Goal: Task Accomplishment & Management: Manage account settings

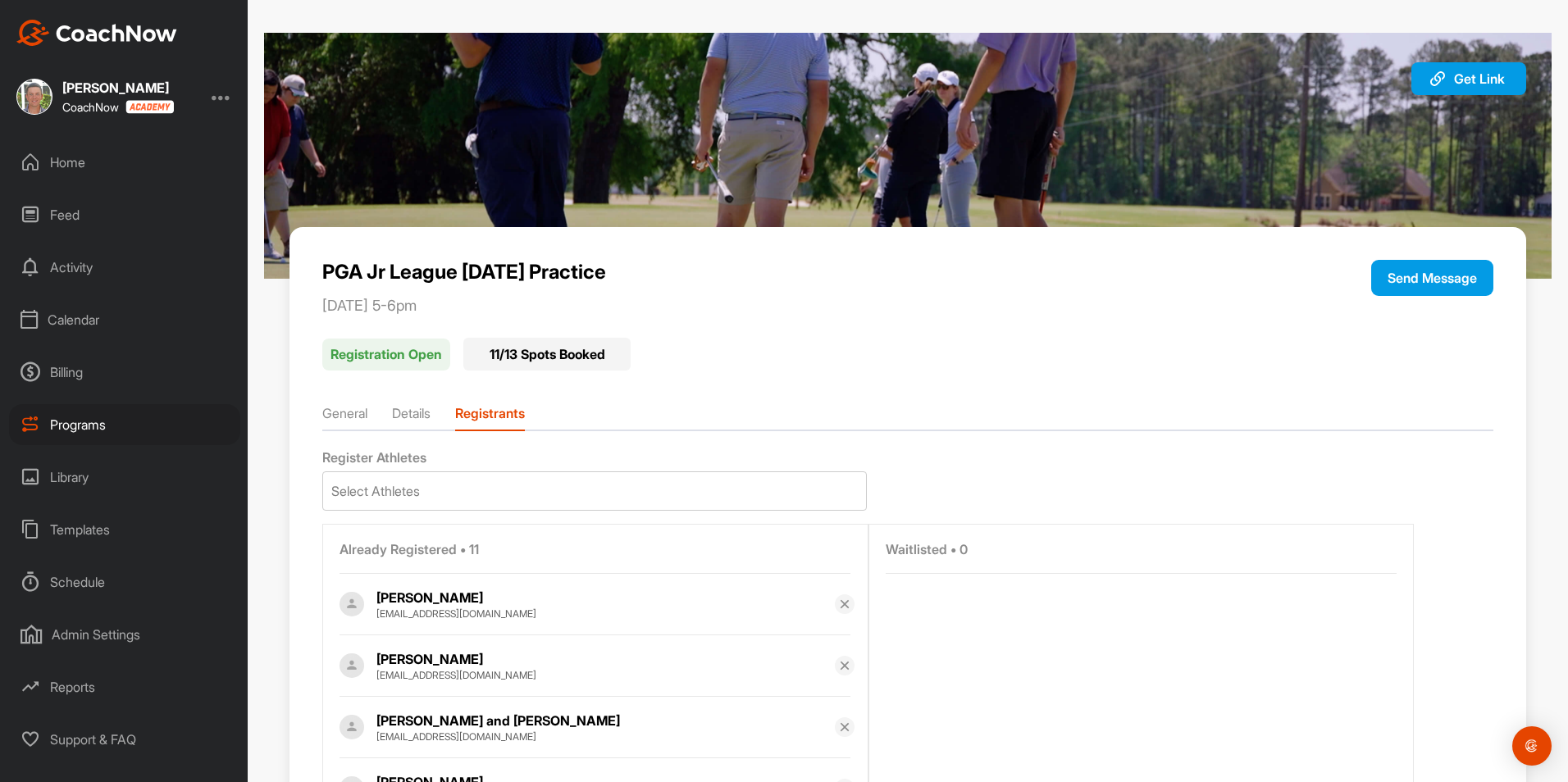
click at [63, 163] on div "Home" at bounding box center [125, 162] width 232 height 41
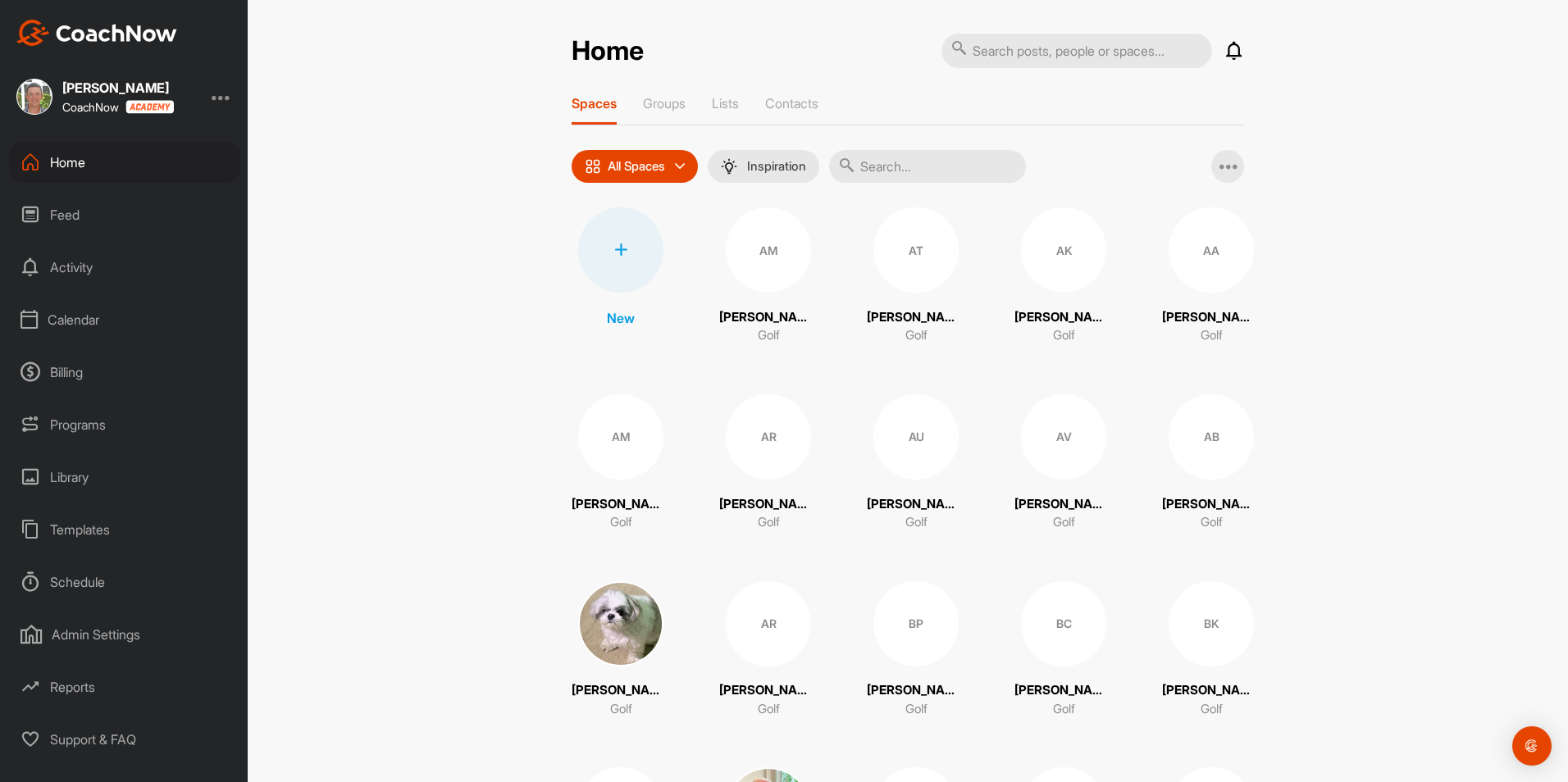
click at [44, 161] on div "Home" at bounding box center [125, 162] width 232 height 41
click at [685, 107] on div "Spaces Groups Lists Contacts" at bounding box center [907, 110] width 672 height 31
click at [677, 105] on p "Groups" at bounding box center [664, 103] width 42 height 16
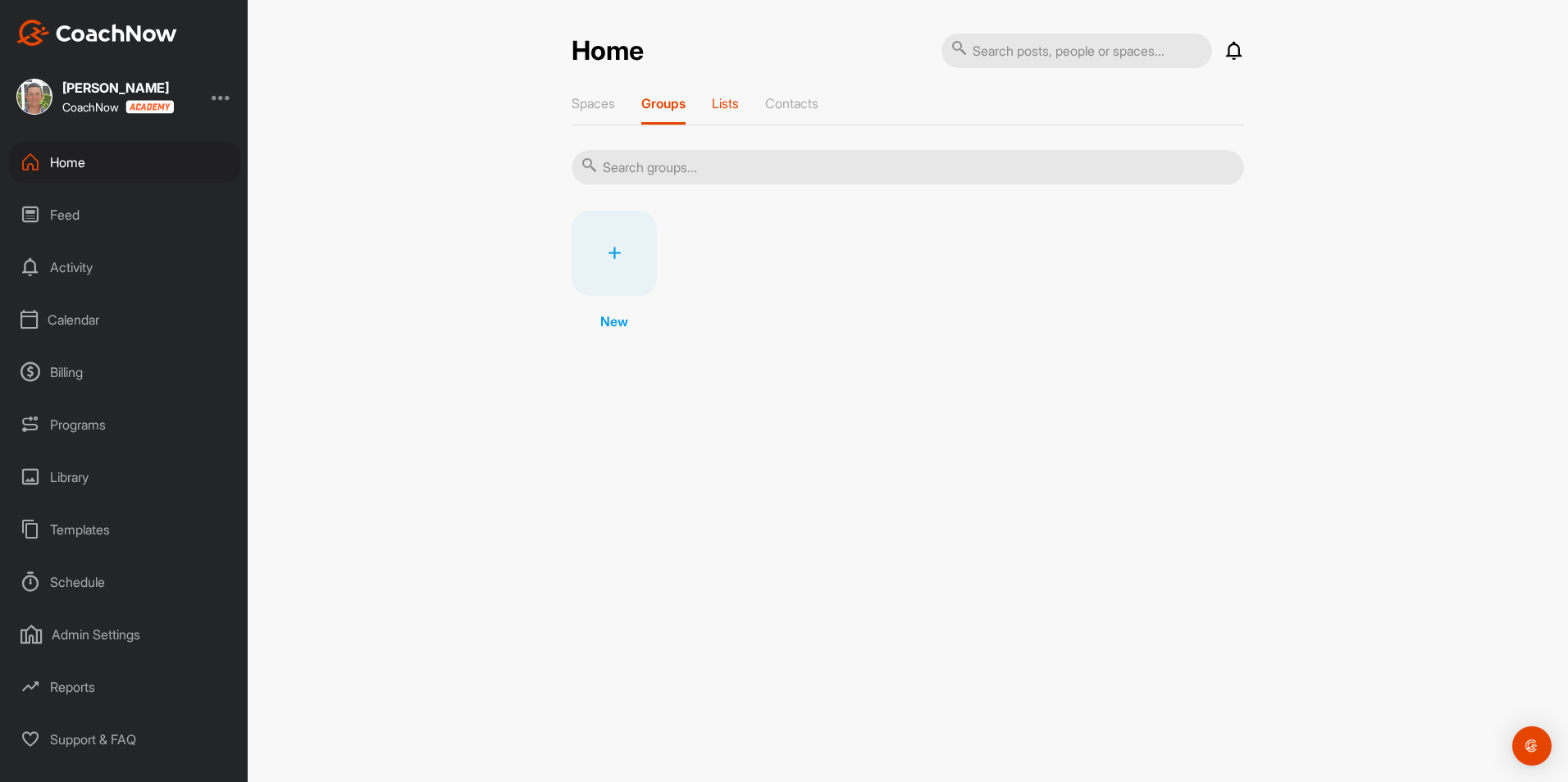
click at [718, 106] on p "Lists" at bounding box center [725, 103] width 27 height 16
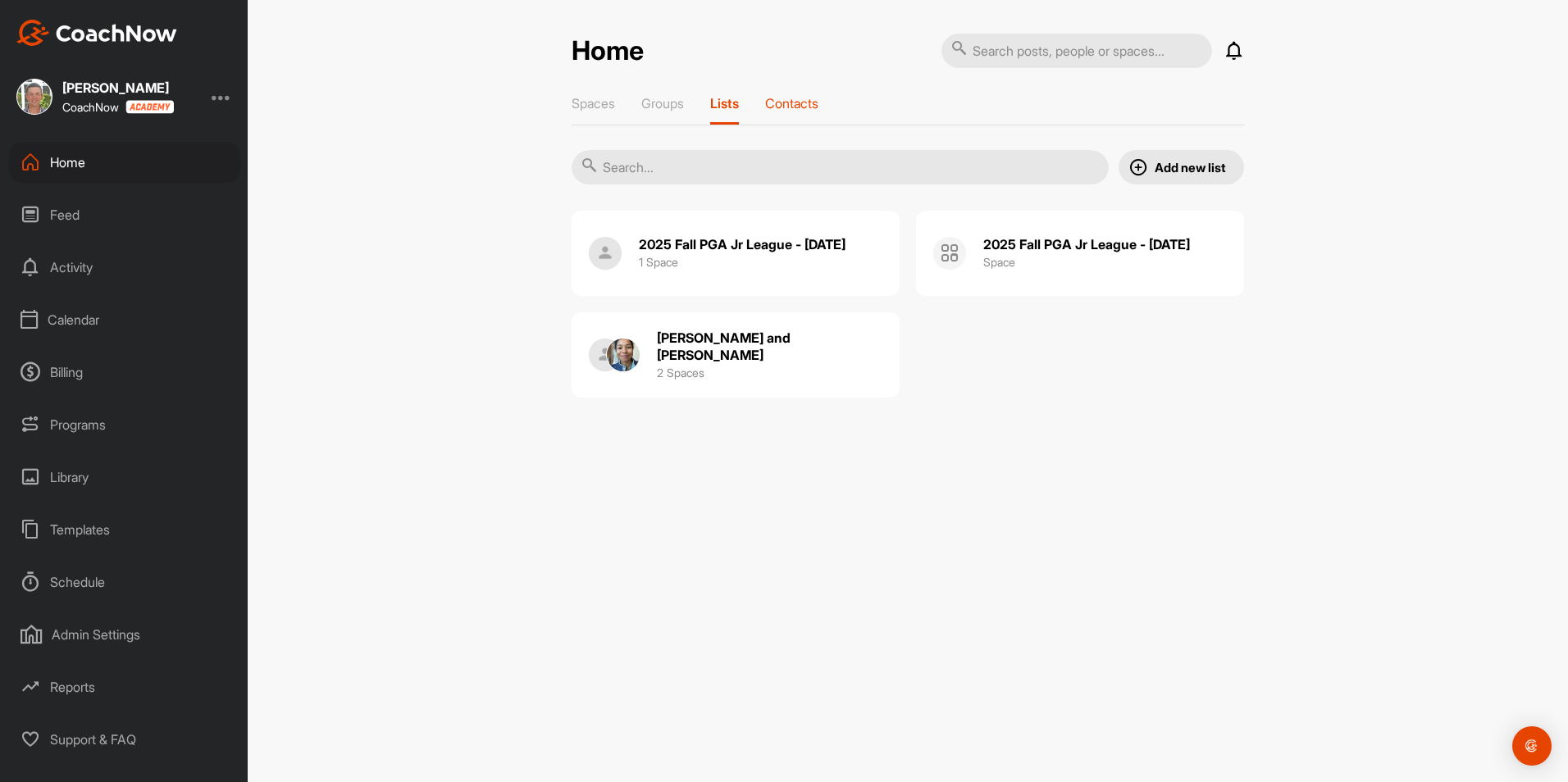
click at [796, 101] on p "Contacts" at bounding box center [791, 103] width 53 height 16
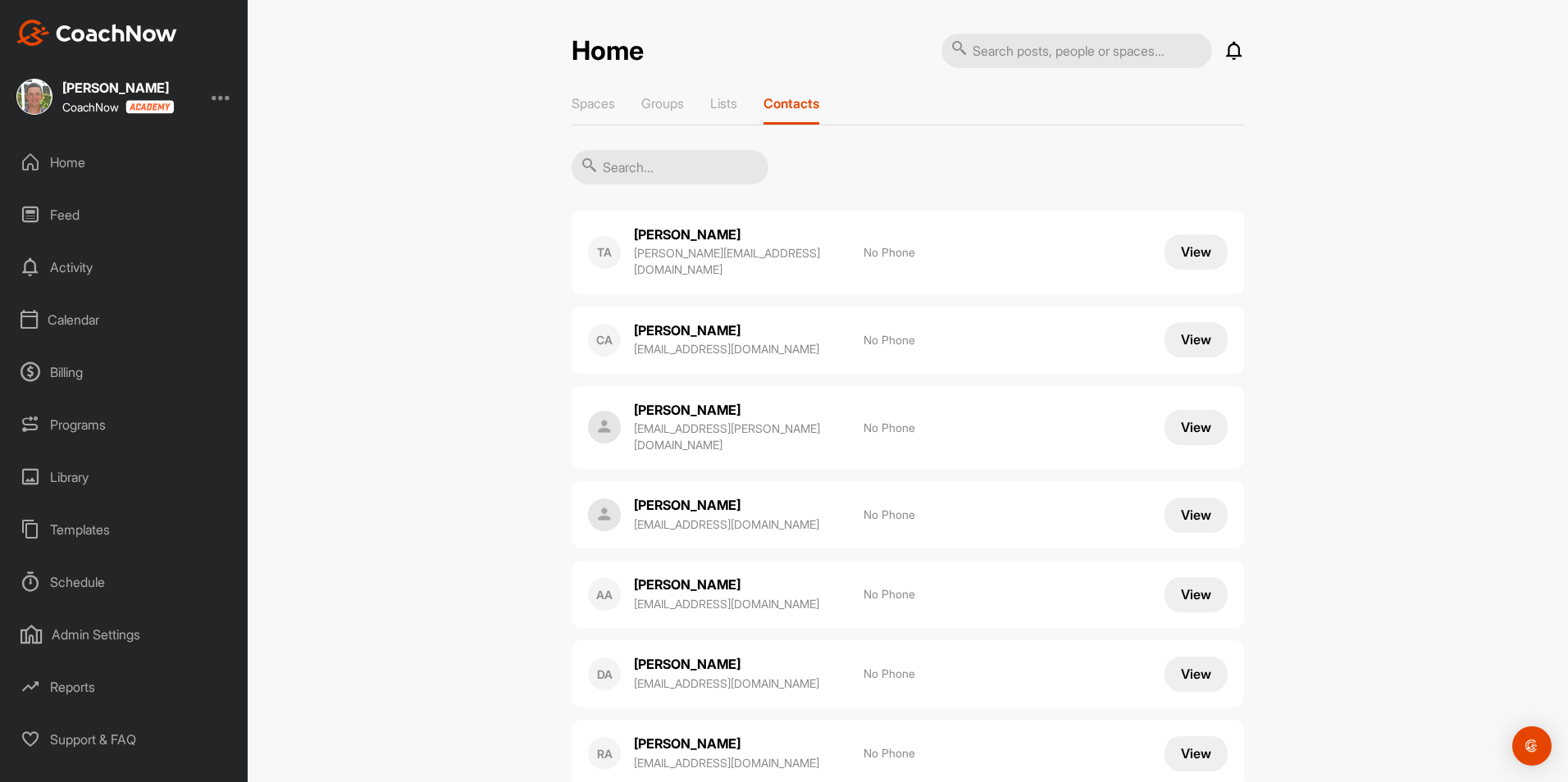
click at [87, 153] on div "Home" at bounding box center [125, 162] width 232 height 41
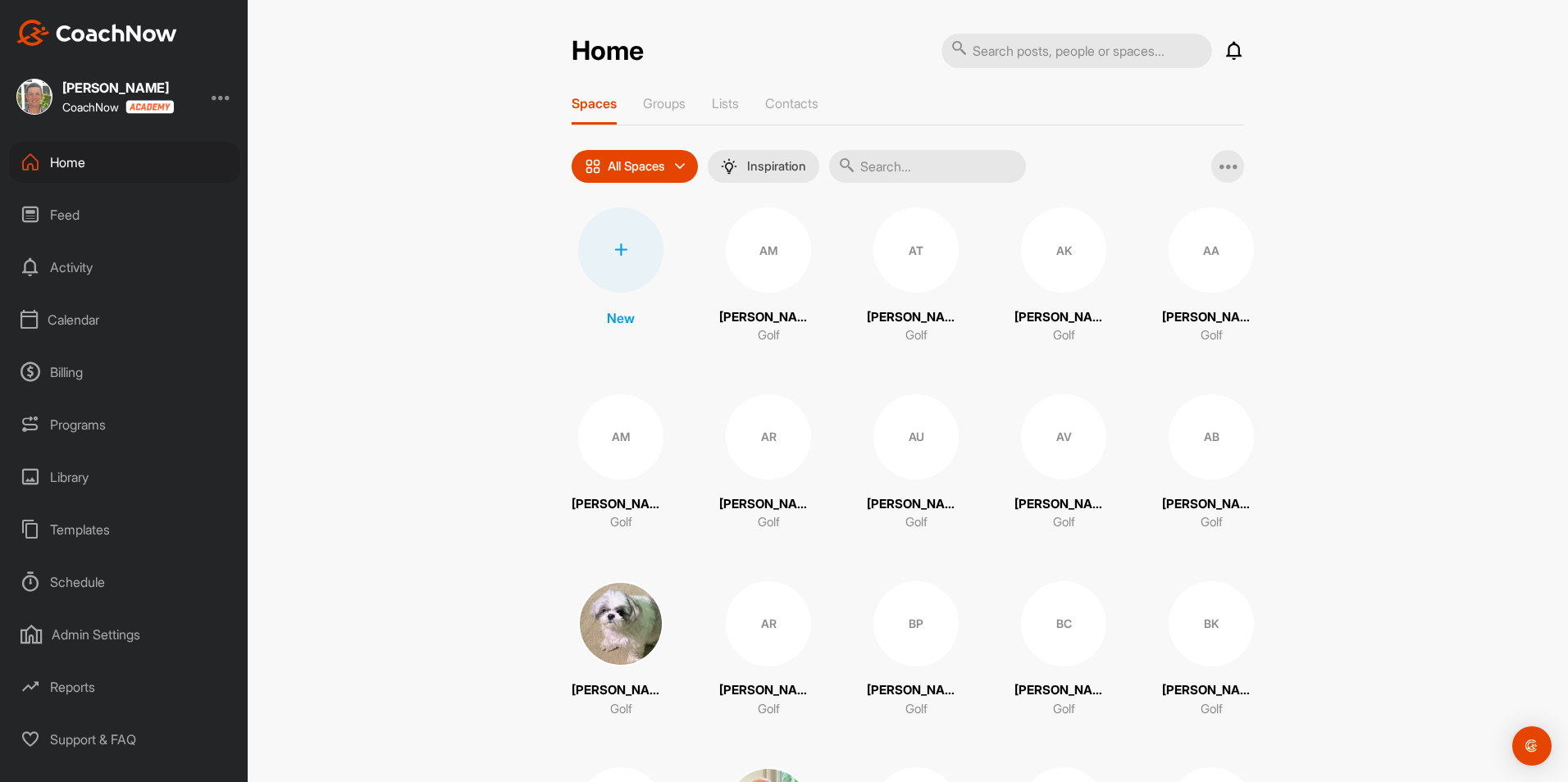
click at [64, 208] on div "Feed" at bounding box center [125, 215] width 232 height 41
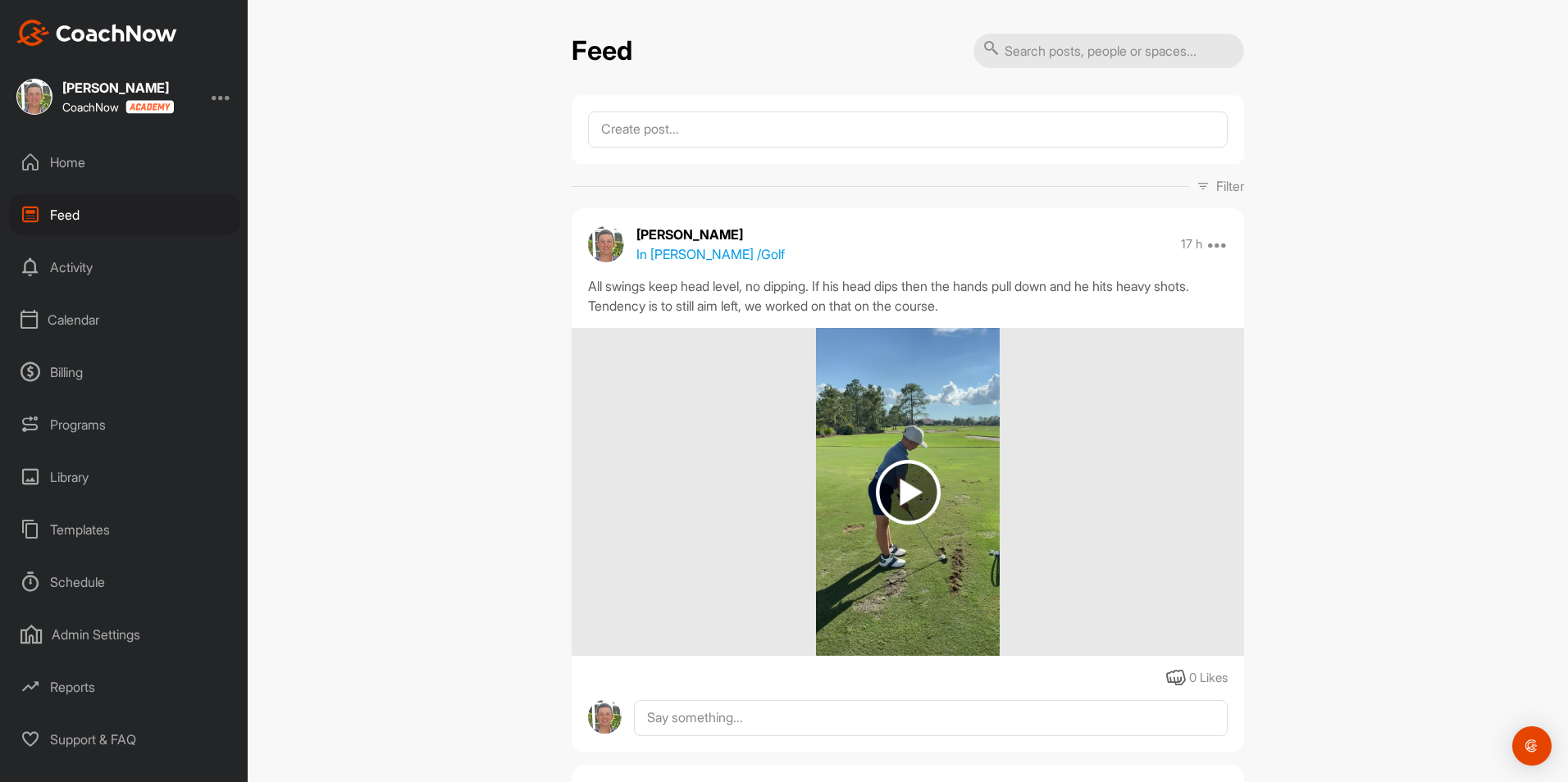
click at [63, 169] on div "Home" at bounding box center [125, 162] width 232 height 41
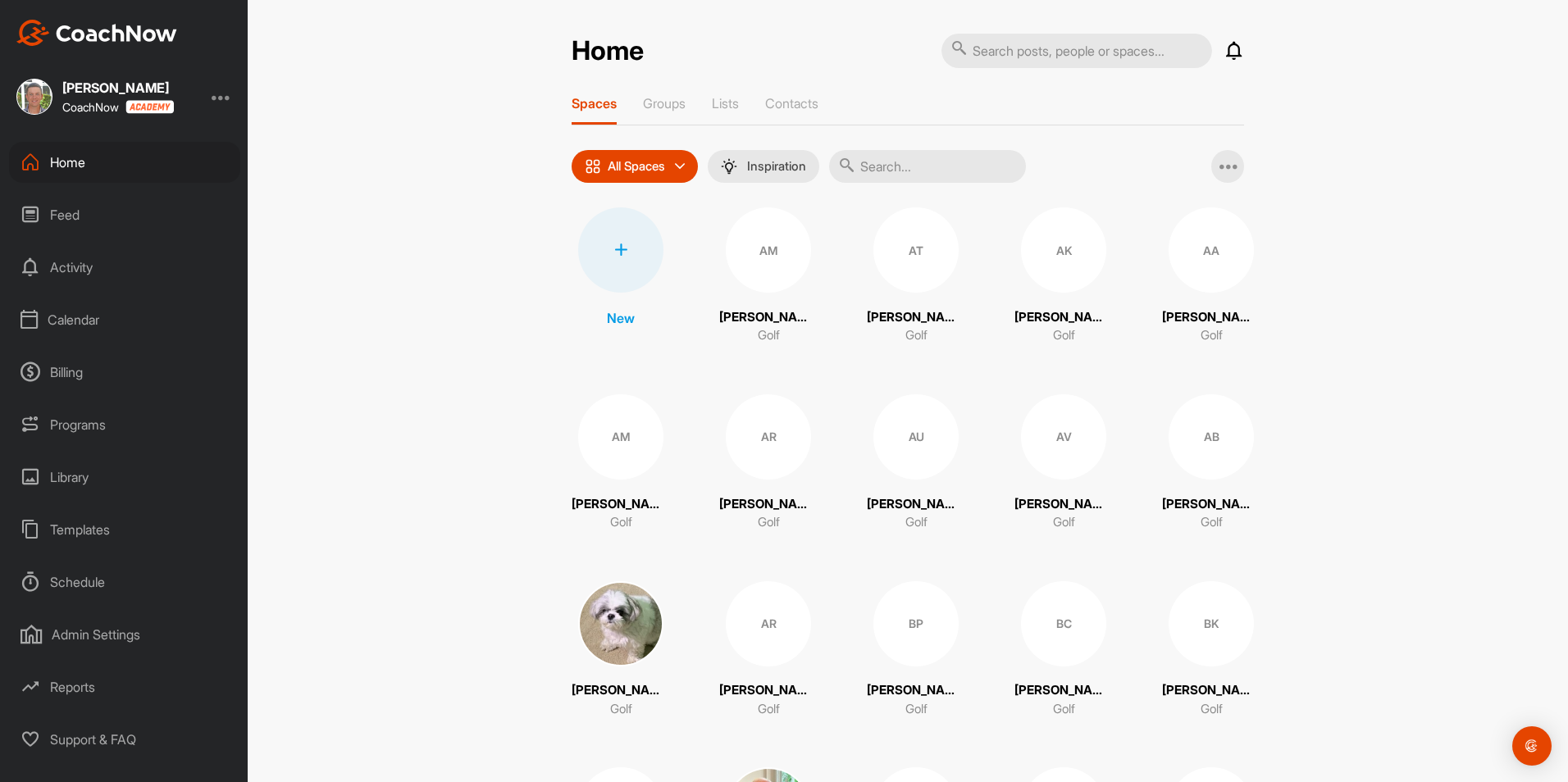
click at [229, 104] on div at bounding box center [220, 96] width 20 height 20
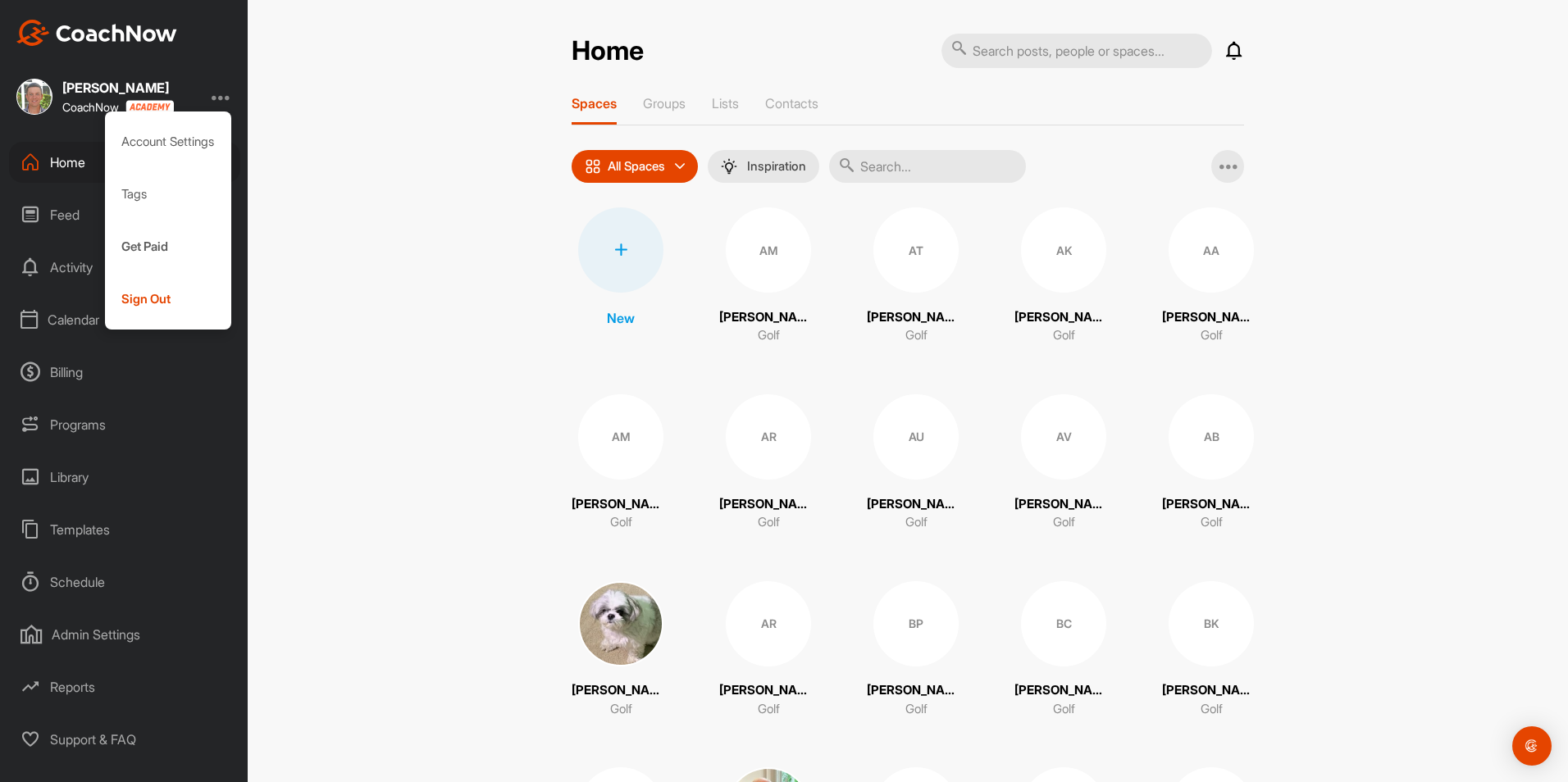
click at [90, 646] on div "Admin Settings" at bounding box center [125, 634] width 232 height 41
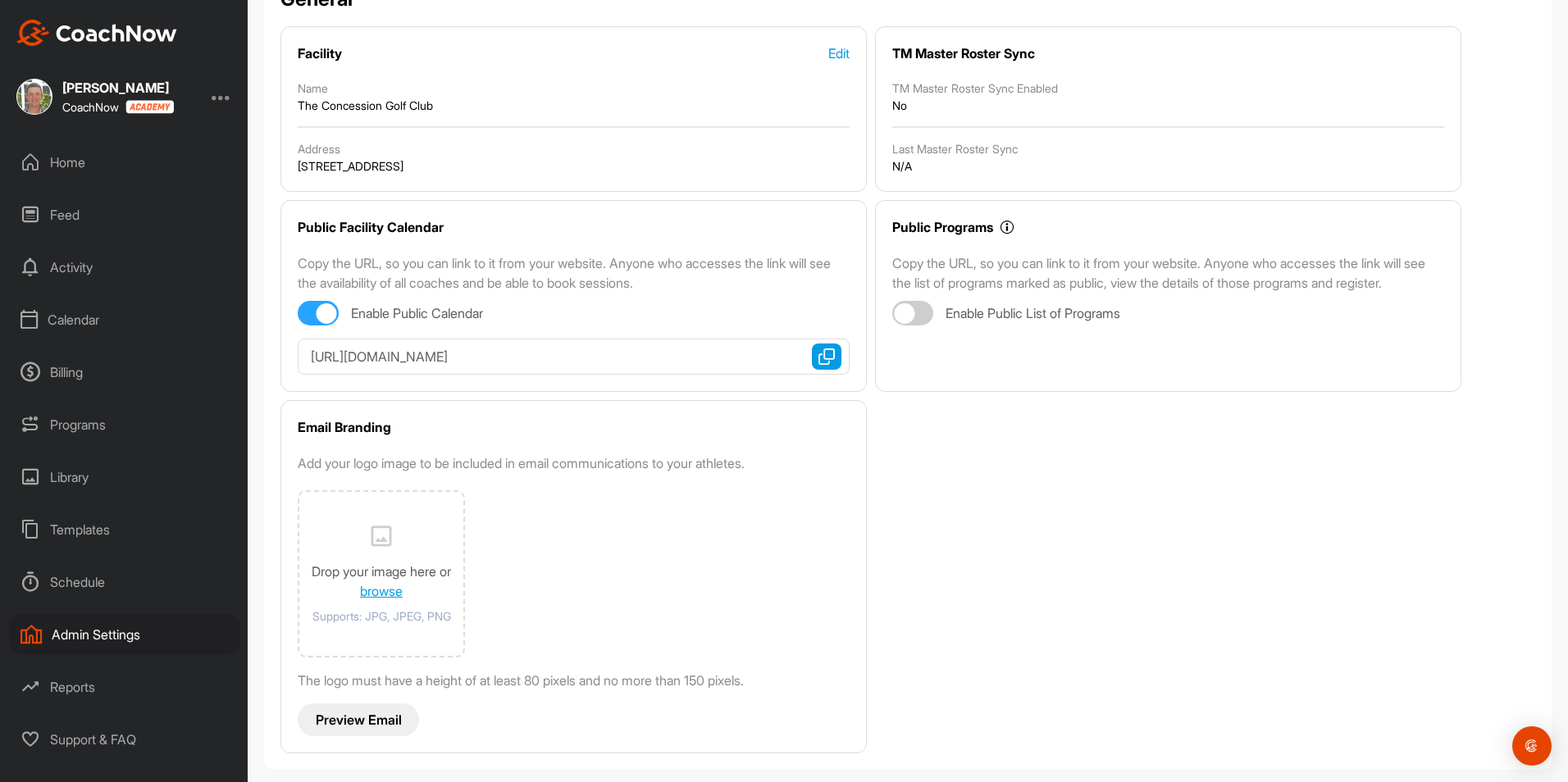
scroll to position [161, 0]
click at [224, 95] on div at bounding box center [220, 96] width 20 height 20
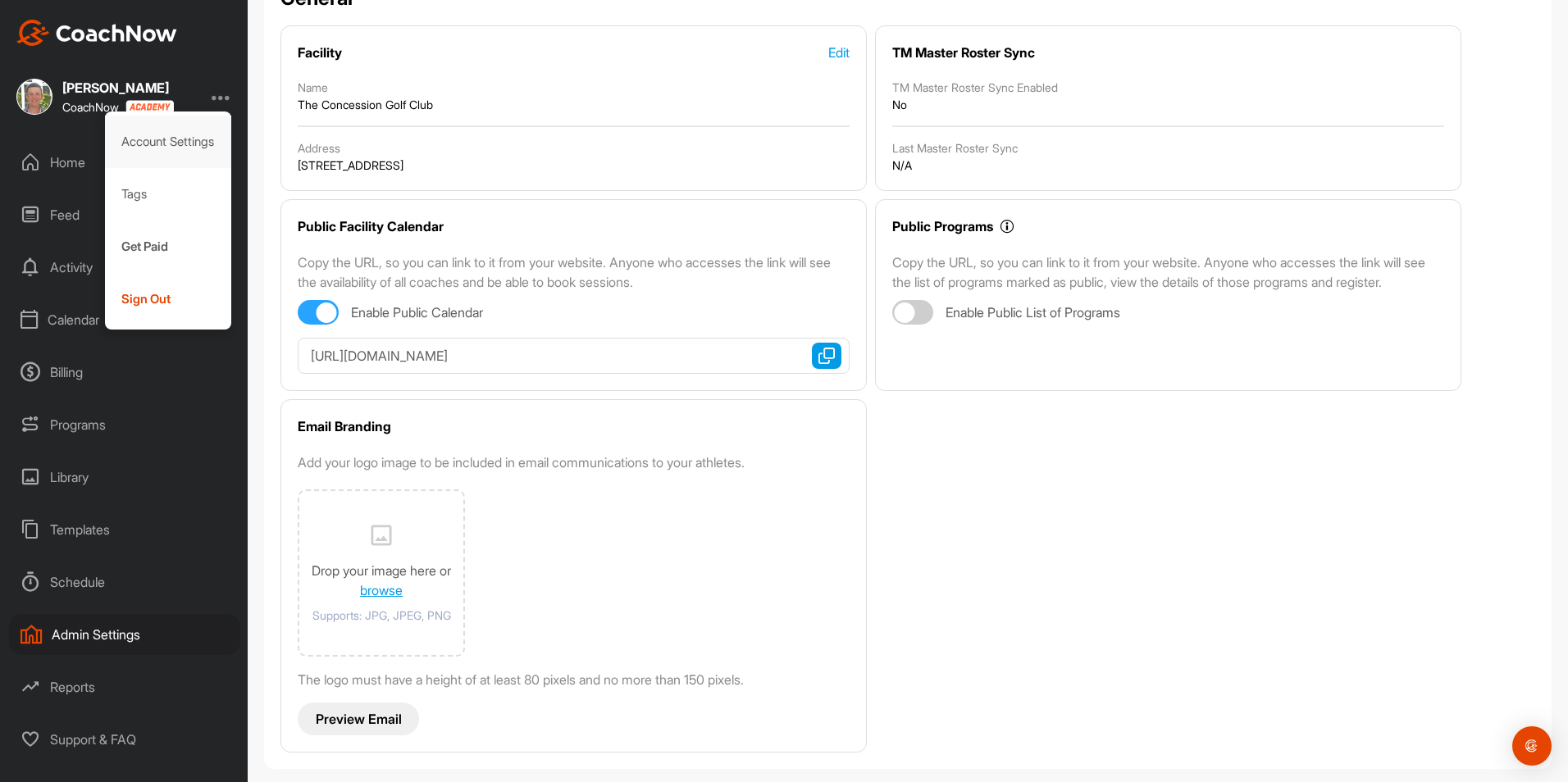
click at [170, 141] on div "Account Settings" at bounding box center [169, 142] width 127 height 53
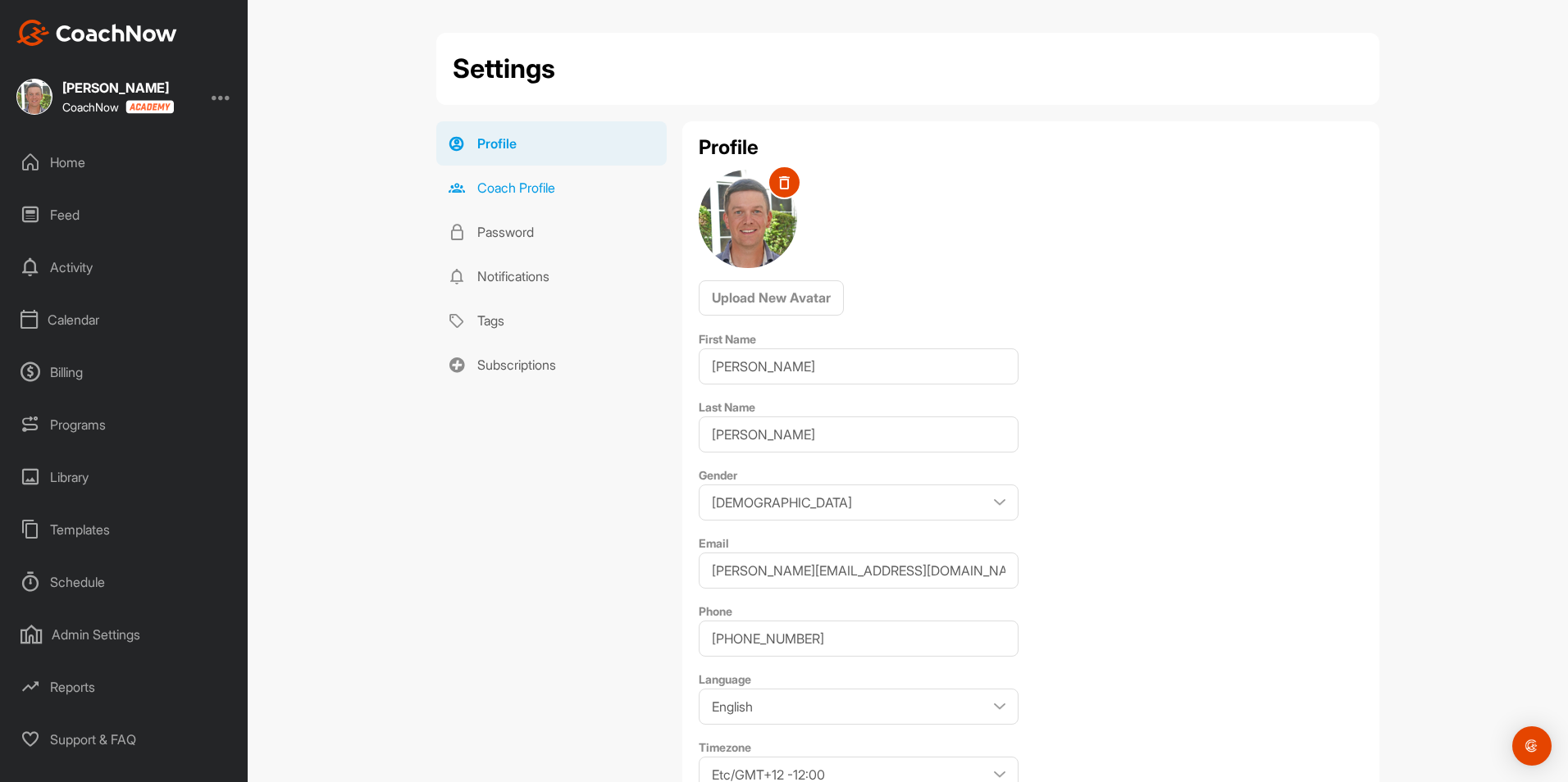
click at [516, 182] on link "Coach Profile" at bounding box center [551, 187] width 231 height 44
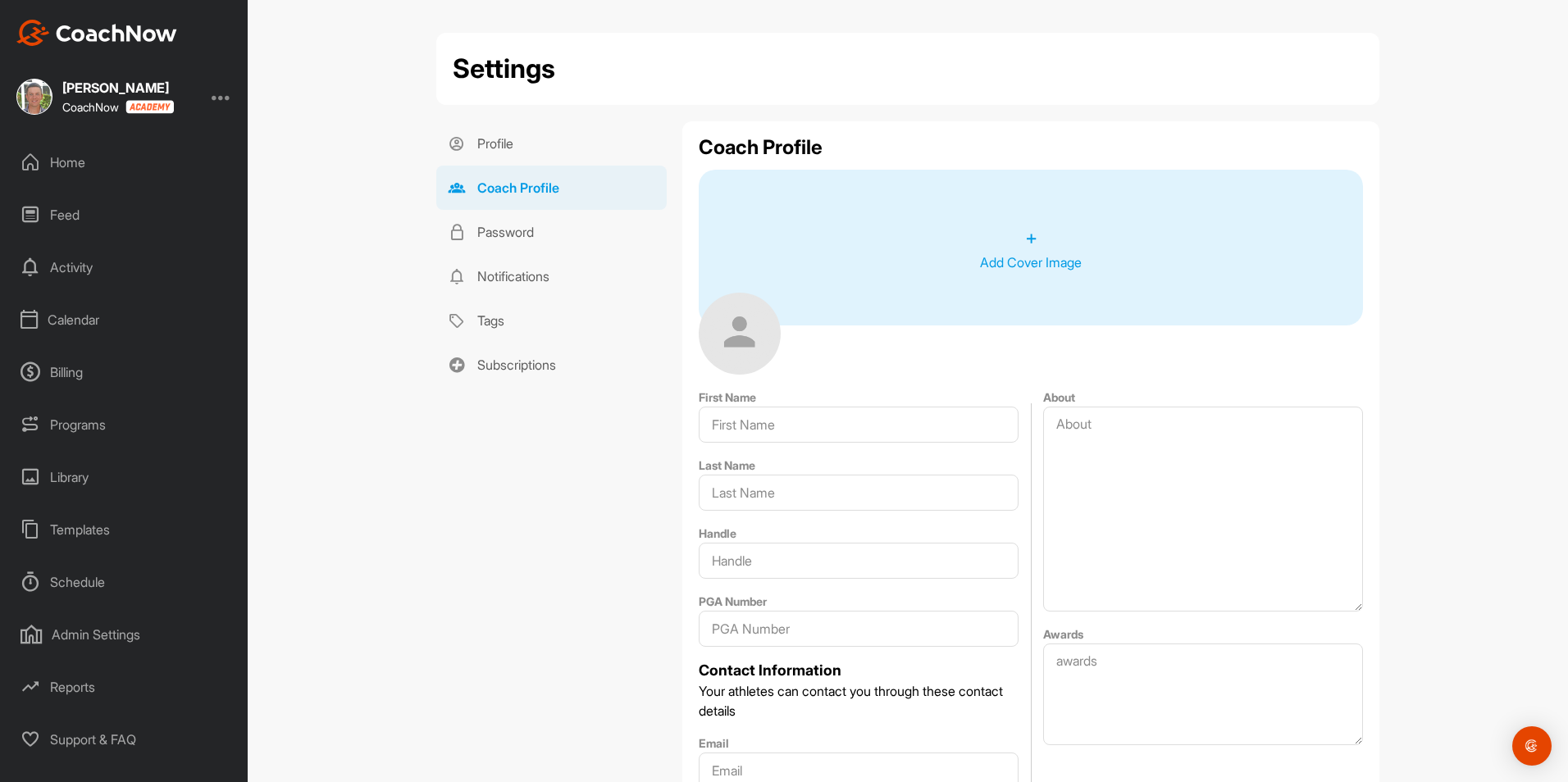
type input "[PERSON_NAME]"
type input "[PERSON_NAME][EMAIL_ADDRESS][DOMAIN_NAME]"
type input "[PHONE_NUMBER]"
type input "[GEOGRAPHIC_DATA]"
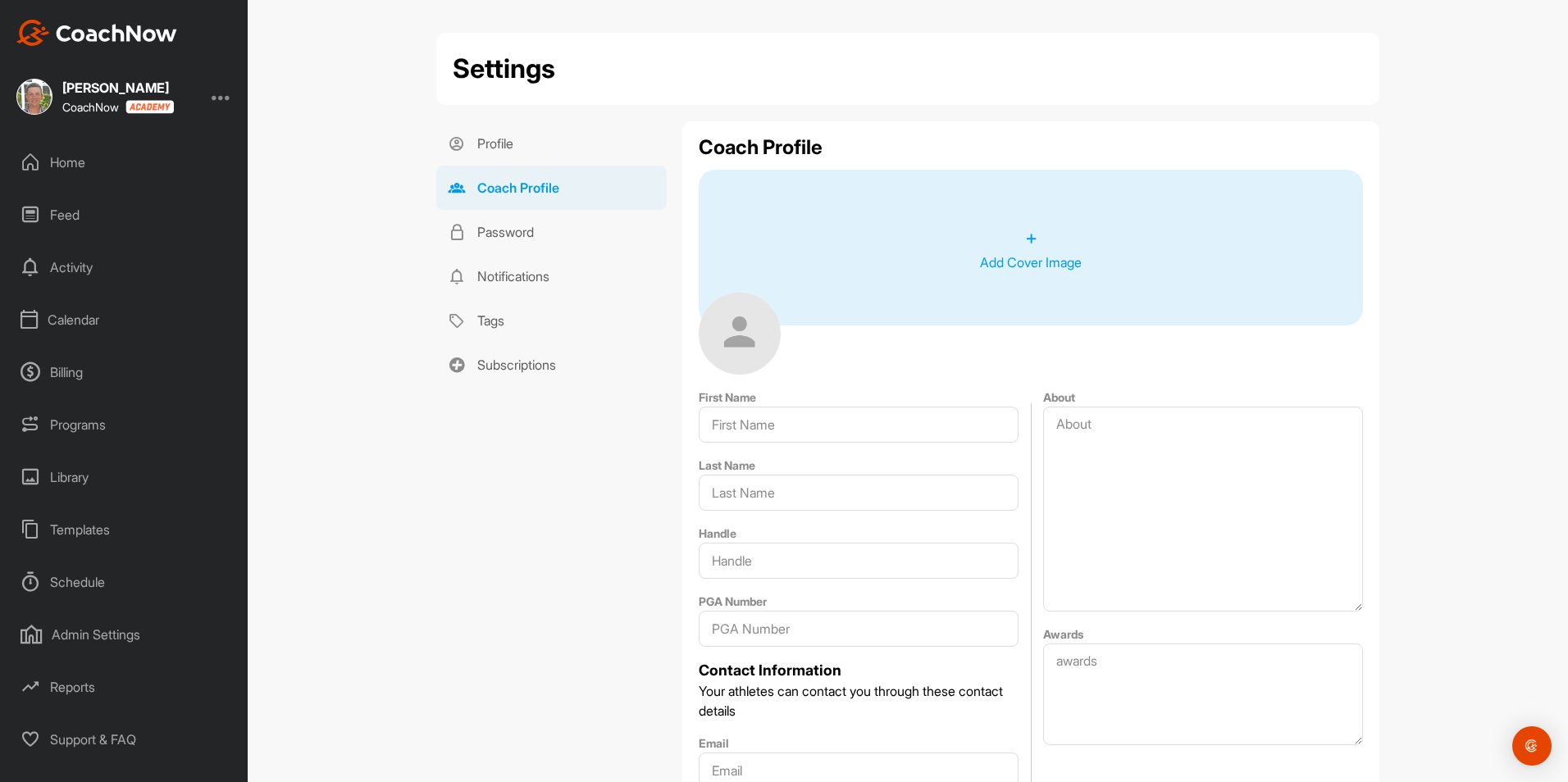
type input "[GEOGRAPHIC_DATA]"
type input "34202"
type input "[STREET_ADDRESS][PERSON_NAME]"
type input "The Concession Golf Club"
type textarea "[PERSON_NAME] is the Director of Instruction at The Concession Golf Club and ha…"
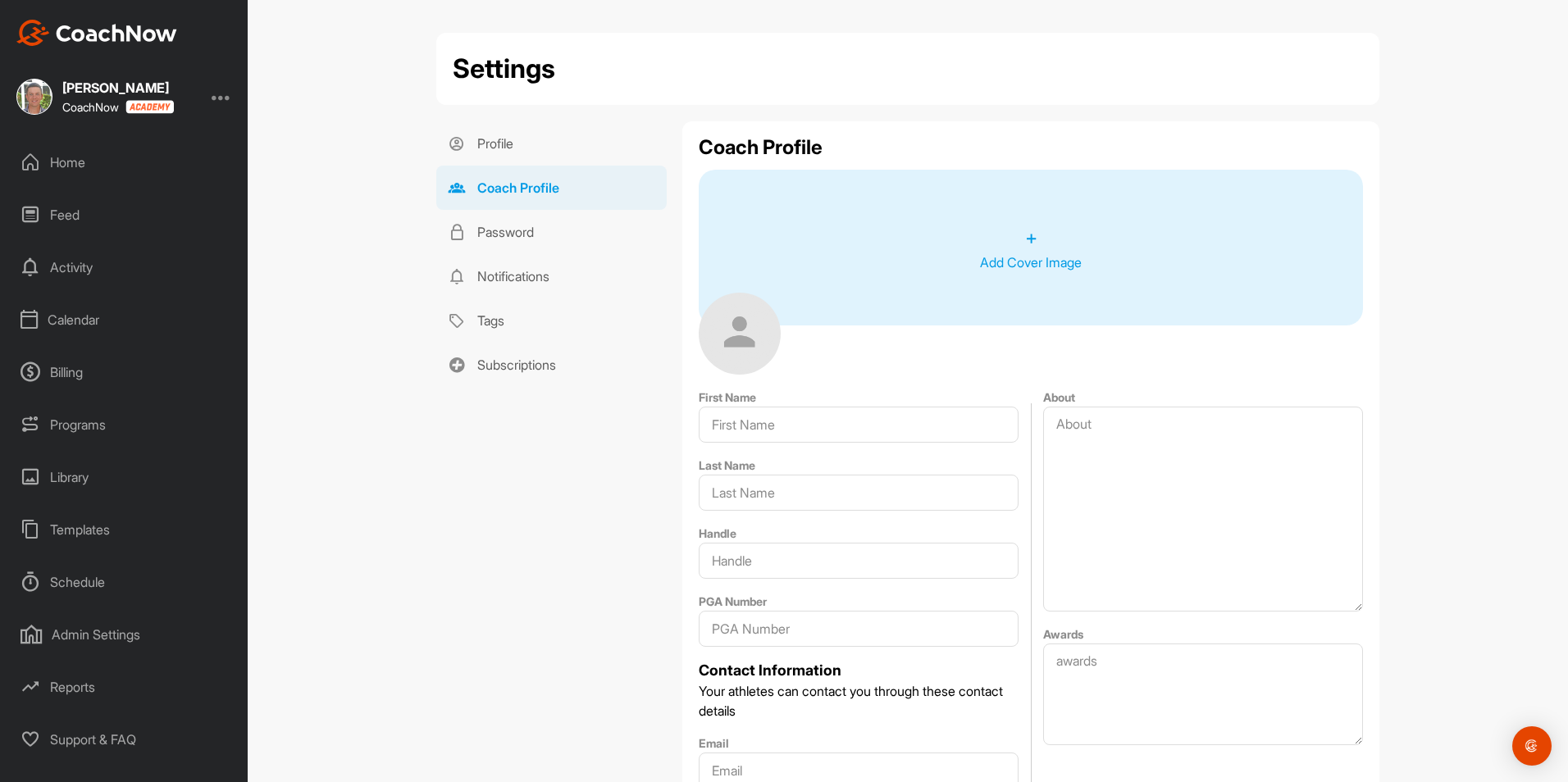
type textarea "Best Young Teacher in [GEOGRAPHIC_DATA] [DATE]-[DATE] Best in State Trackman Ma…"
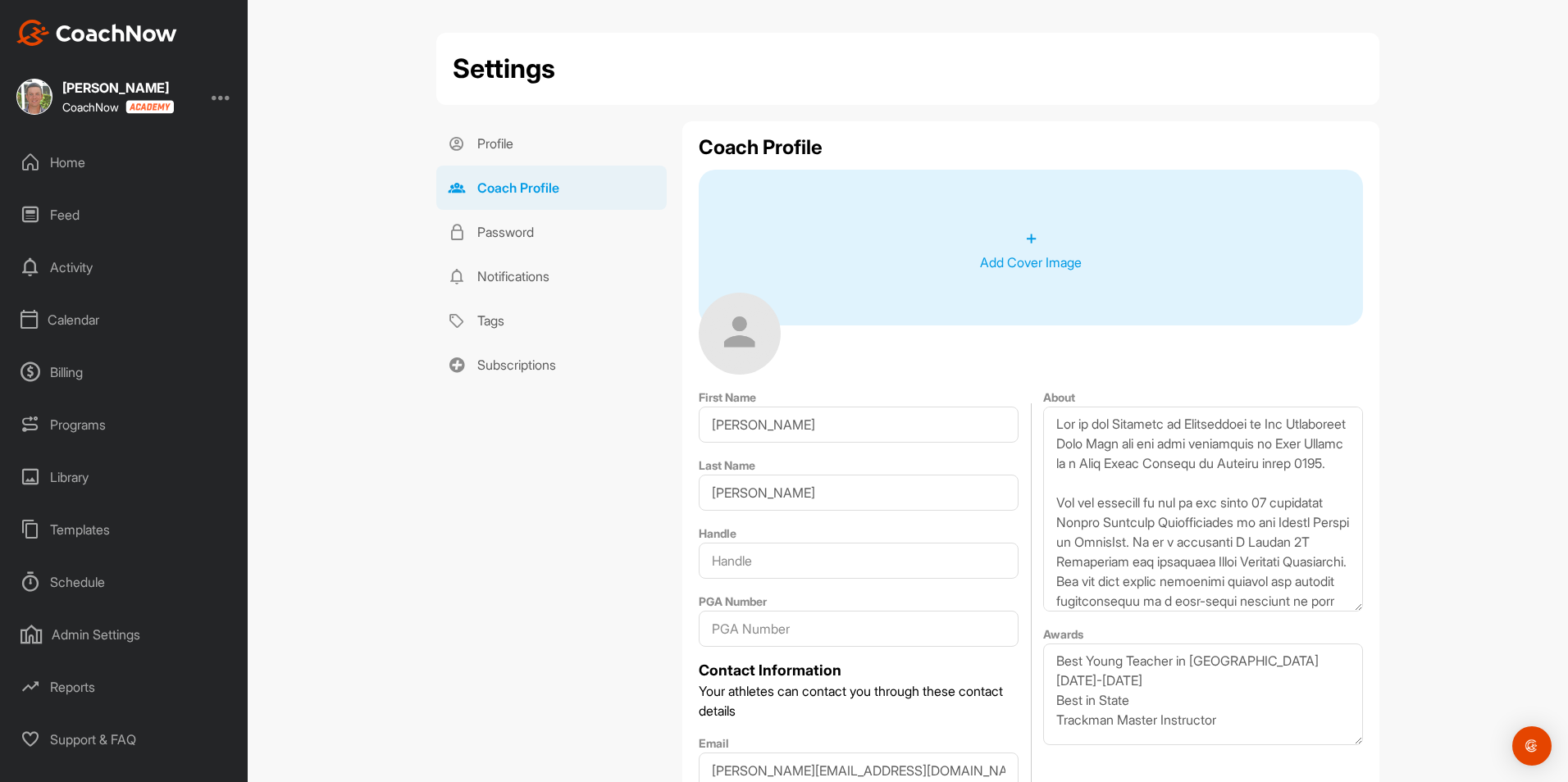
select select "FL"
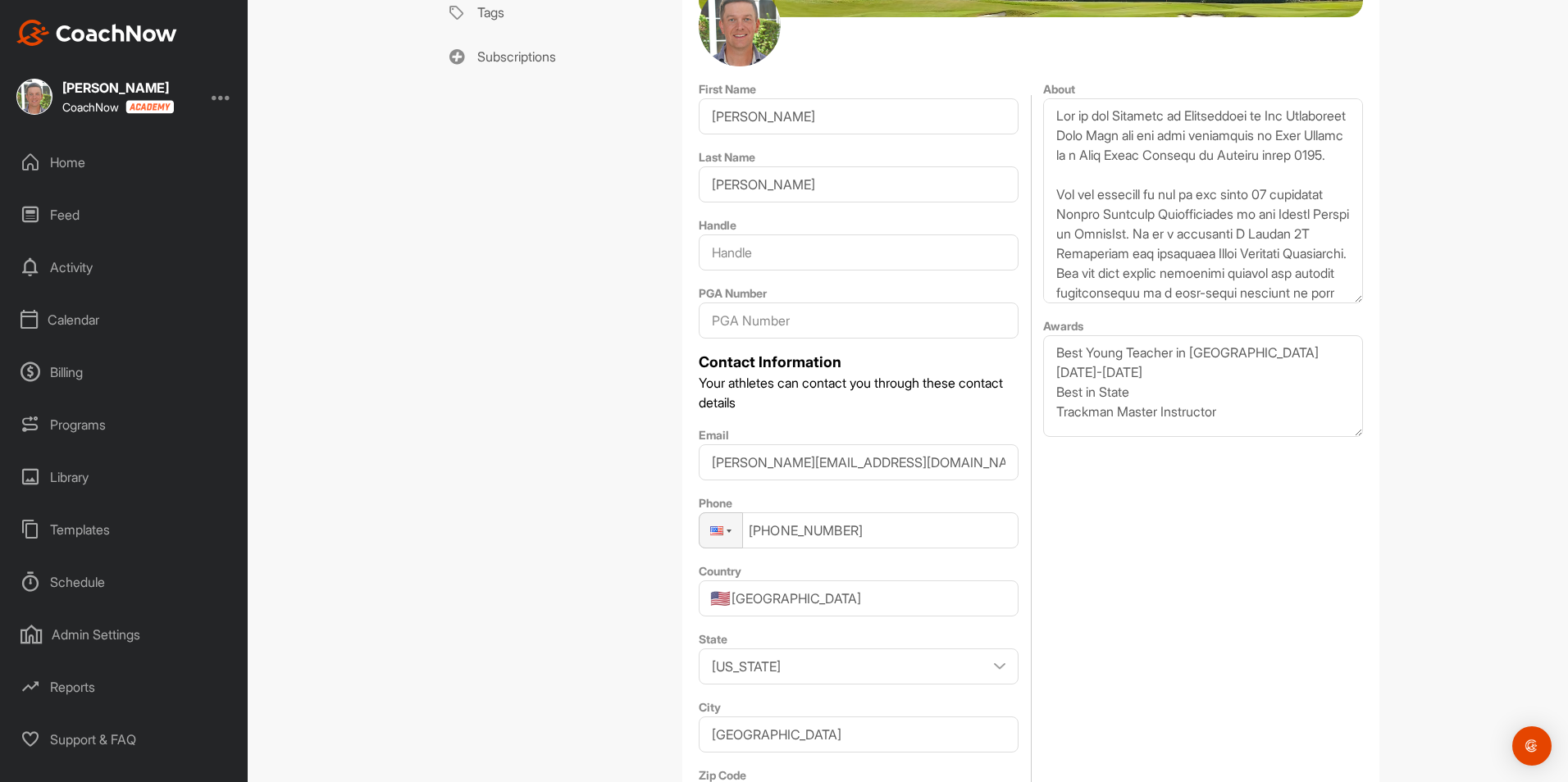
scroll to position [184, 0]
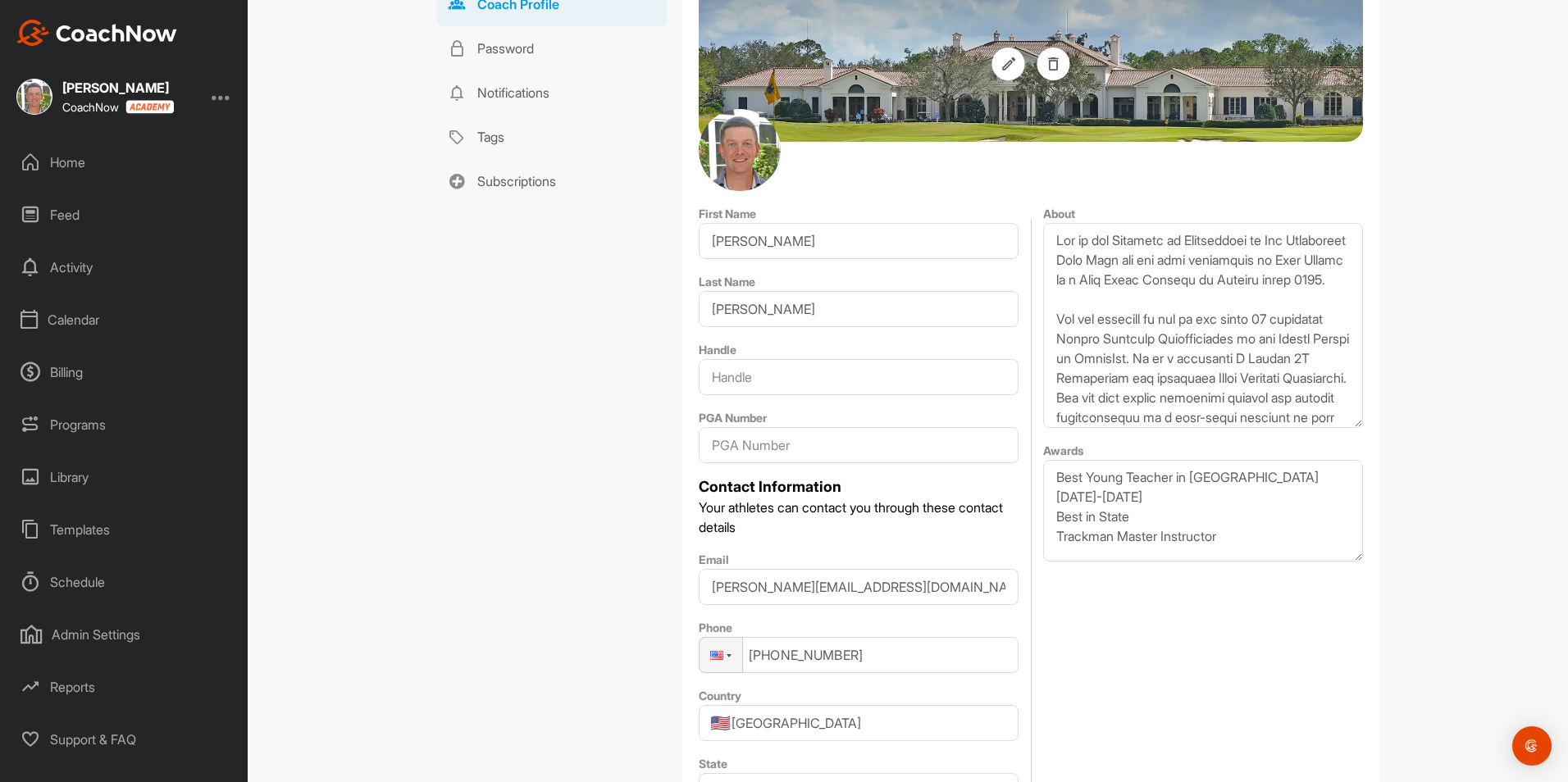
click at [71, 323] on div "Calendar" at bounding box center [125, 320] width 232 height 41
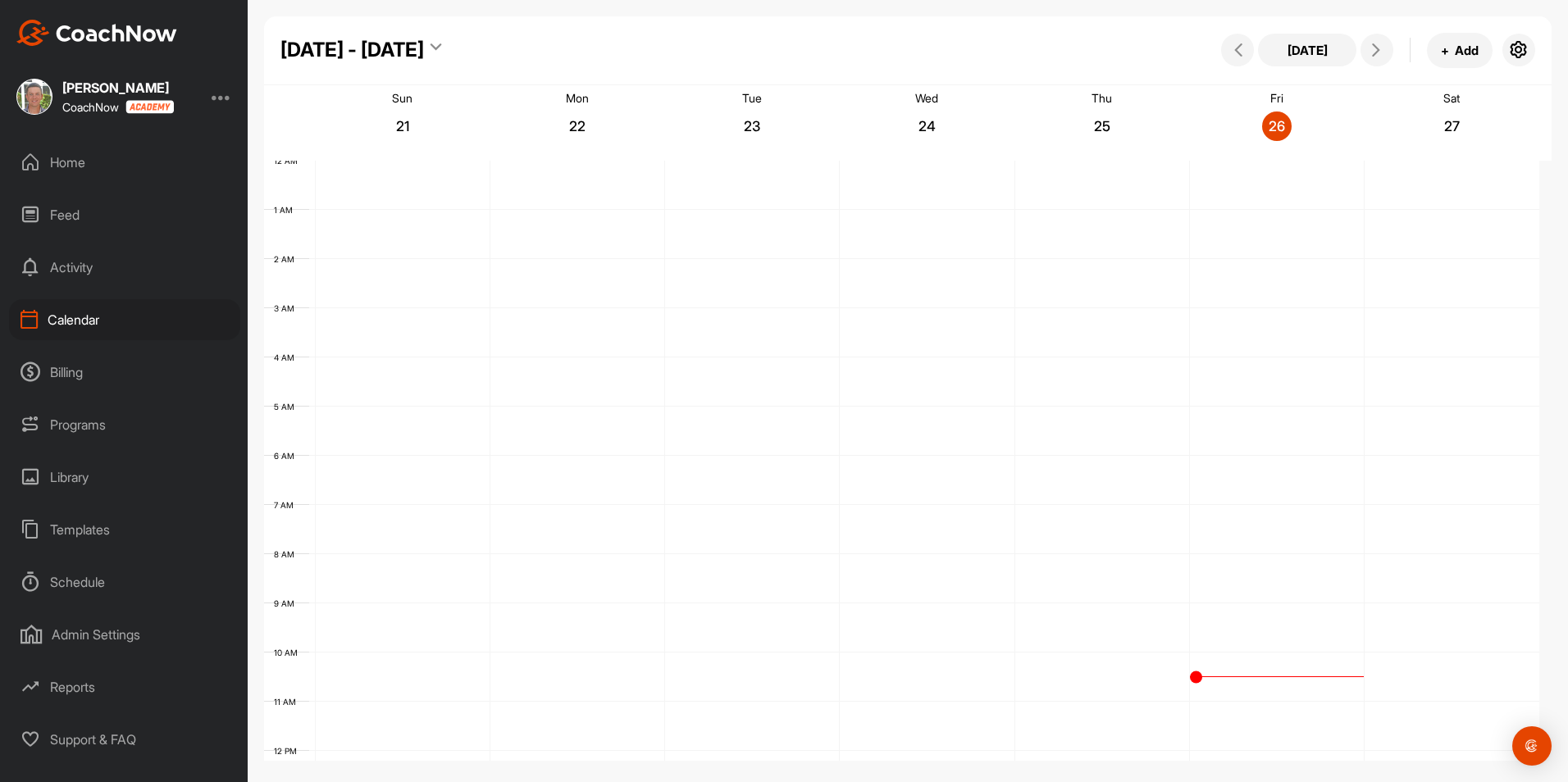
scroll to position [284, 0]
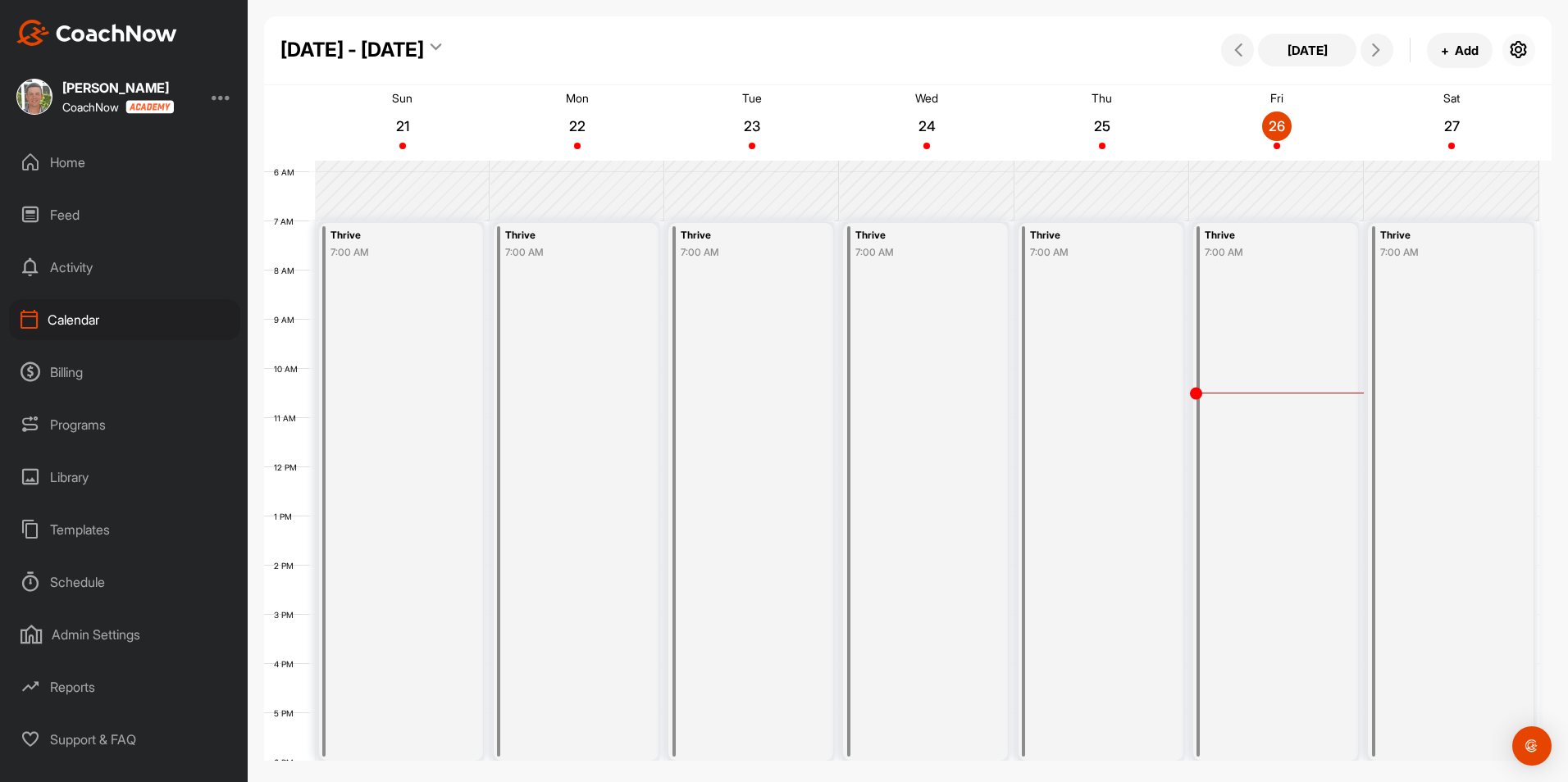
click at [1509, 53] on icon "button" at bounding box center [1518, 49] width 20 height 20
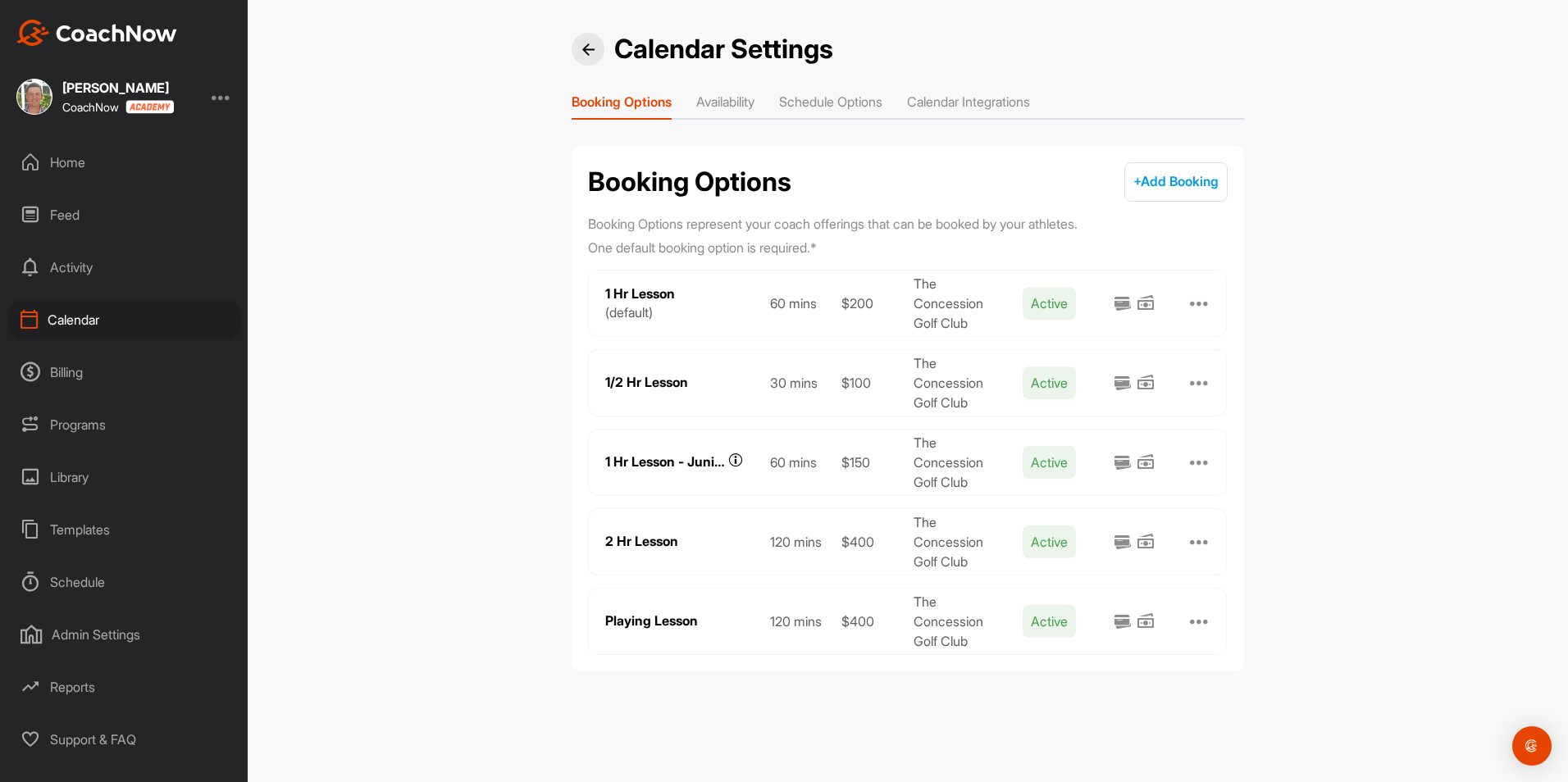
click at [882, 102] on li "Schedule Options" at bounding box center [831, 104] width 103 height 26
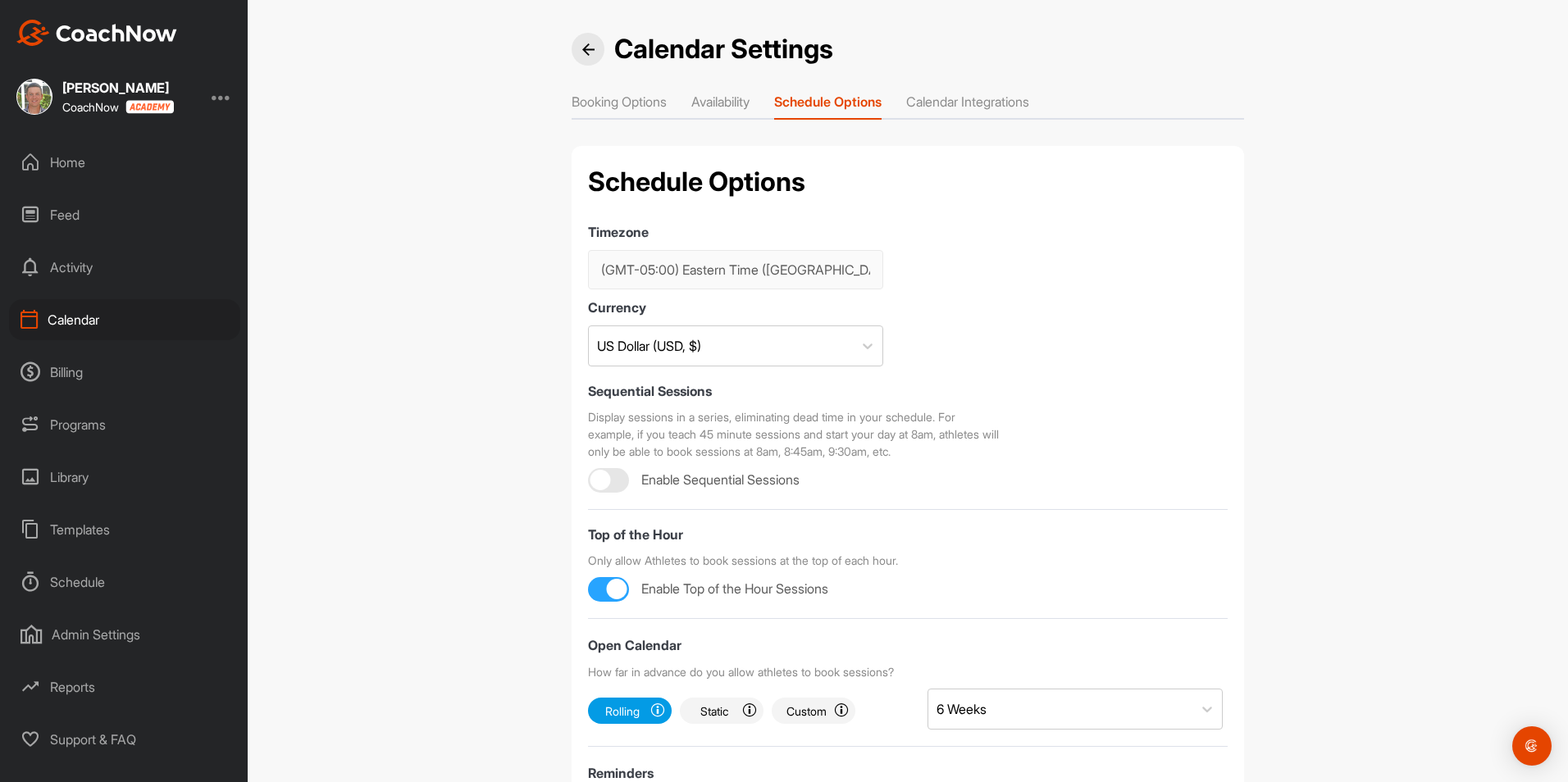
click at [739, 108] on li "Availability" at bounding box center [720, 104] width 59 height 26
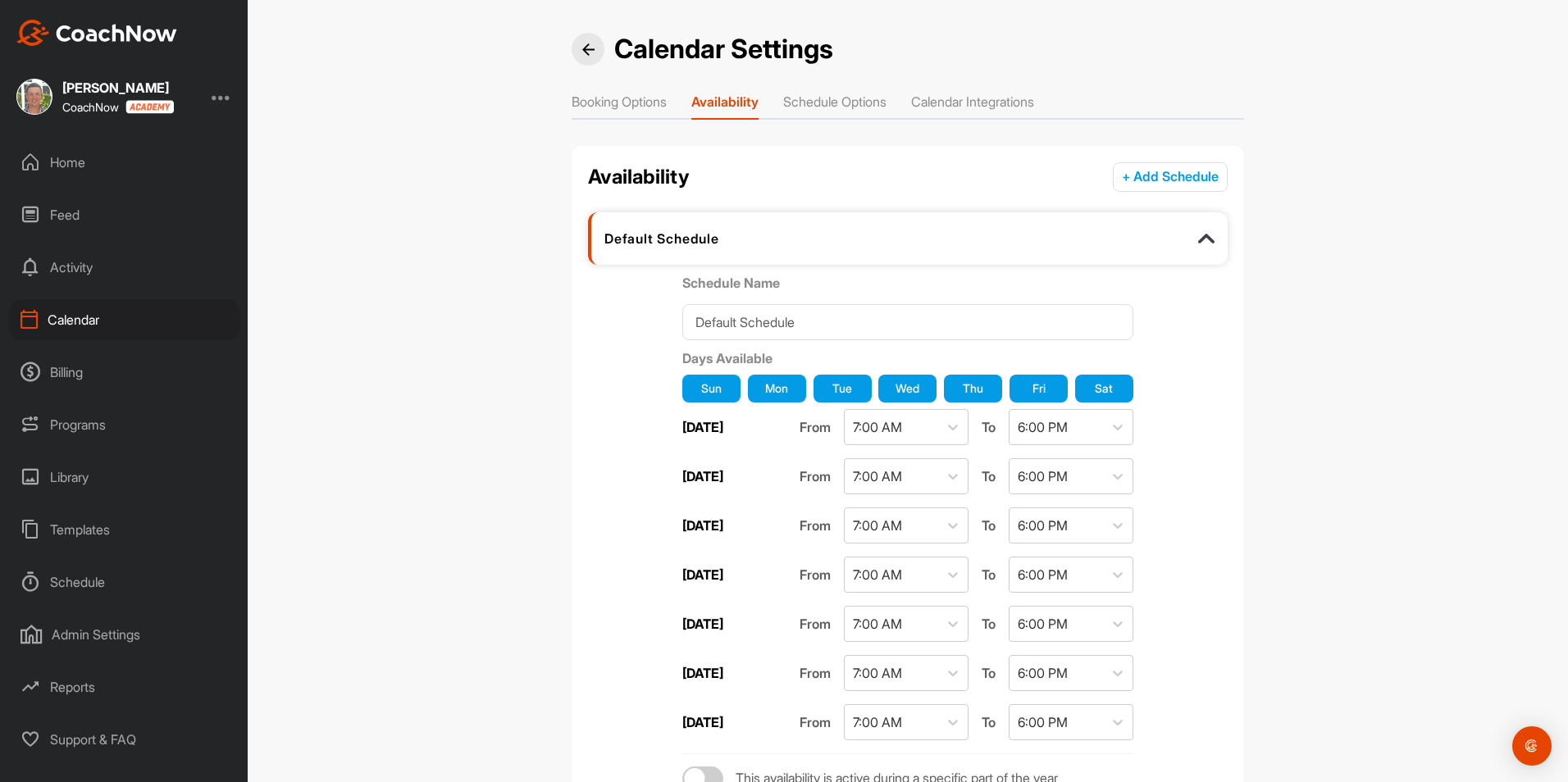
click at [608, 101] on li "Booking Options" at bounding box center [619, 104] width 95 height 26
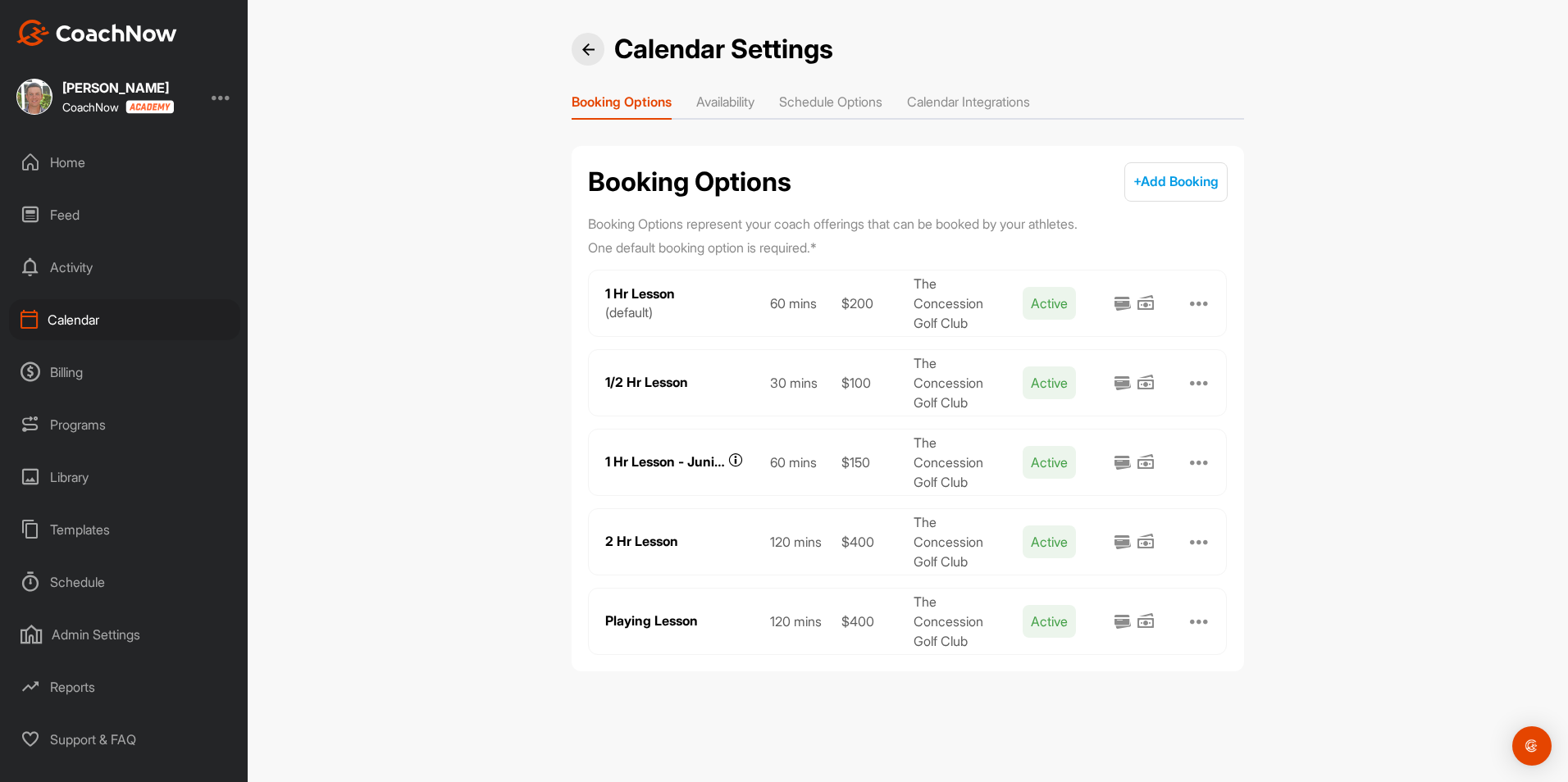
click at [966, 97] on li "Calendar Integrations" at bounding box center [968, 104] width 123 height 26
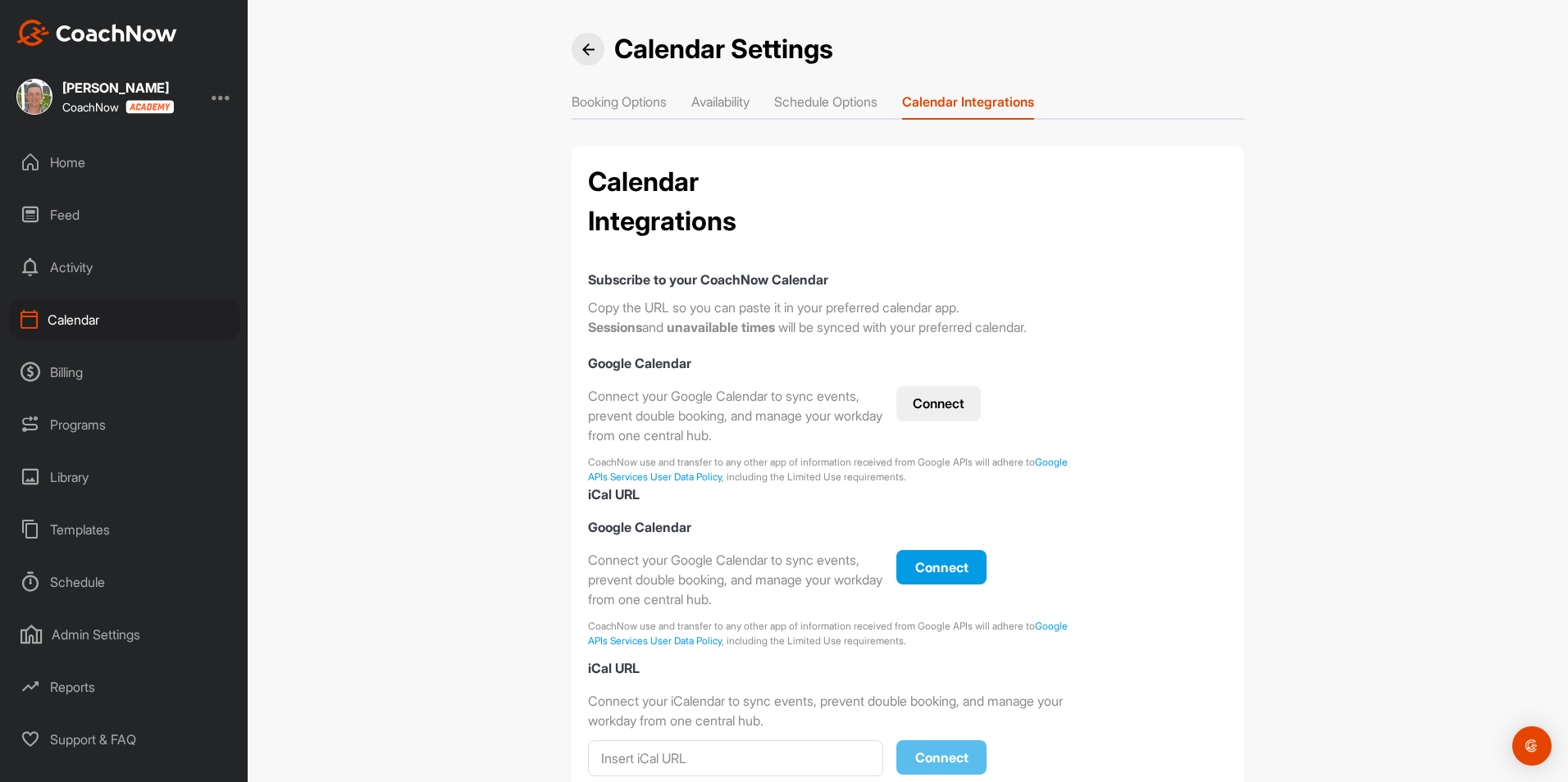
checkbox input "true"
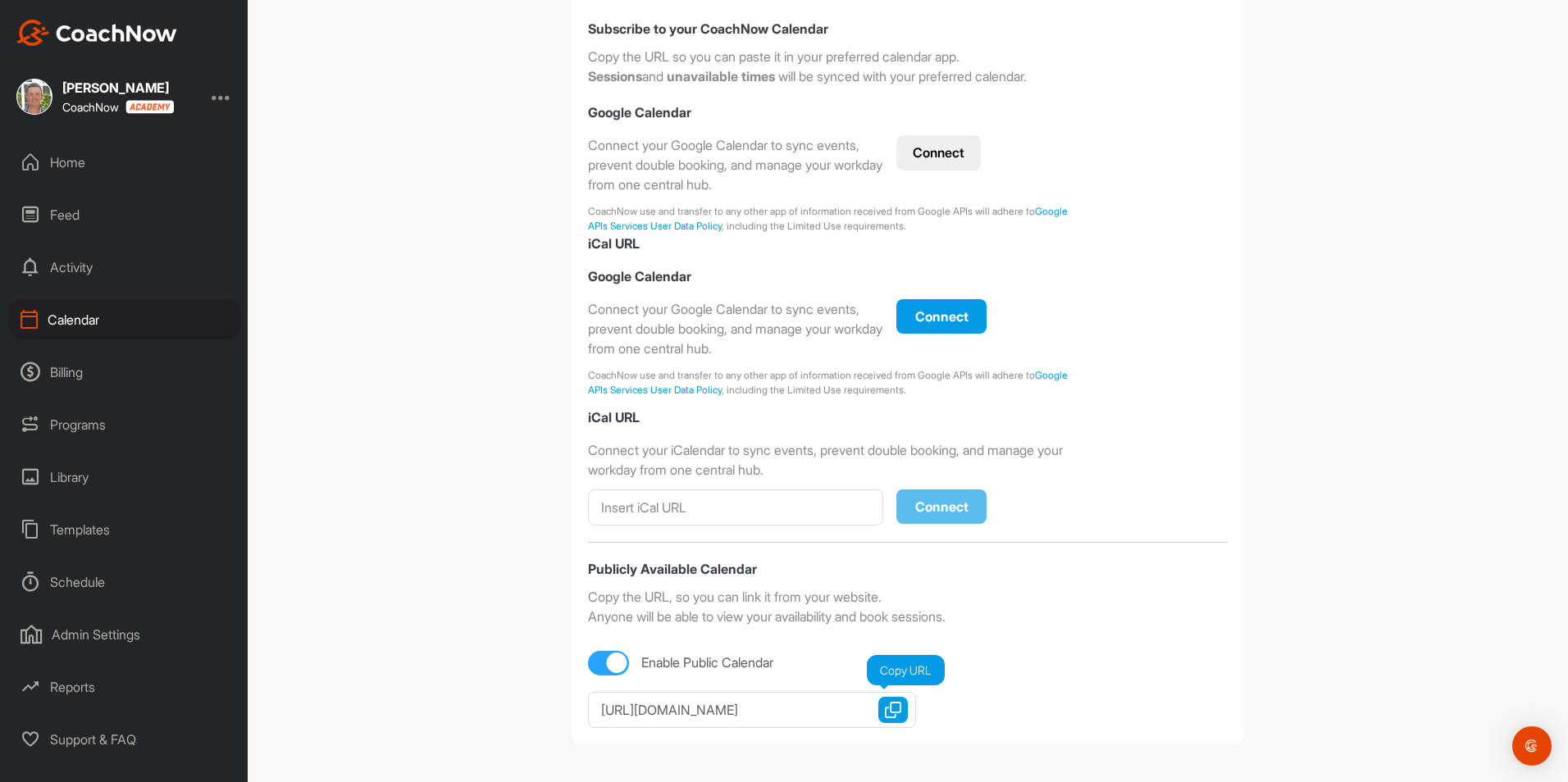
click at [894, 717] on img "button" at bounding box center [892, 710] width 16 height 16
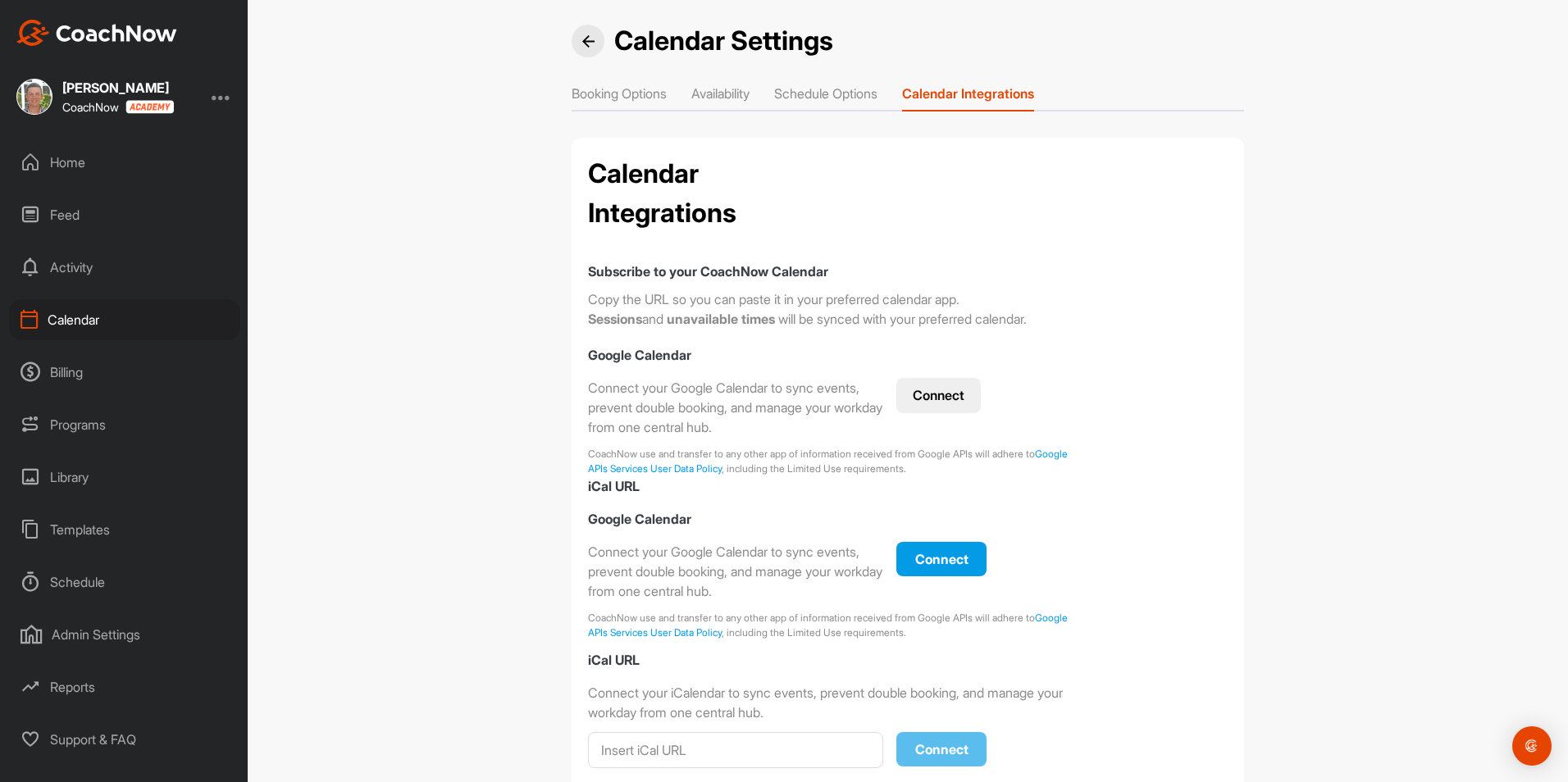
scroll to position [0, 0]
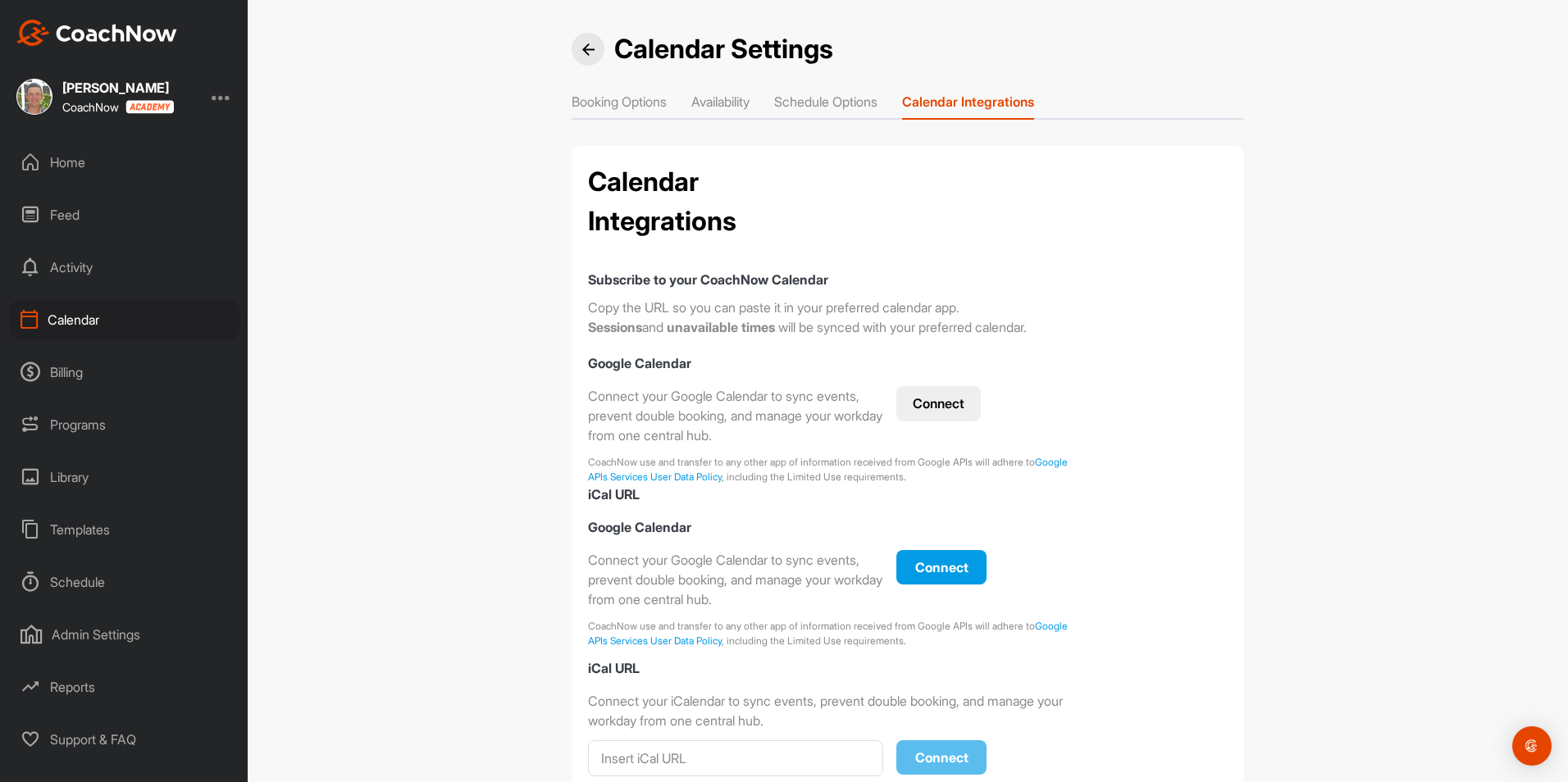
click at [226, 96] on div at bounding box center [220, 96] width 20 height 20
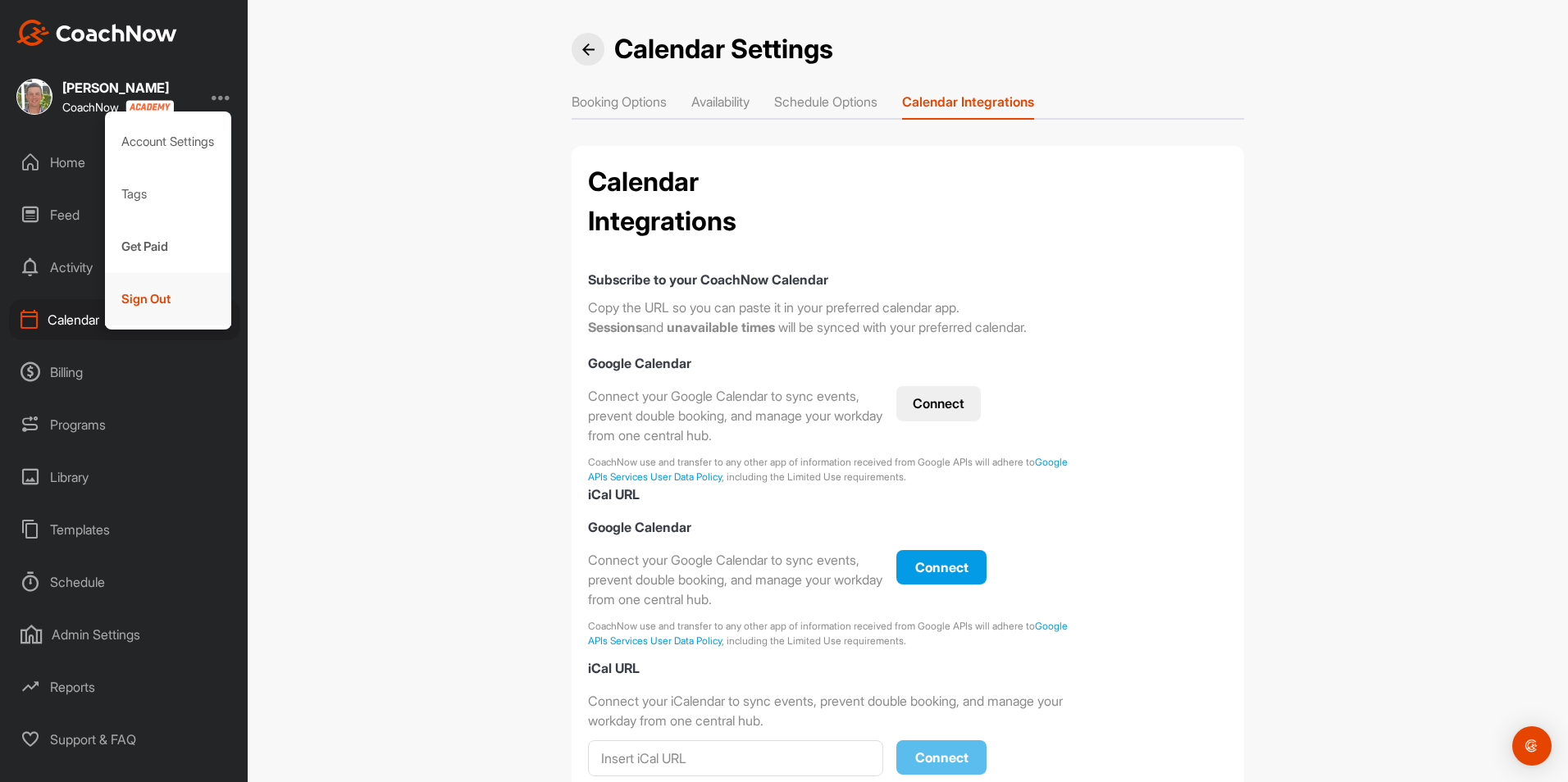
click at [181, 302] on div "Sign Out" at bounding box center [169, 299] width 127 height 53
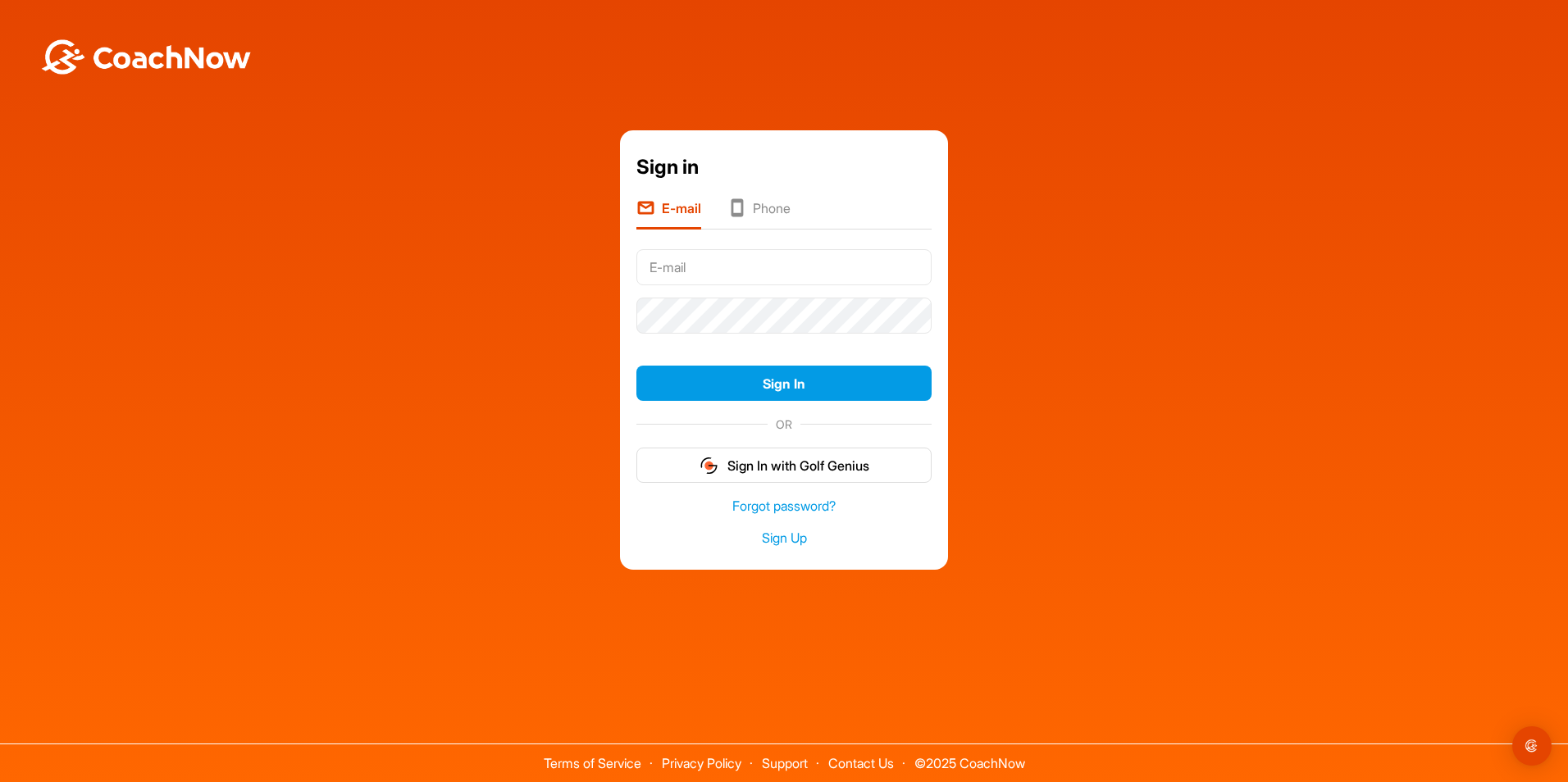
type input "[PERSON_NAME][EMAIL_ADDRESS][DOMAIN_NAME]"
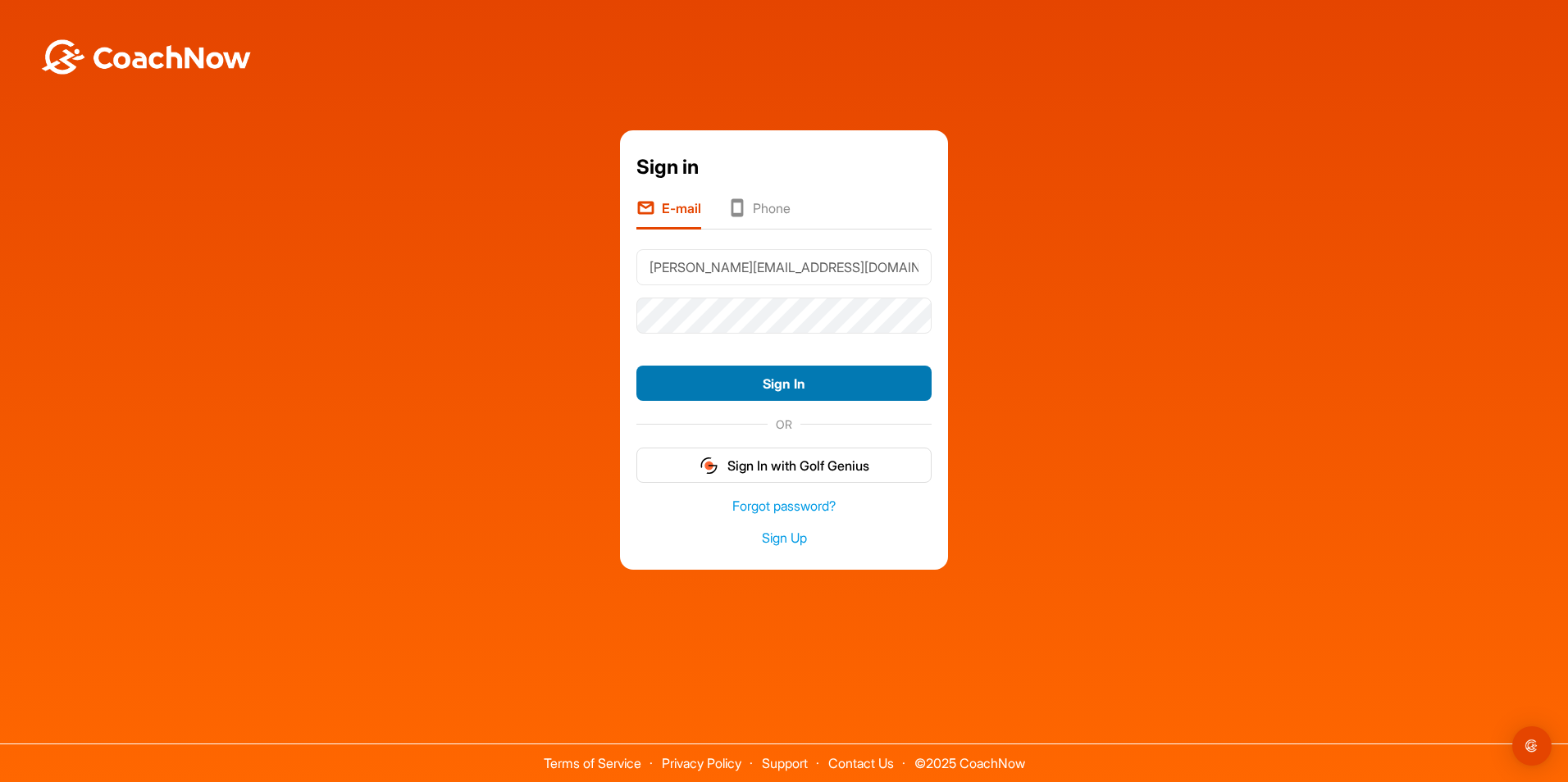
click at [781, 377] on button "Sign In" at bounding box center [784, 383] width 295 height 36
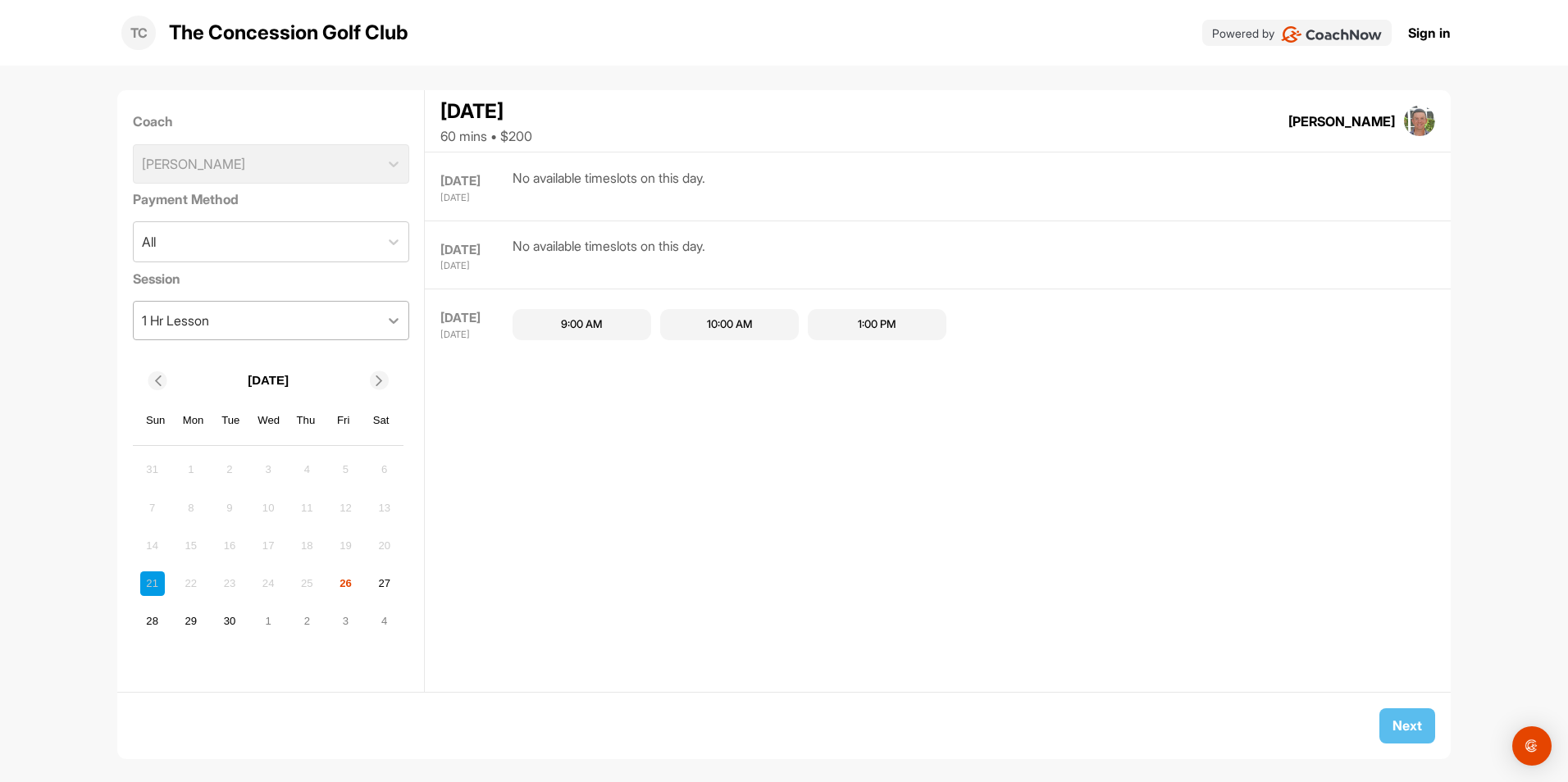
click at [379, 308] on div at bounding box center [393, 321] width 30 height 30
click at [498, 243] on div "SEP 27" at bounding box center [474, 250] width 68 height 19
click at [229, 623] on div "30" at bounding box center [229, 621] width 25 height 25
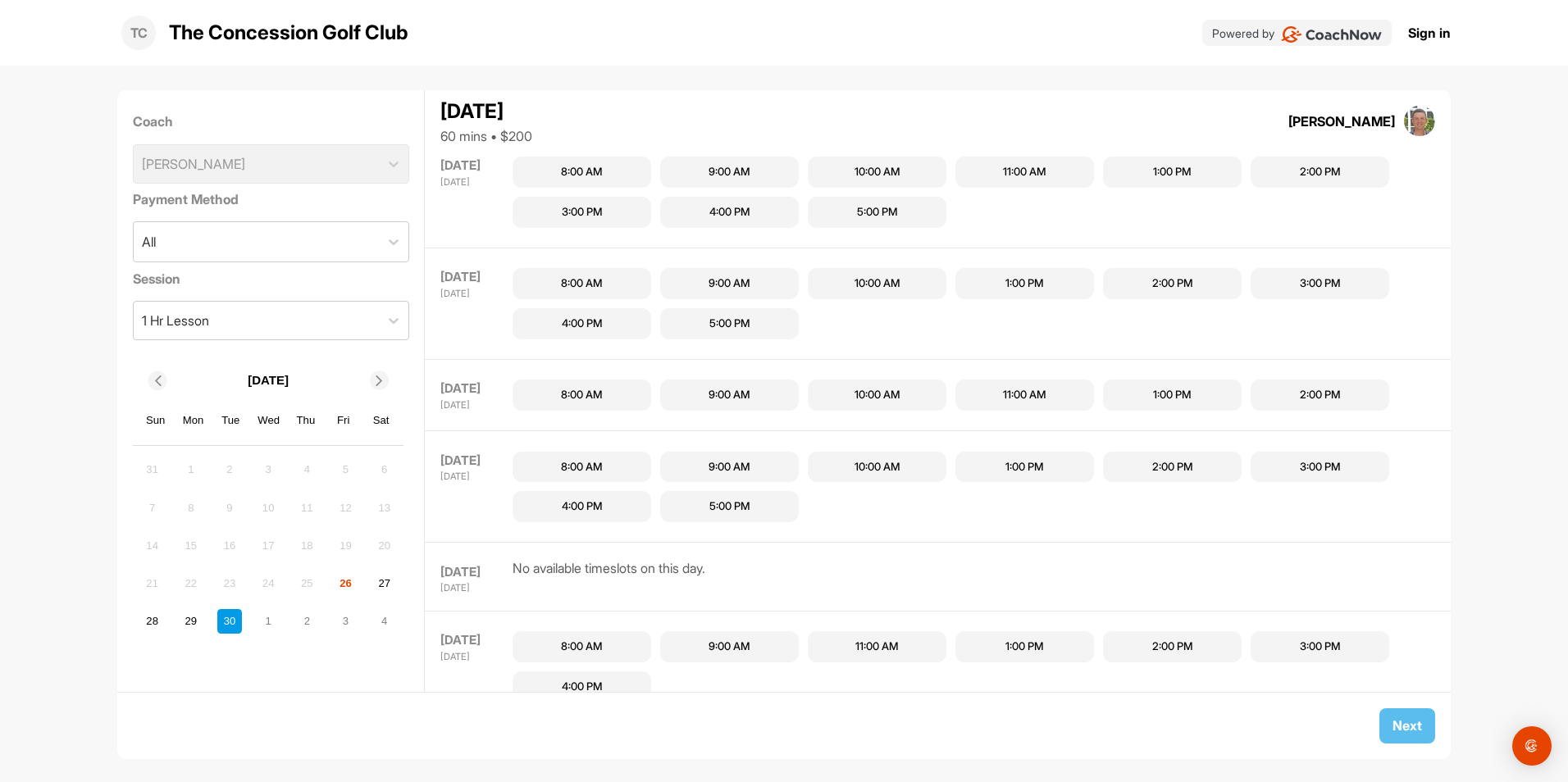
scroll to position [485, 0]
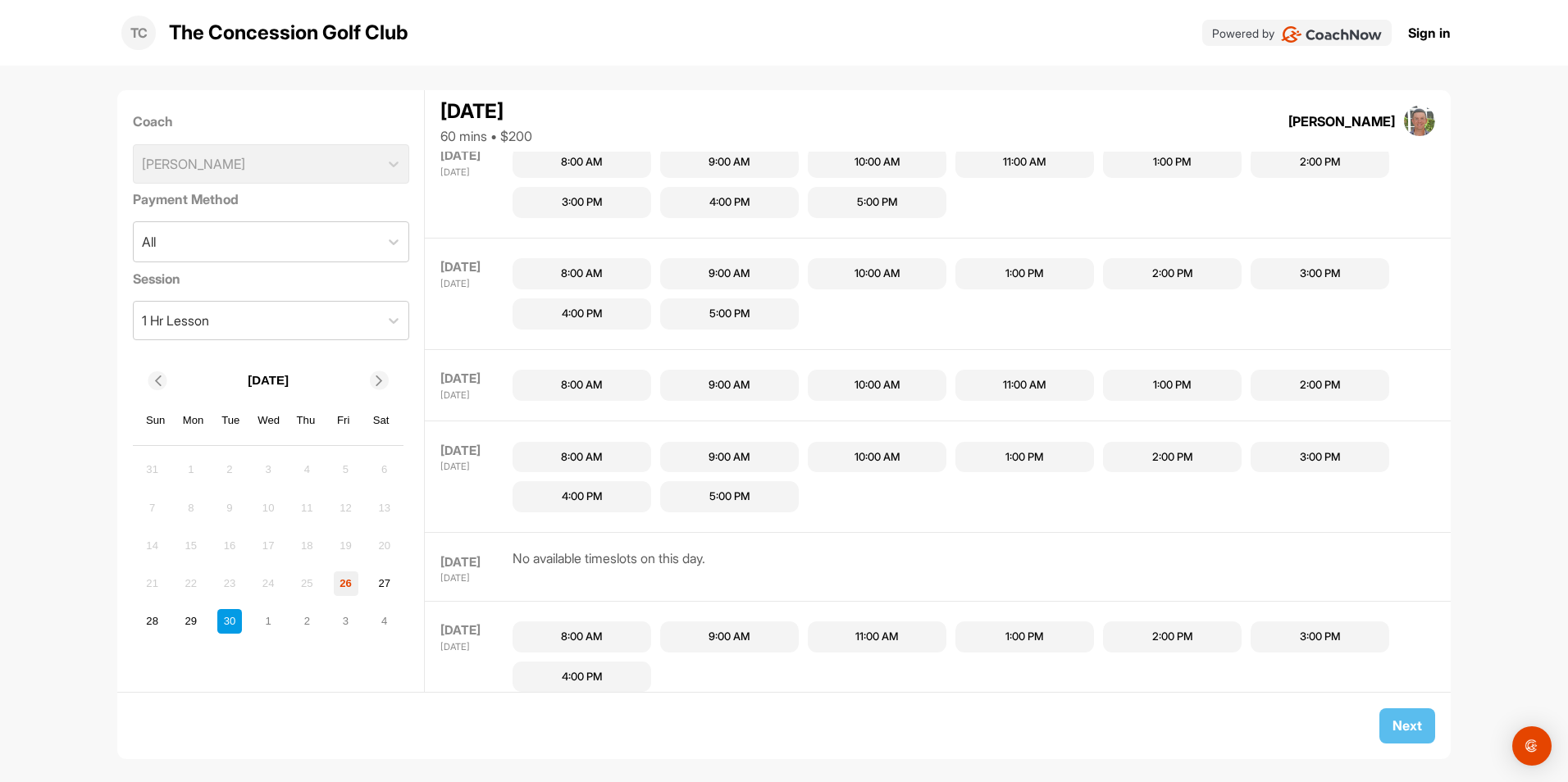
click at [347, 581] on div "26" at bounding box center [346, 584] width 25 height 25
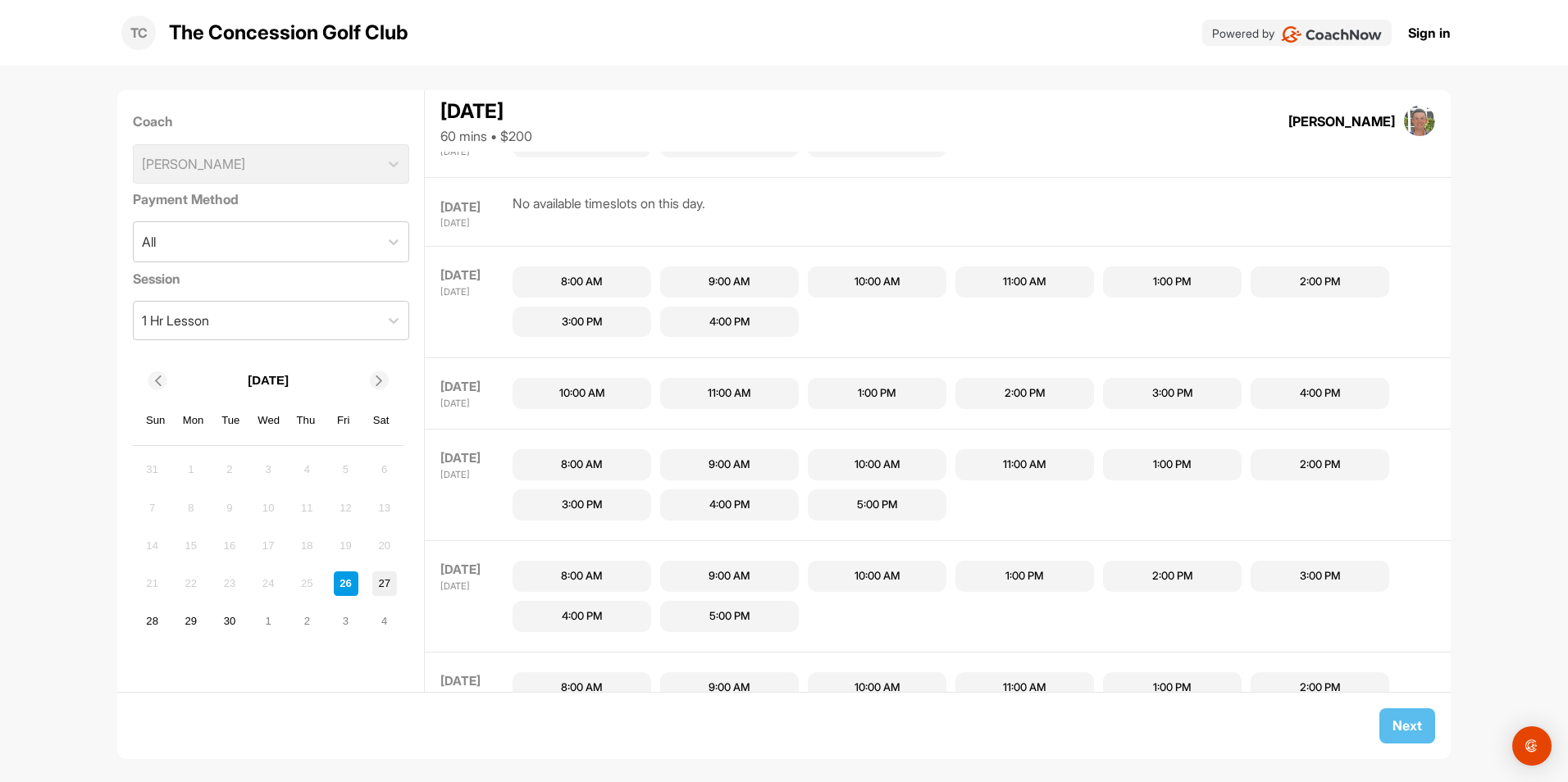
scroll to position [0, 0]
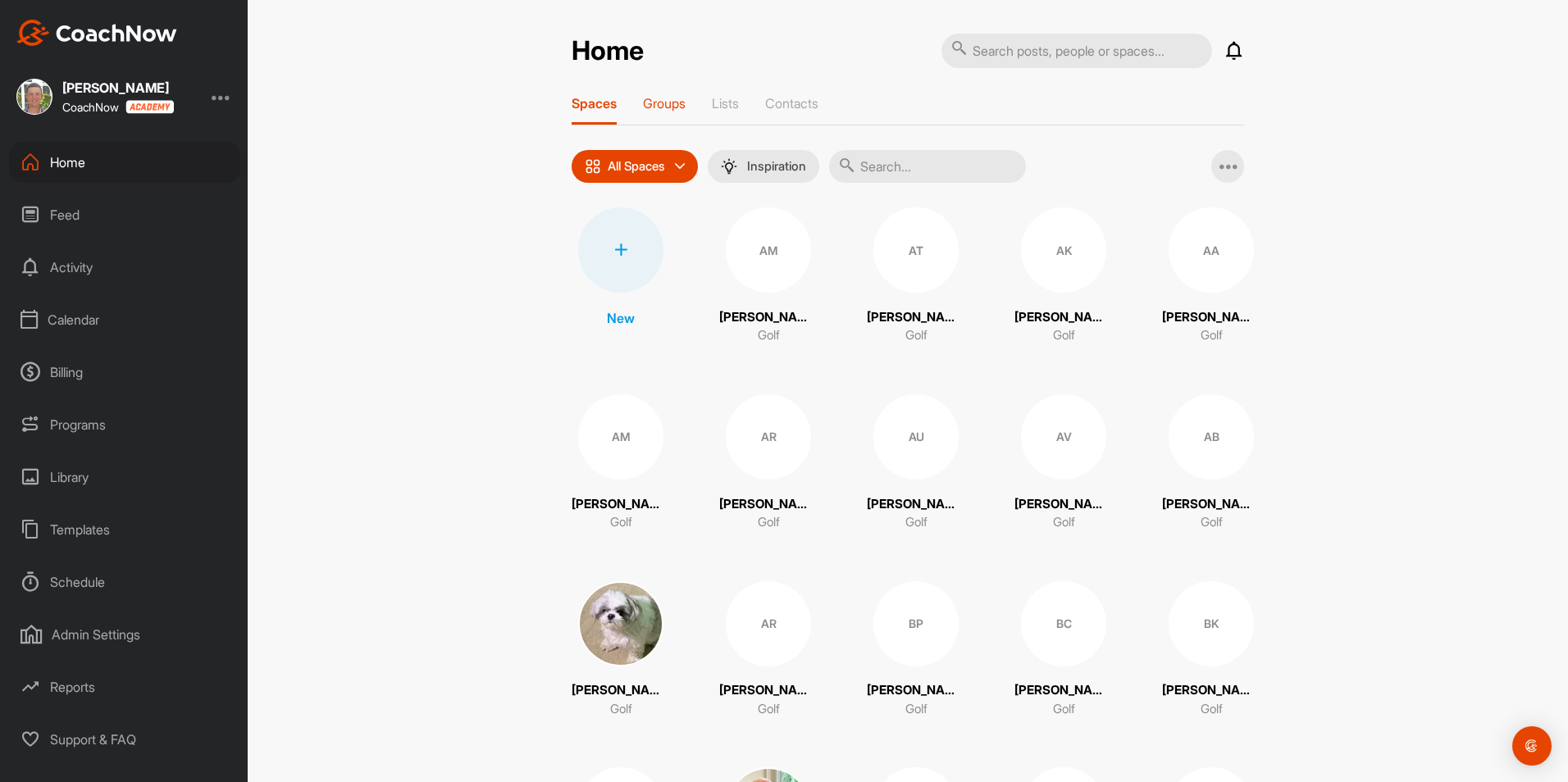
click at [668, 105] on p "Groups" at bounding box center [664, 103] width 42 height 16
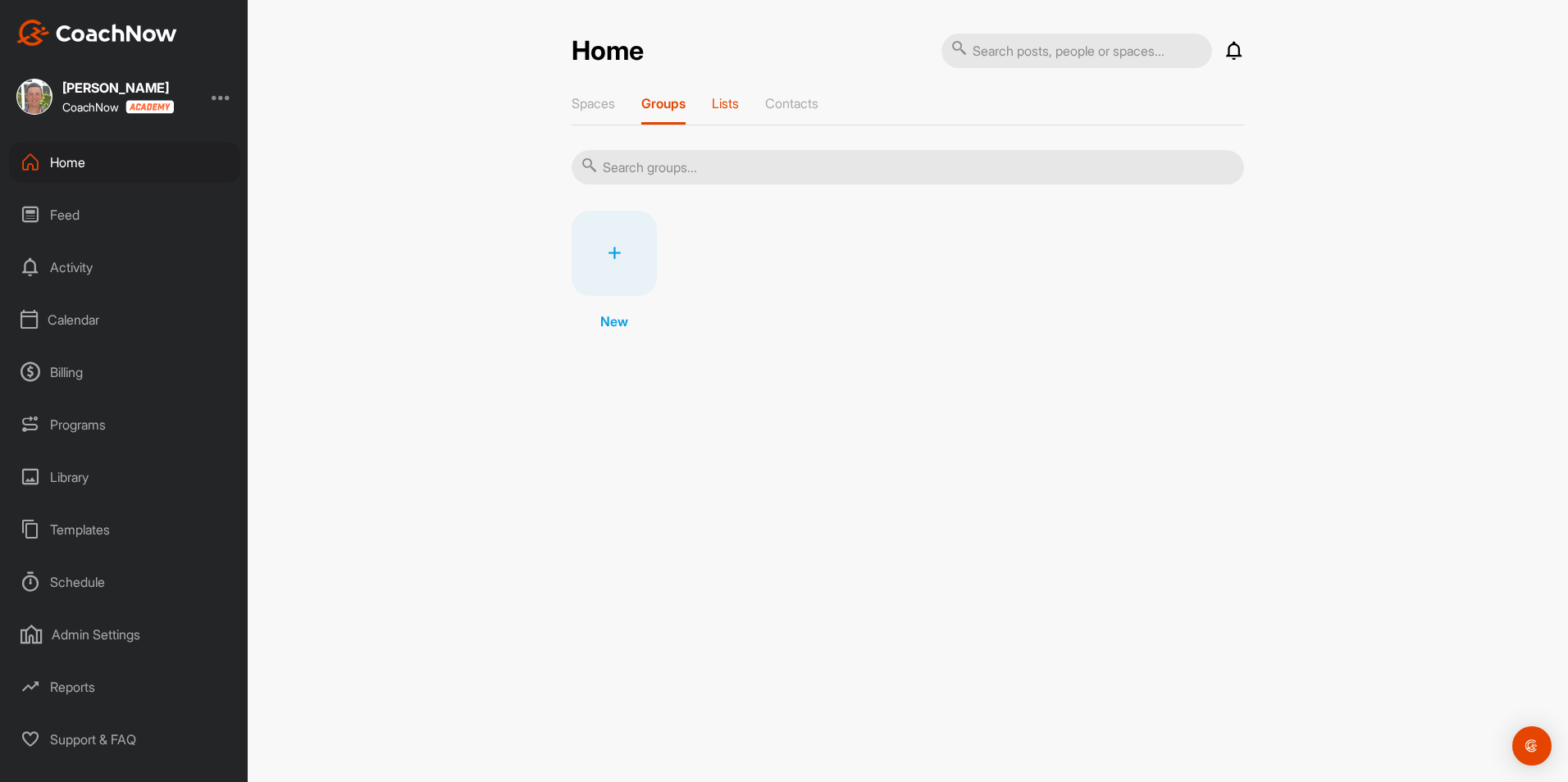
click at [715, 105] on p "Lists" at bounding box center [725, 103] width 27 height 16
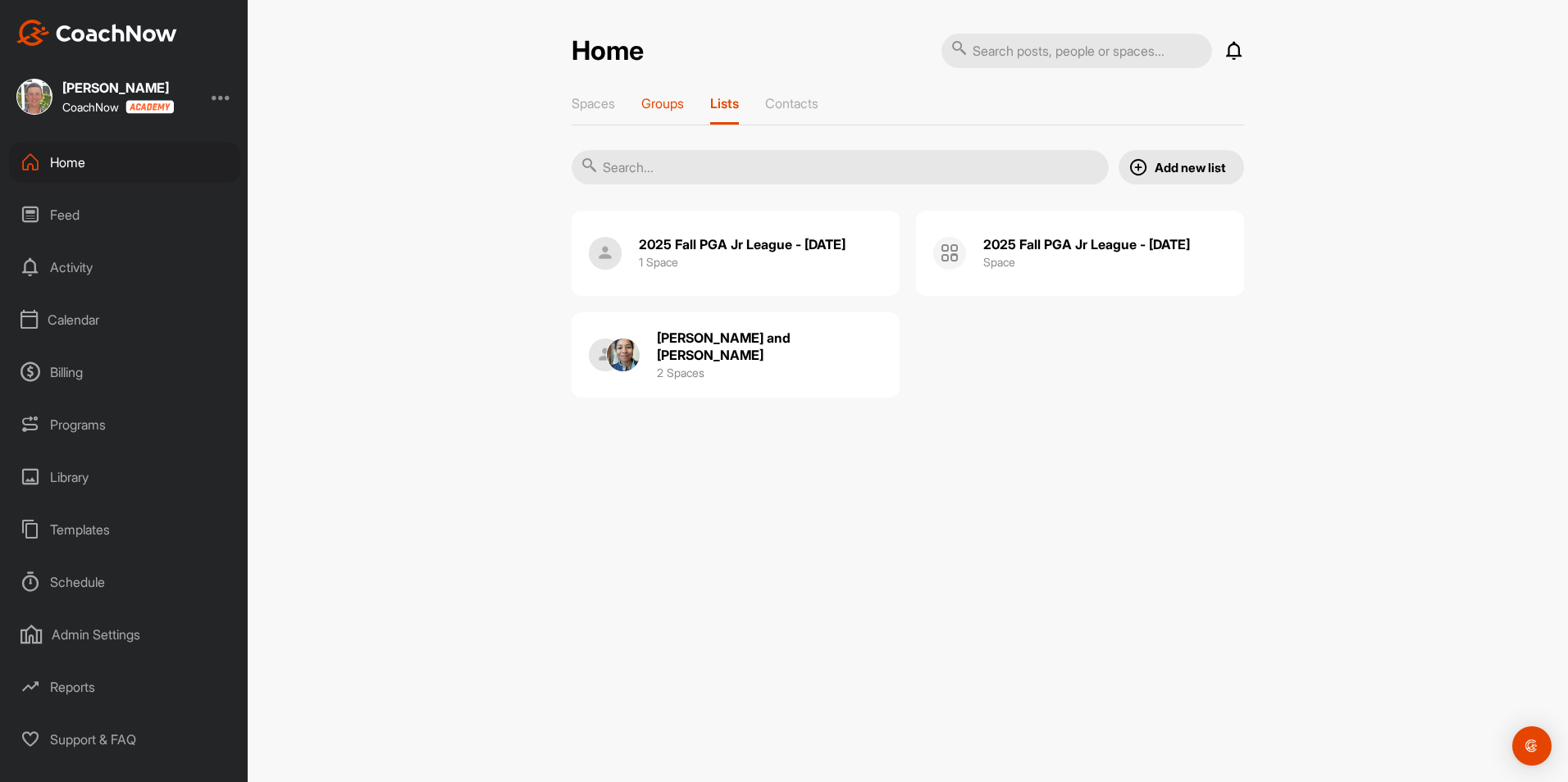
click at [645, 104] on p "Groups" at bounding box center [662, 103] width 42 height 16
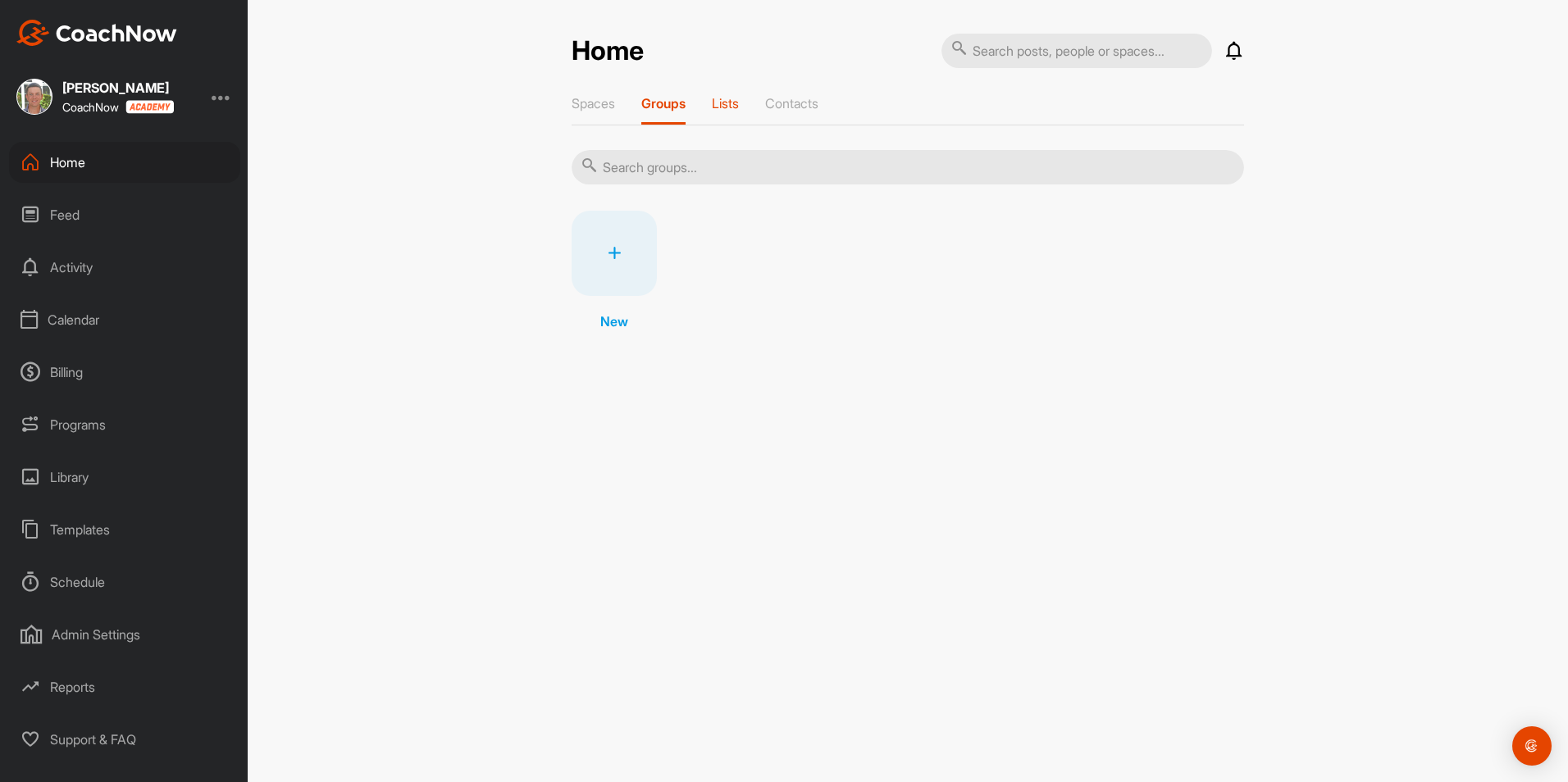
click at [722, 109] on p "Lists" at bounding box center [725, 103] width 27 height 16
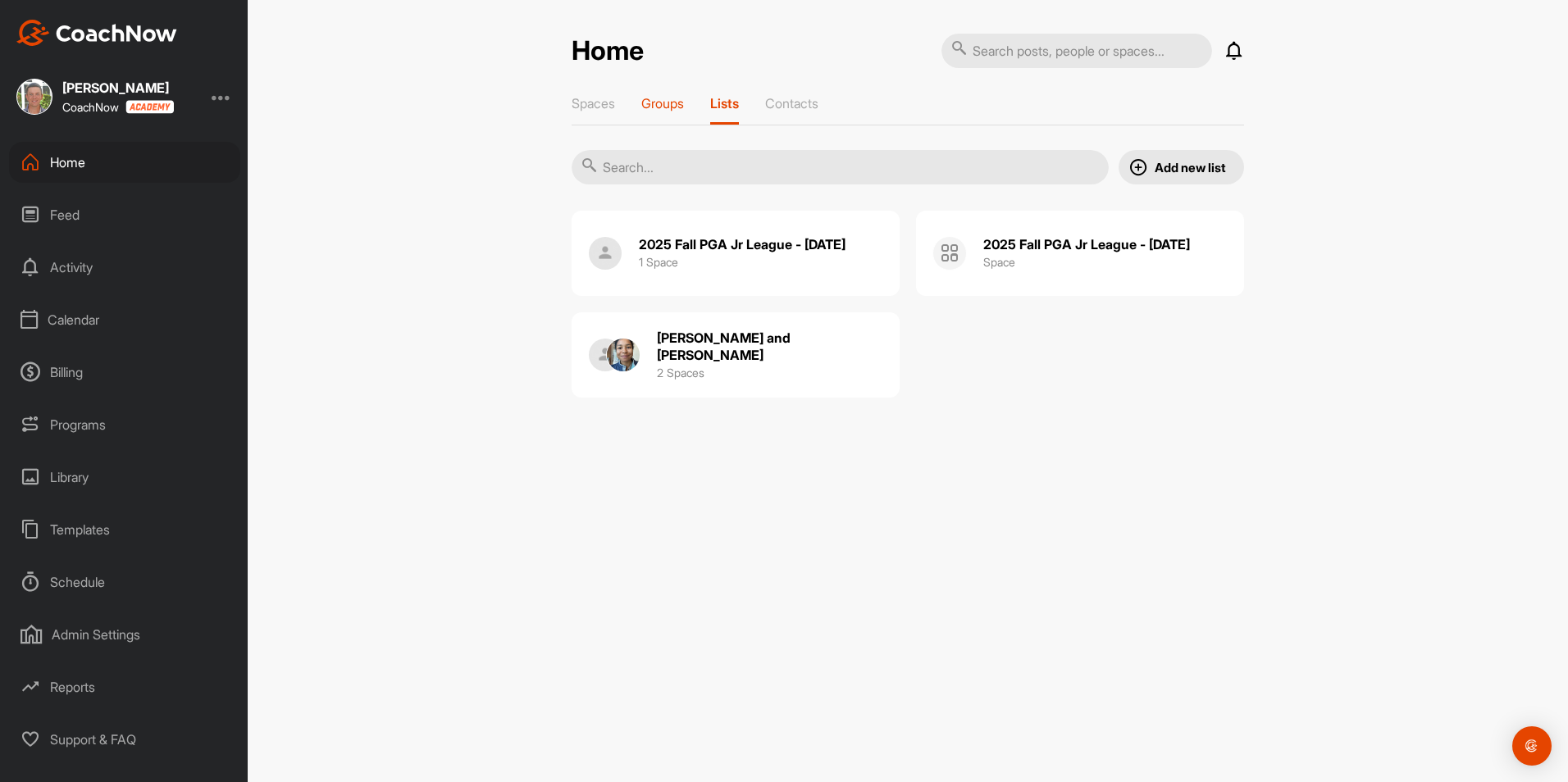
click at [680, 107] on p "Groups" at bounding box center [662, 103] width 42 height 16
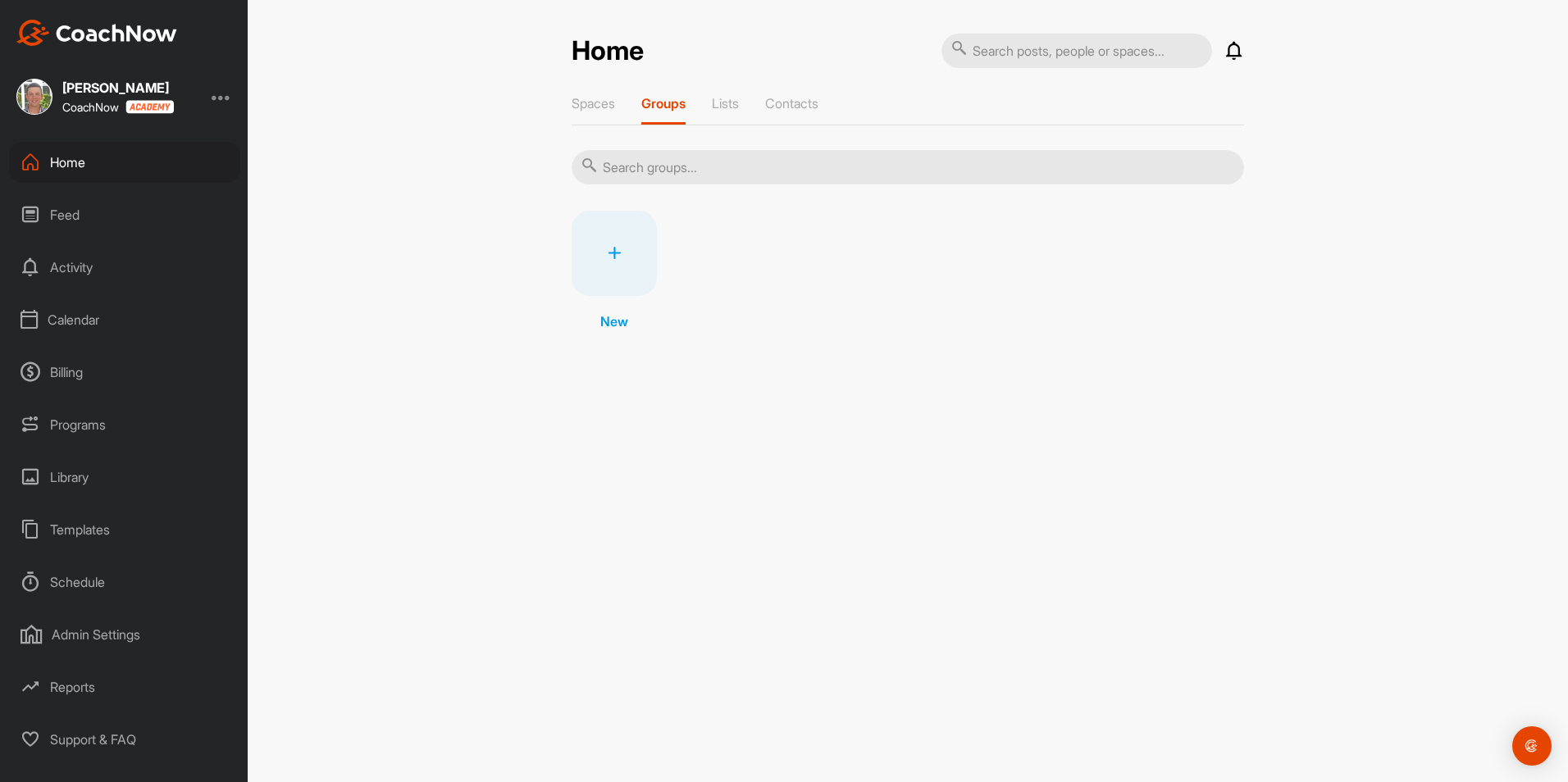
click at [61, 166] on div "Home" at bounding box center [125, 162] width 232 height 41
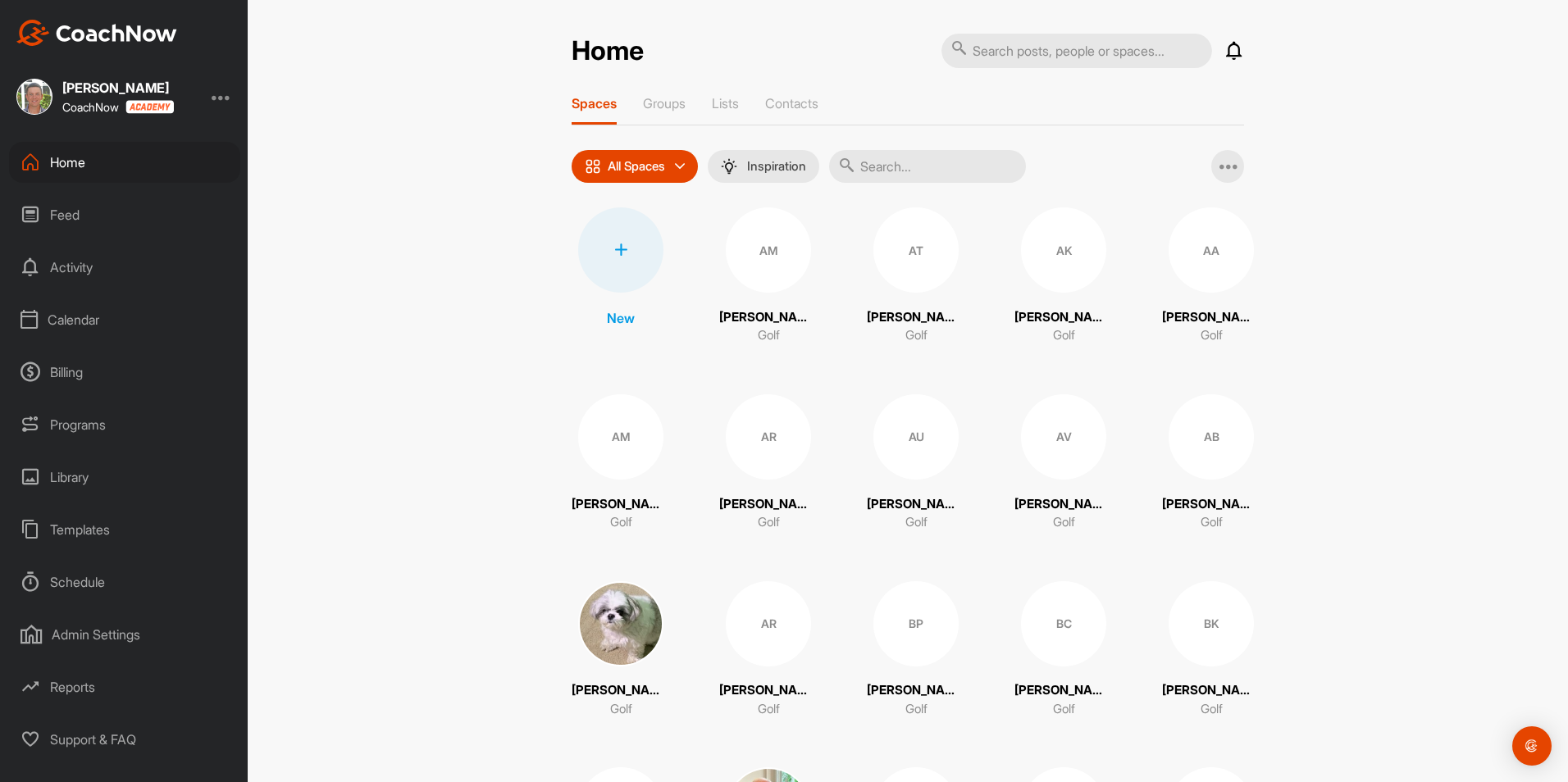
click at [90, 532] on div "Templates" at bounding box center [125, 529] width 232 height 41
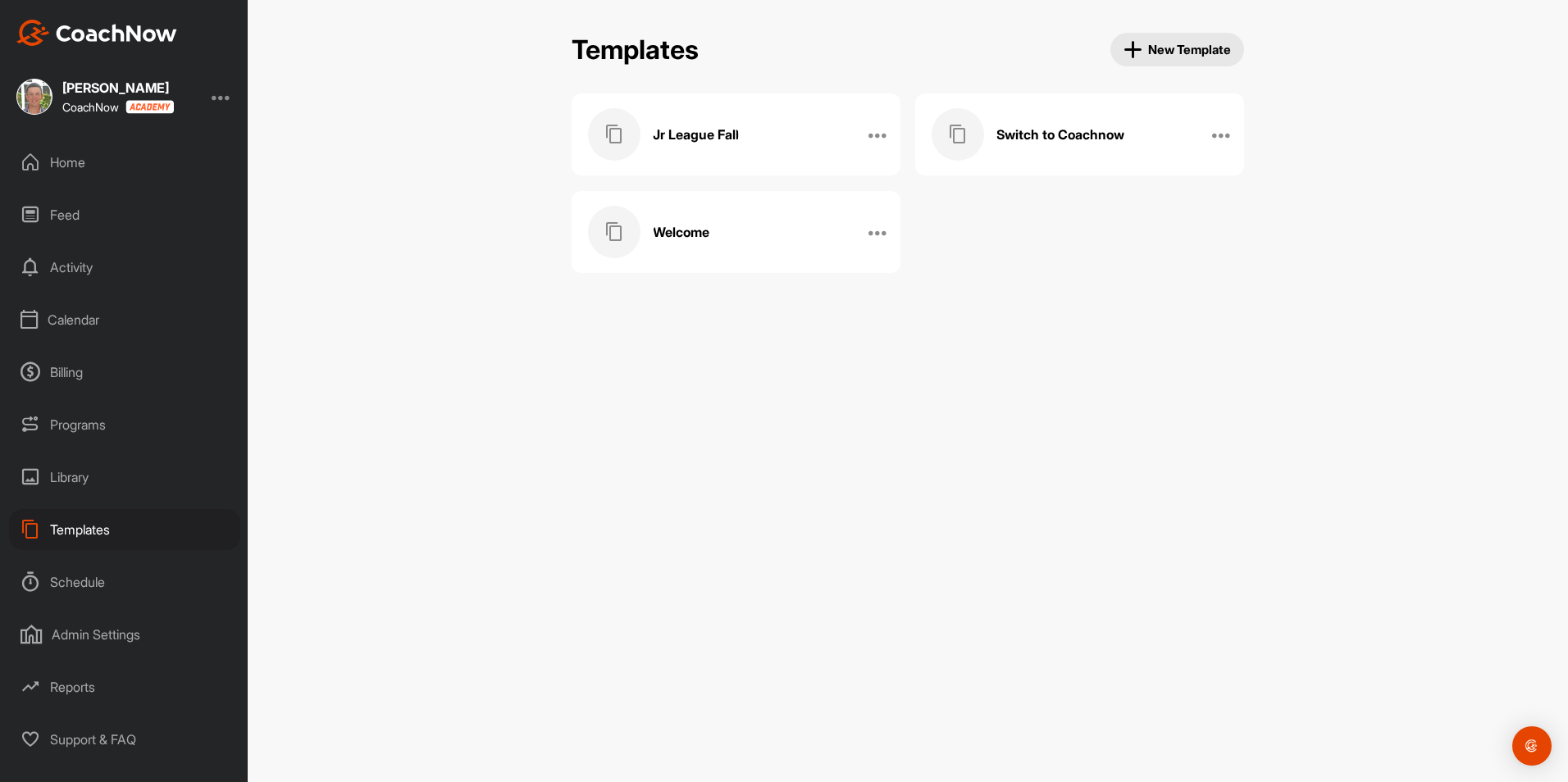
click at [795, 231] on div "Welcome" at bounding box center [718, 232] width 261 height 53
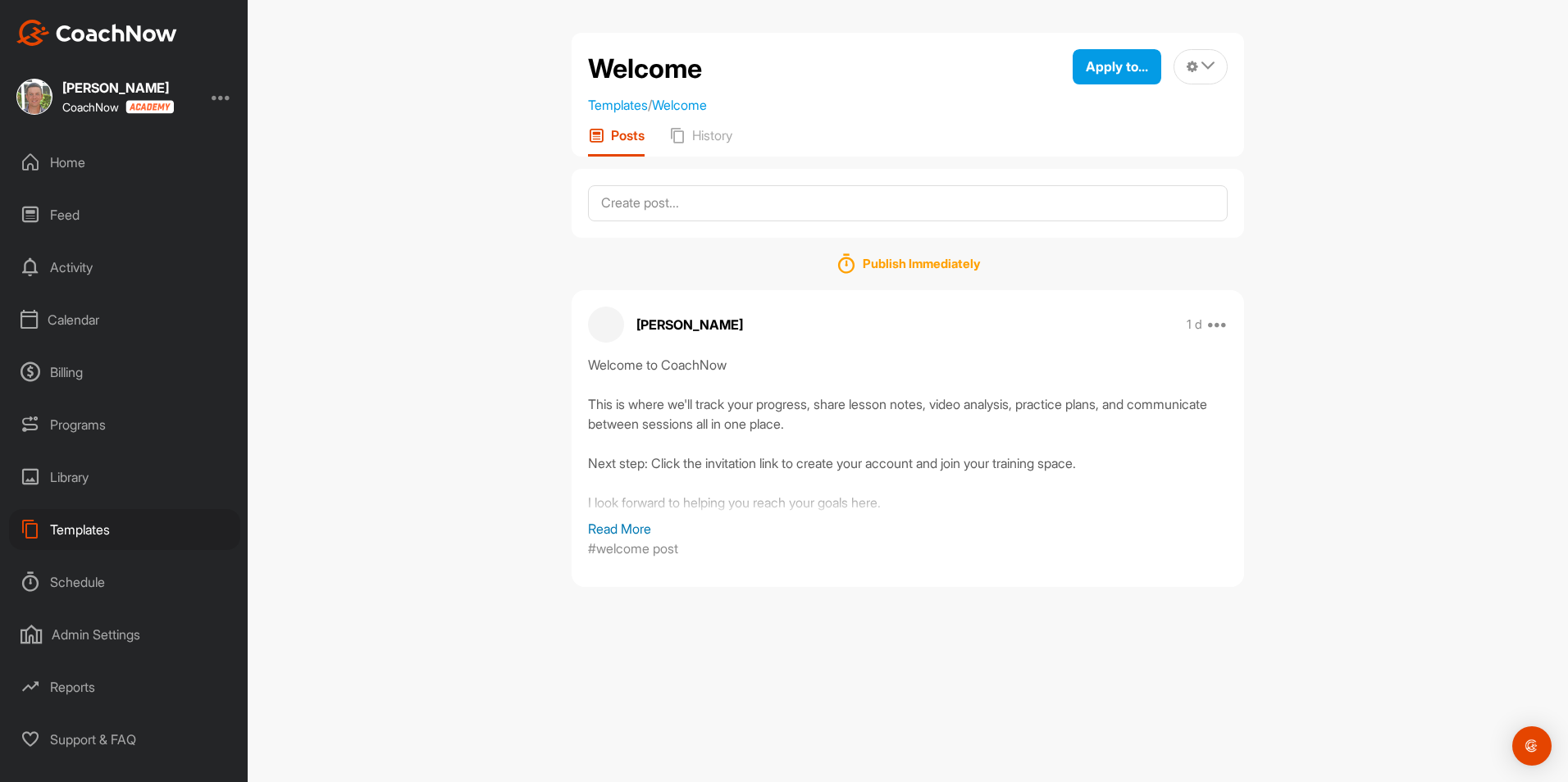
click at [636, 532] on p "Read More" at bounding box center [907, 528] width 639 height 20
click at [67, 165] on div "Home" at bounding box center [125, 162] width 232 height 41
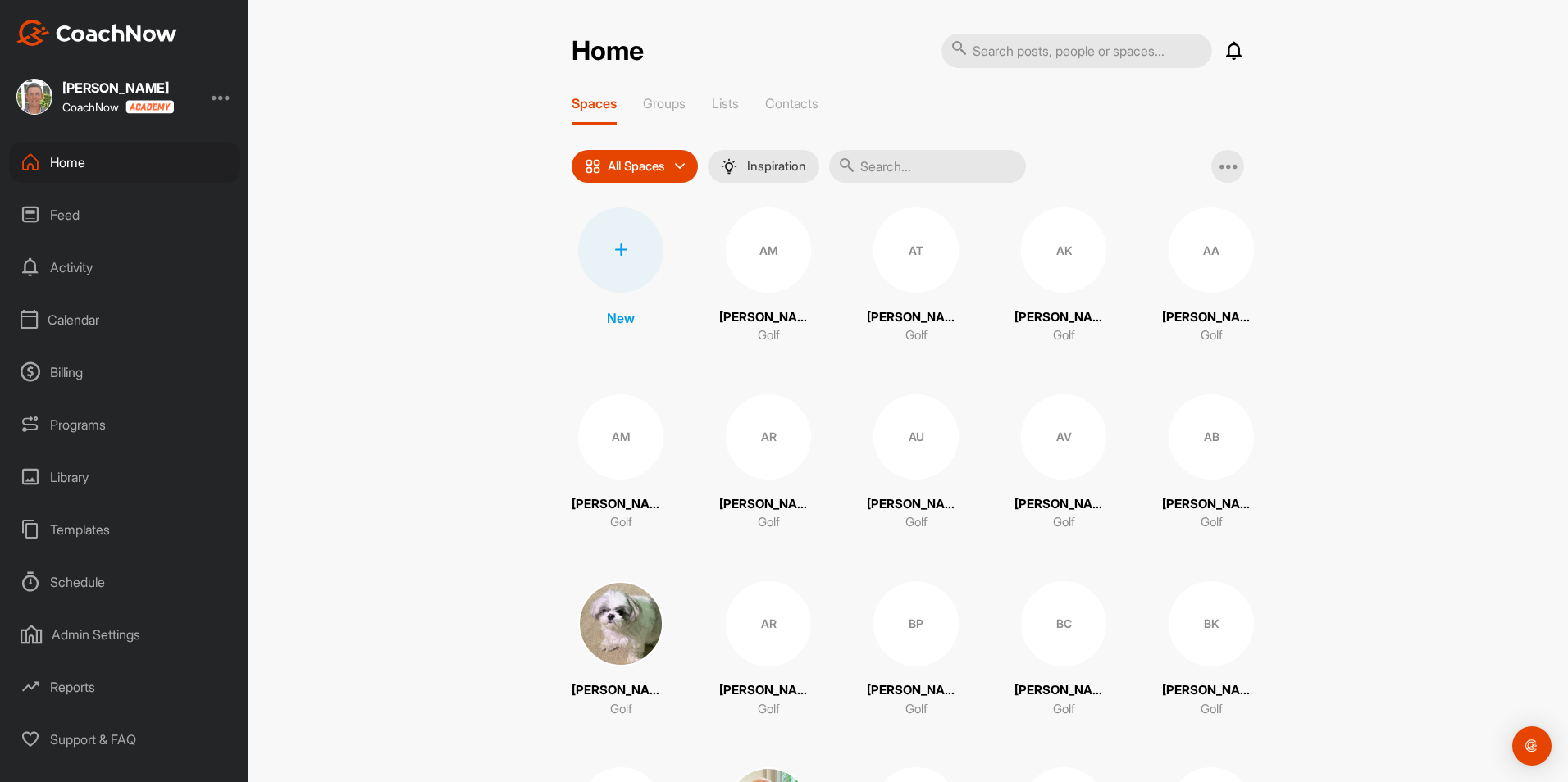
click at [58, 367] on div "Billing" at bounding box center [125, 372] width 232 height 41
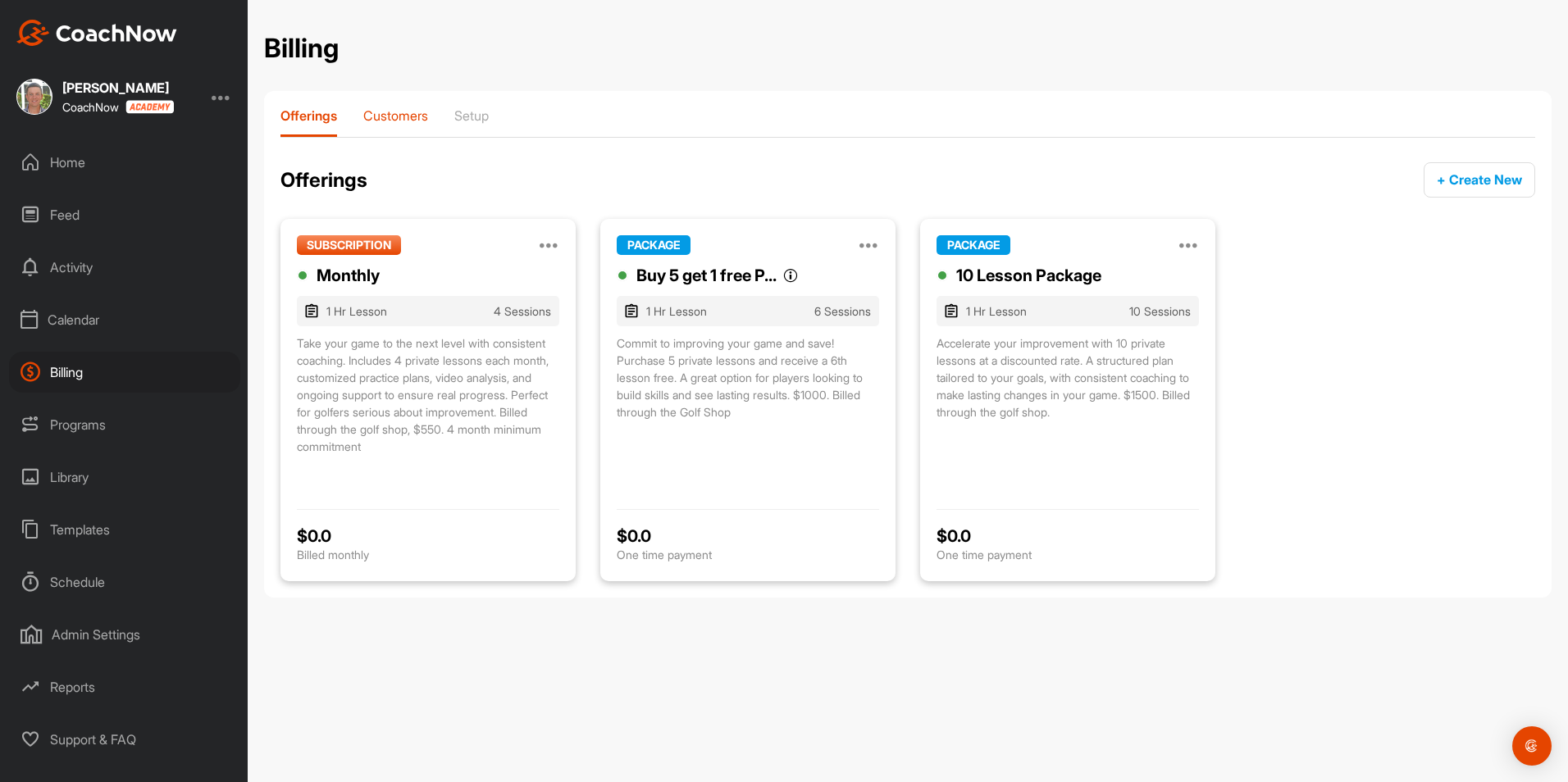
click at [392, 114] on p "Customers" at bounding box center [395, 115] width 64 height 16
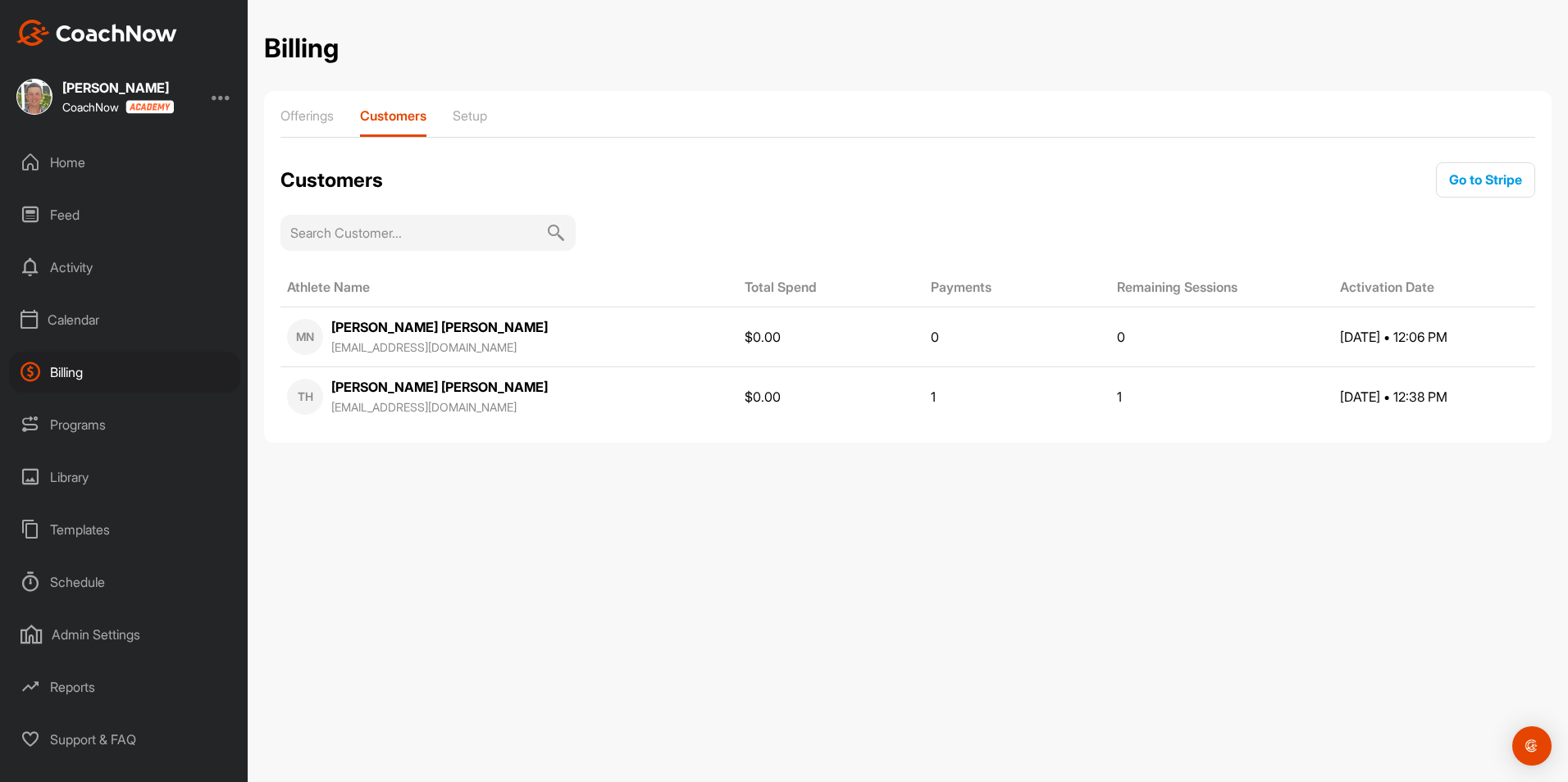
click at [78, 164] on div "Home" at bounding box center [125, 162] width 232 height 41
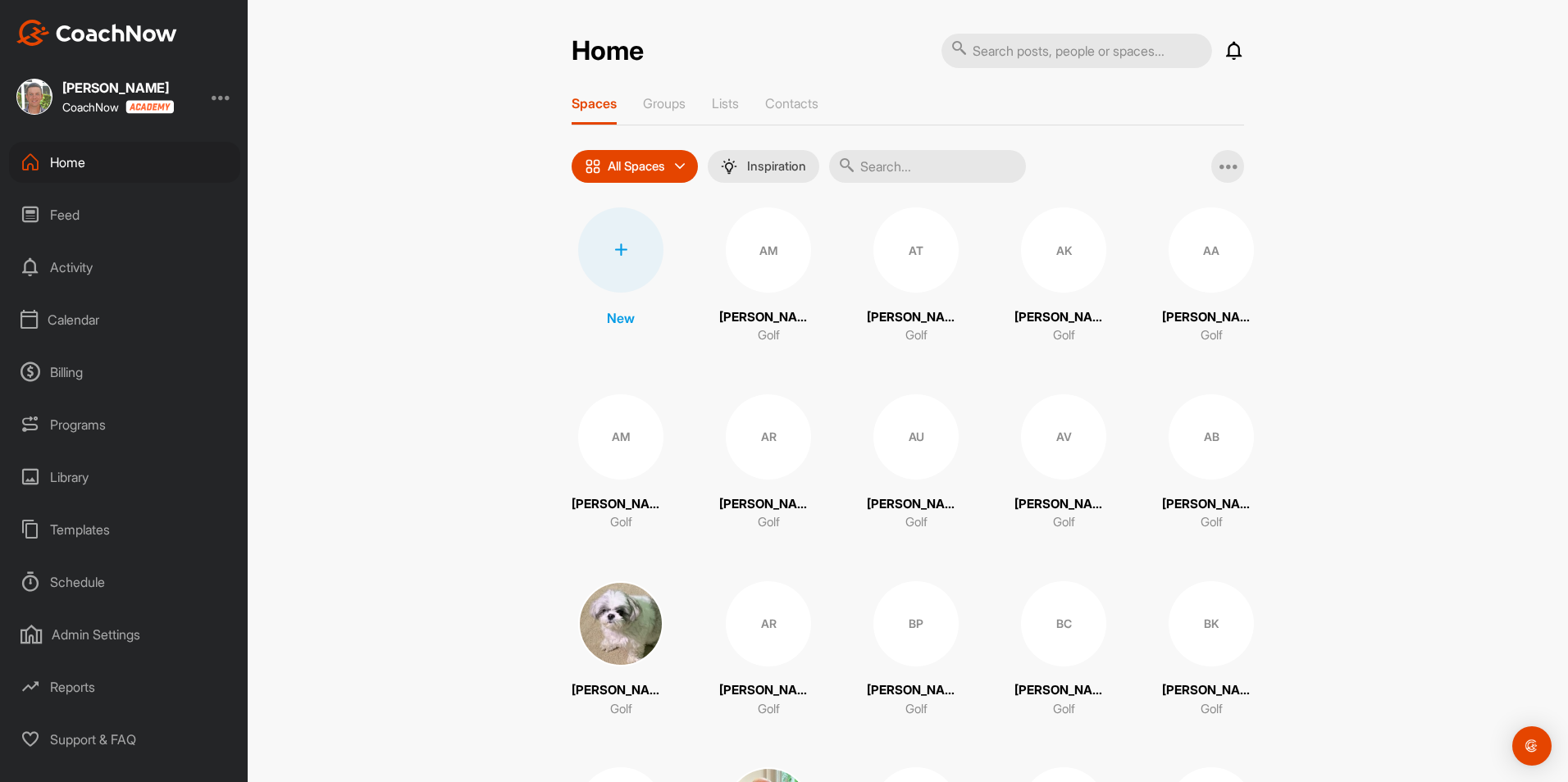
click at [98, 416] on div "Programs" at bounding box center [125, 425] width 232 height 41
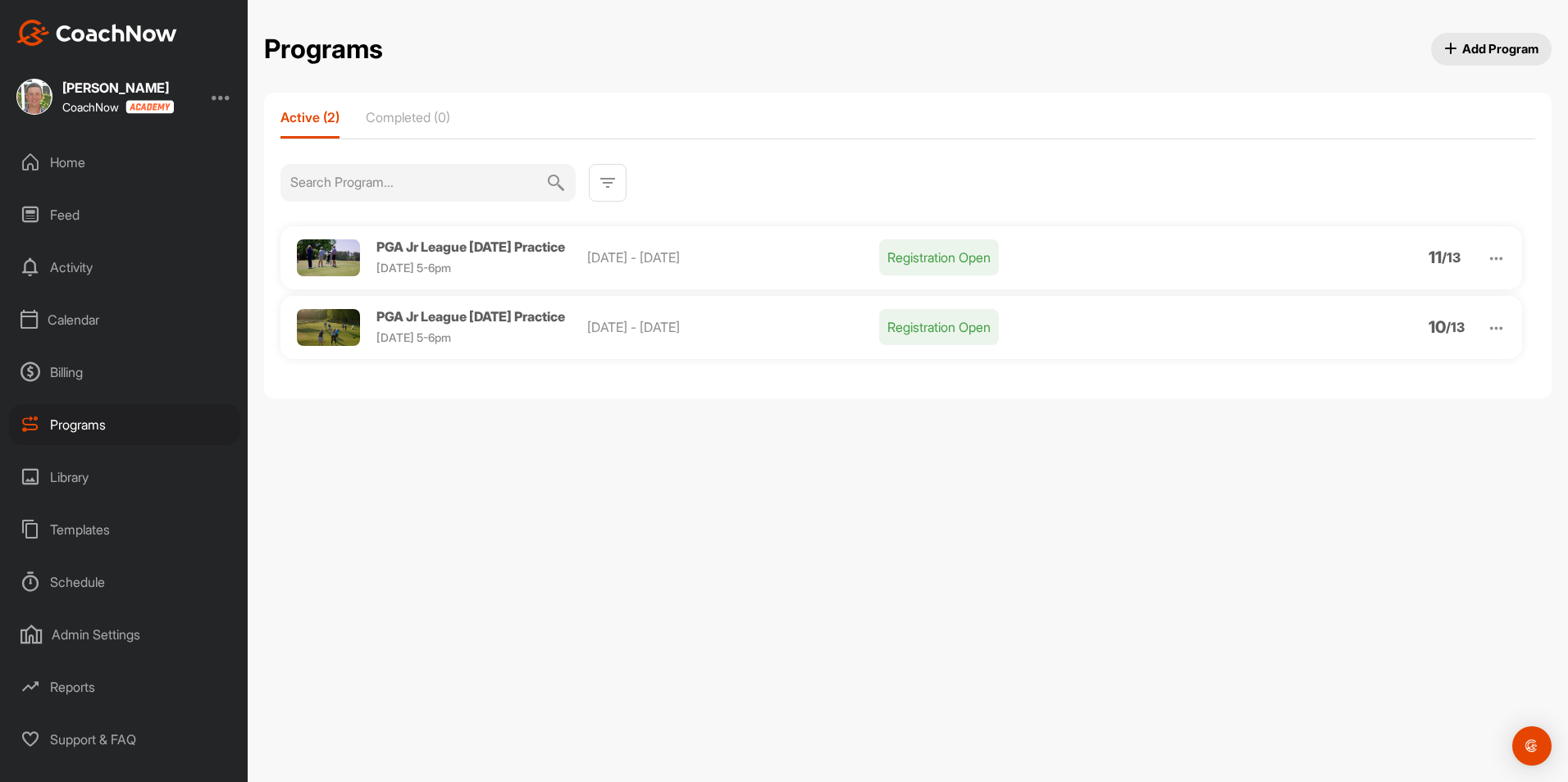
click at [1491, 250] on img at bounding box center [1496, 259] width 19 height 19
click at [1345, 300] on li "View" at bounding box center [1403, 300] width 202 height 26
click at [1490, 262] on img at bounding box center [1496, 259] width 19 height 19
click at [82, 371] on div "Billing" at bounding box center [125, 372] width 232 height 41
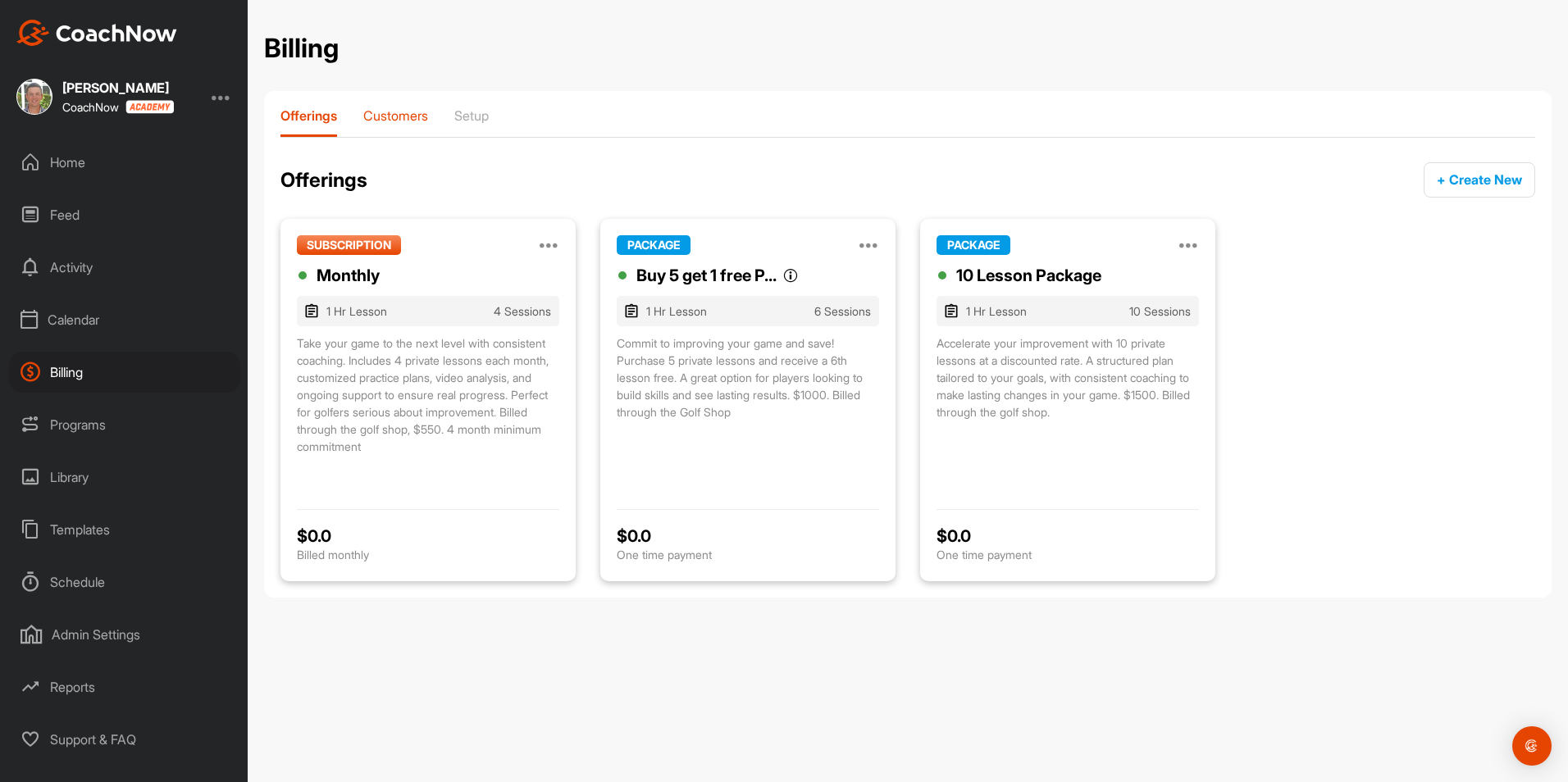
click at [416, 114] on p "Customers" at bounding box center [395, 115] width 64 height 16
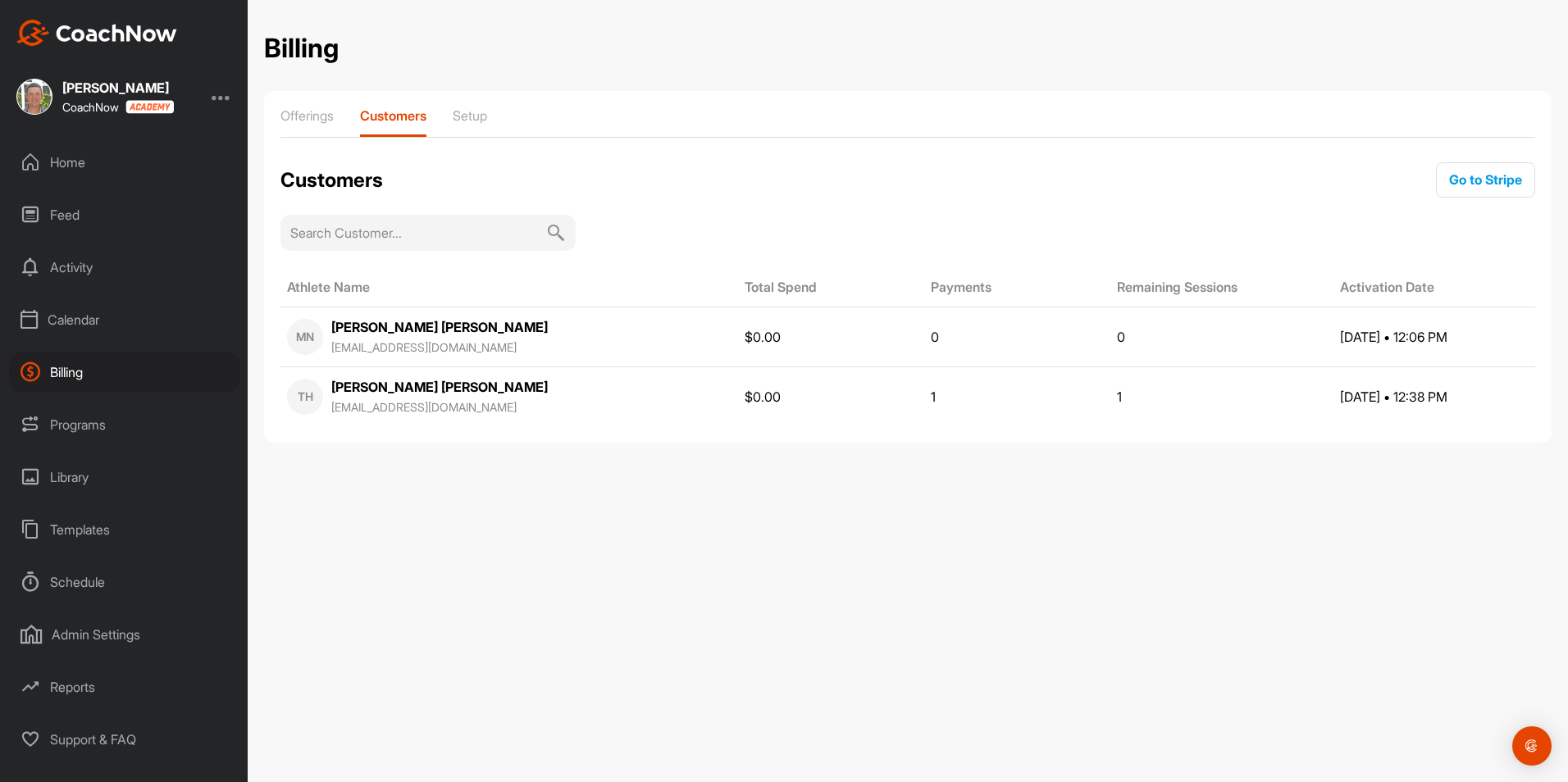
click at [67, 165] on div "Home" at bounding box center [125, 162] width 232 height 41
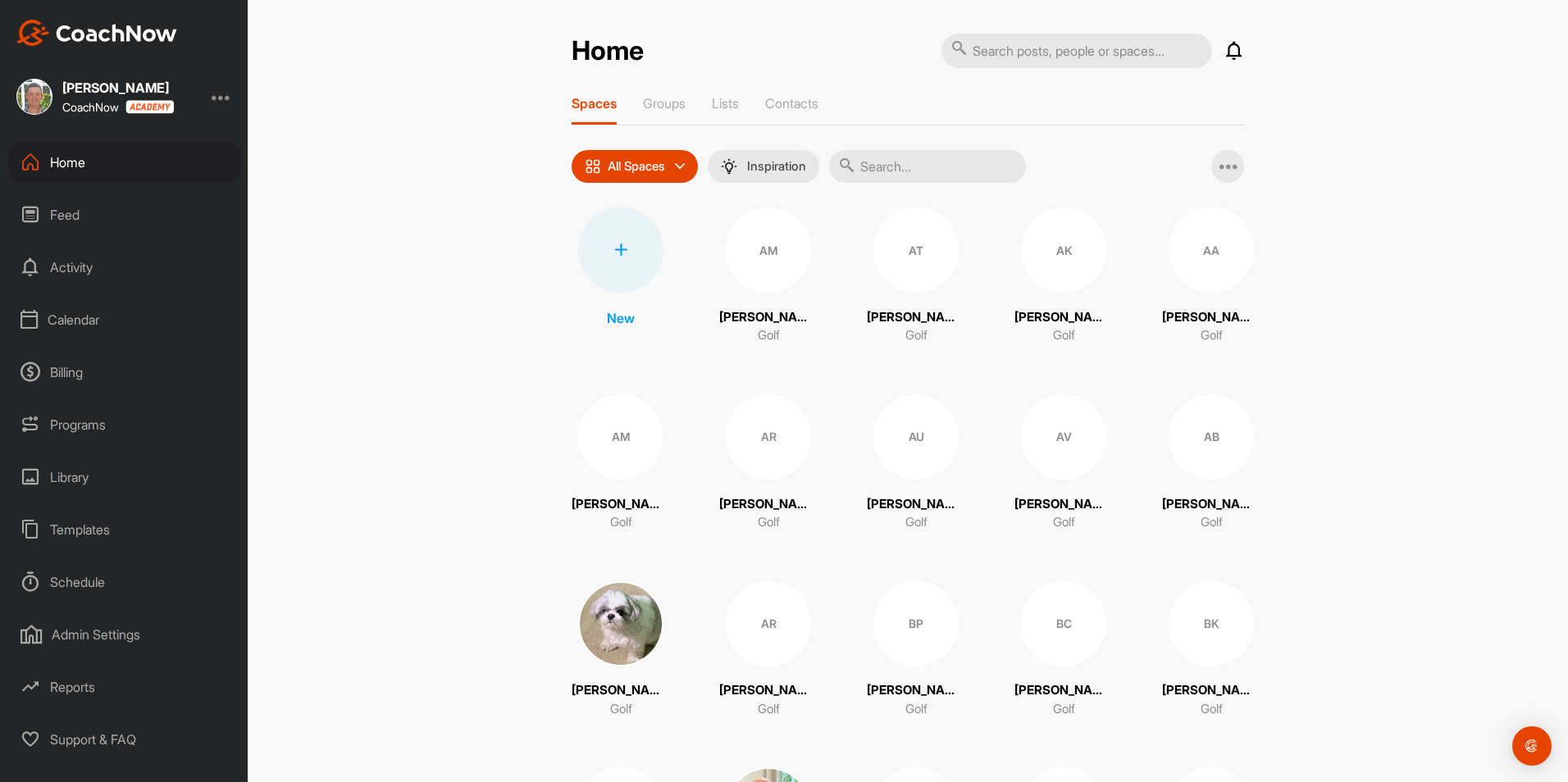
click at [59, 364] on div "Billing" at bounding box center [125, 372] width 232 height 41
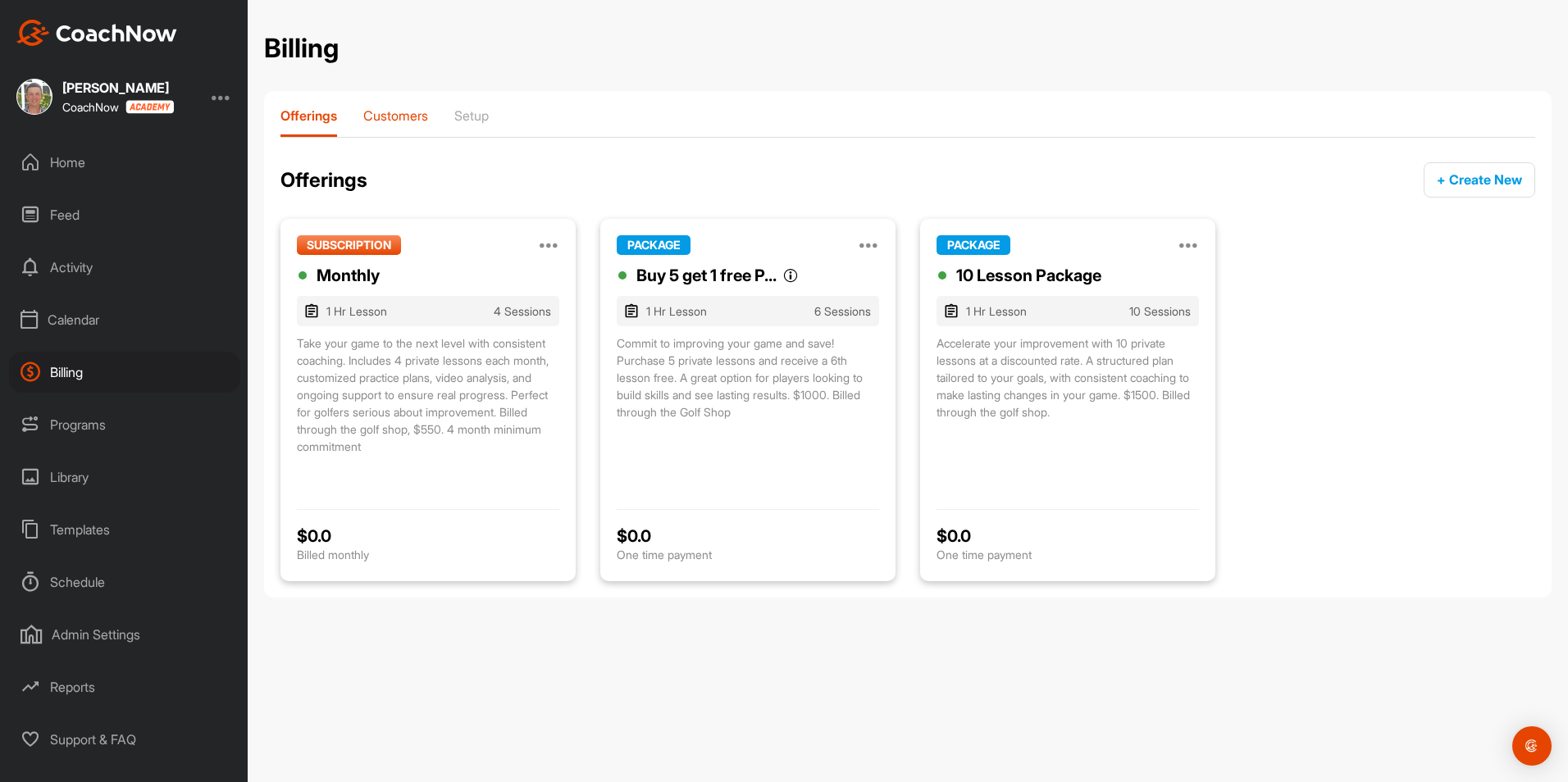
click at [404, 115] on p "Customers" at bounding box center [395, 115] width 64 height 16
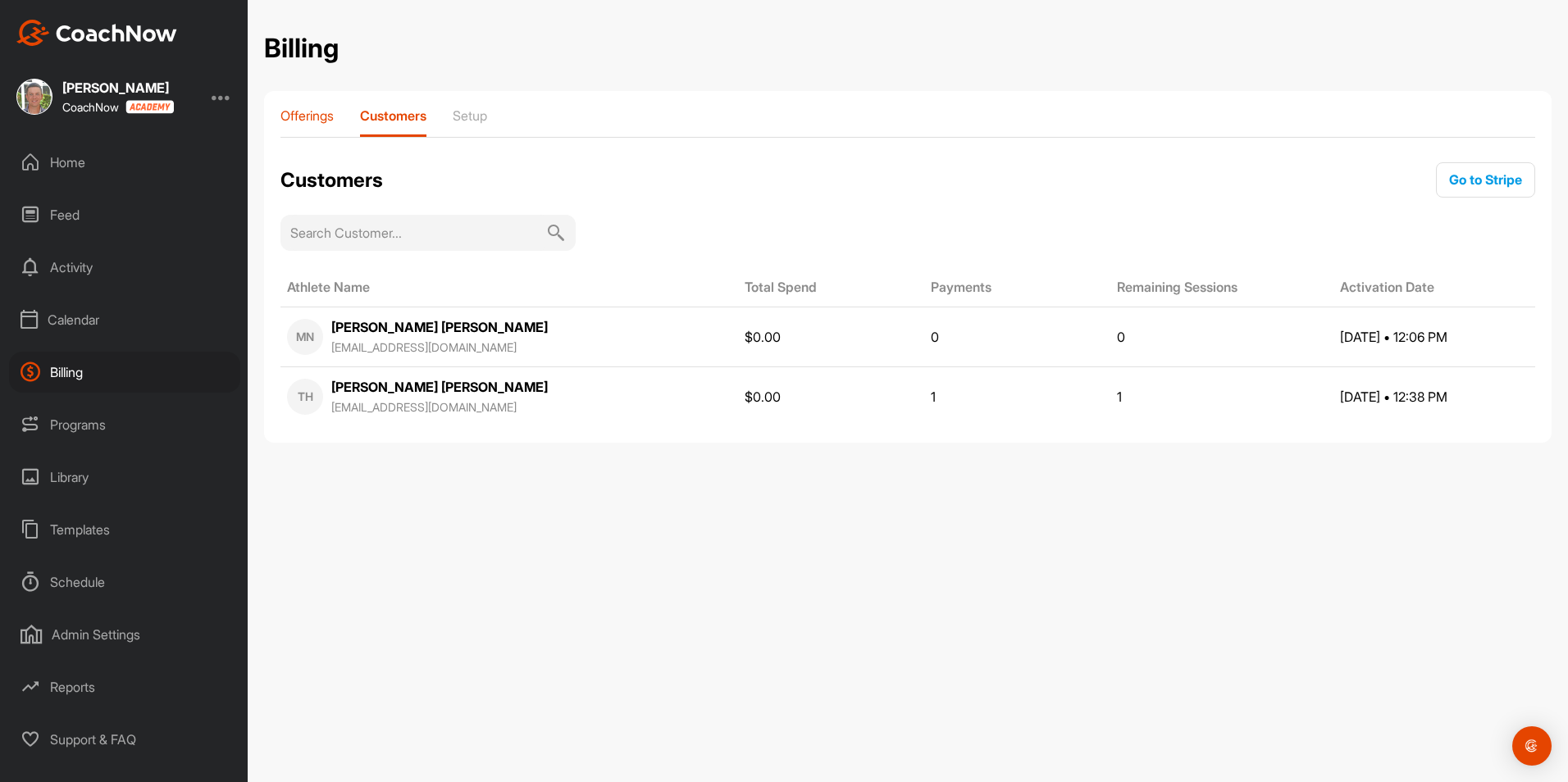
click at [317, 108] on p "Offerings" at bounding box center [307, 115] width 53 height 16
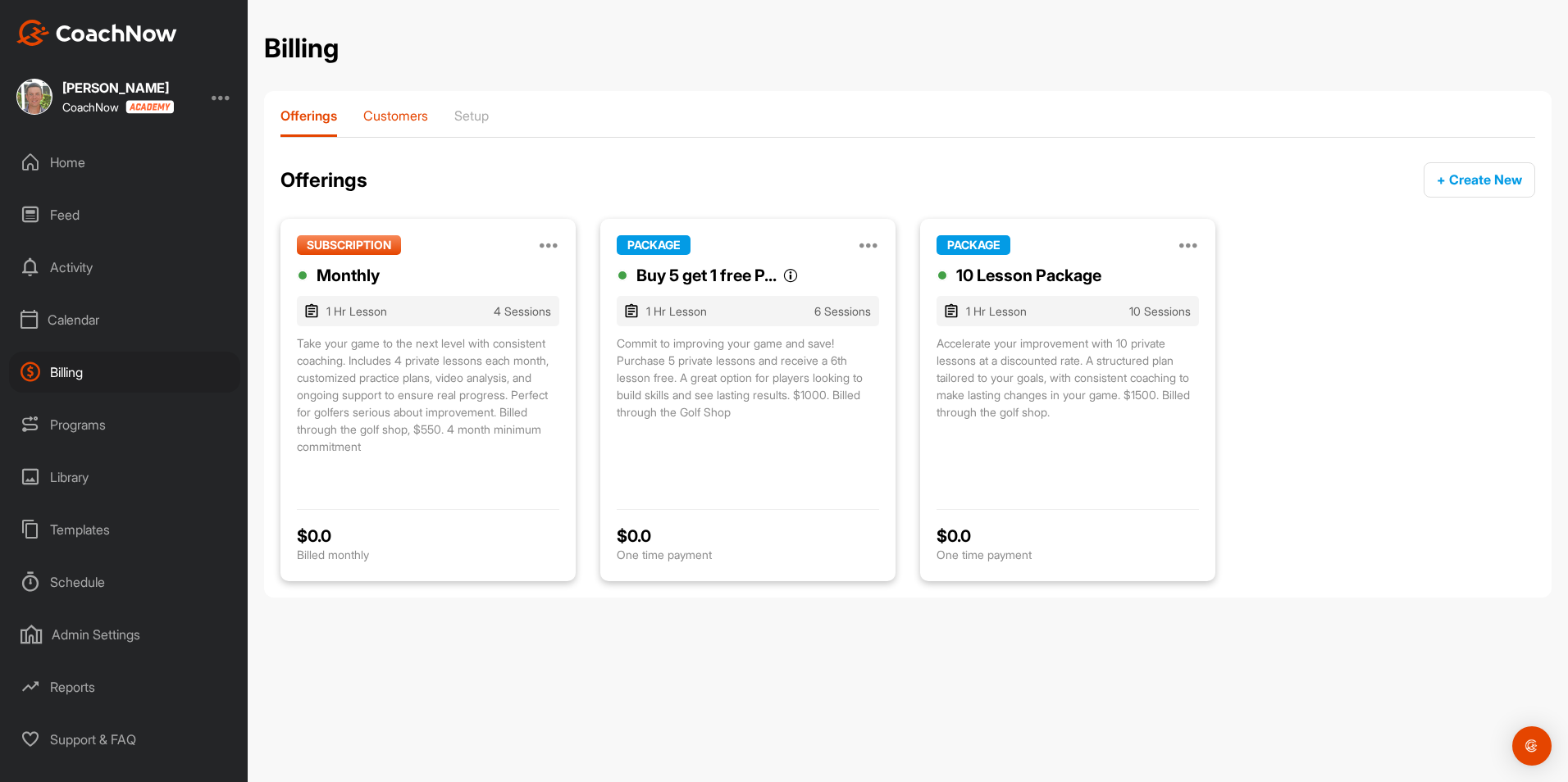
click at [416, 115] on p "Customers" at bounding box center [395, 115] width 64 height 16
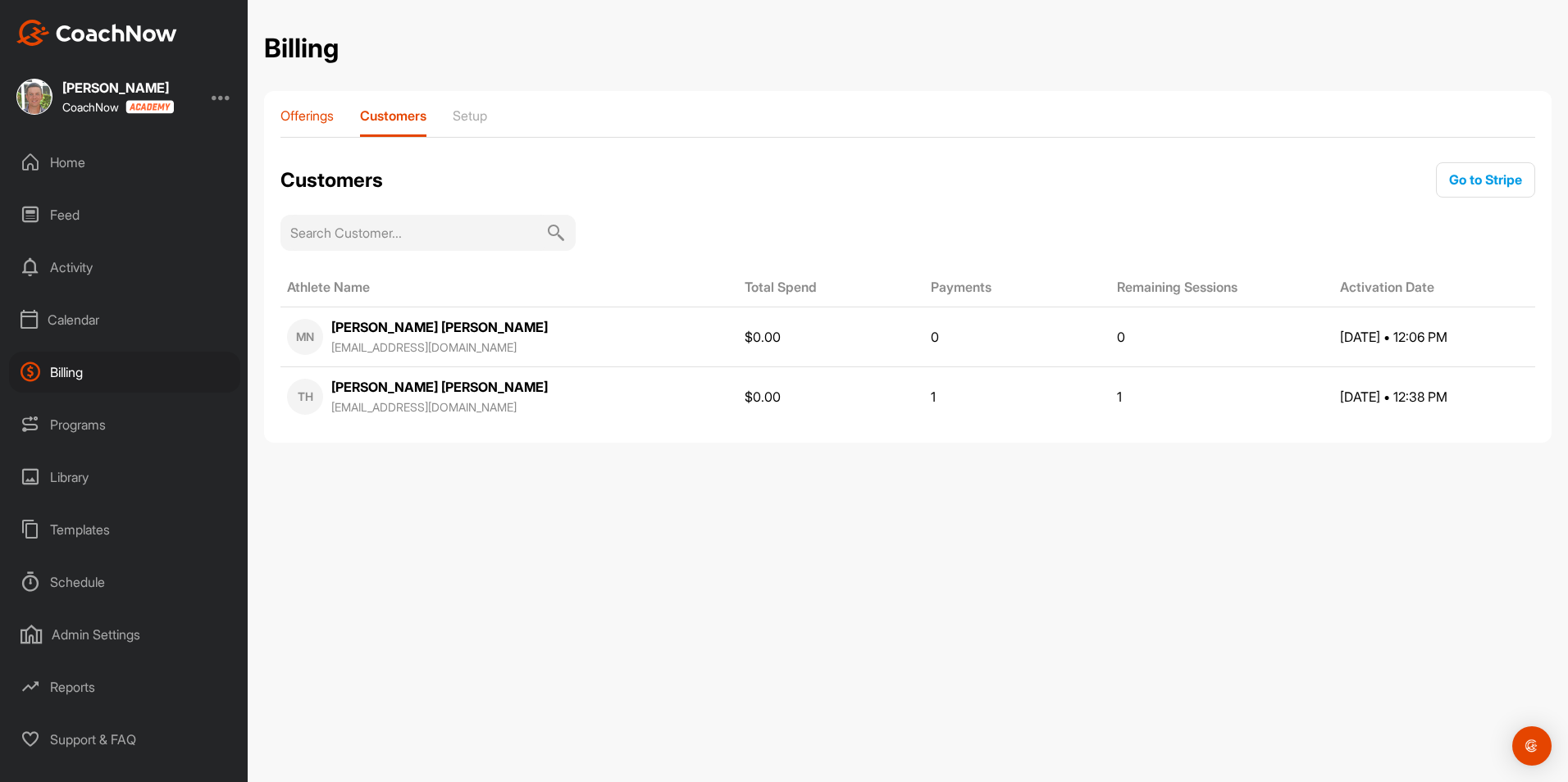
click at [320, 109] on p "Offerings" at bounding box center [307, 115] width 53 height 16
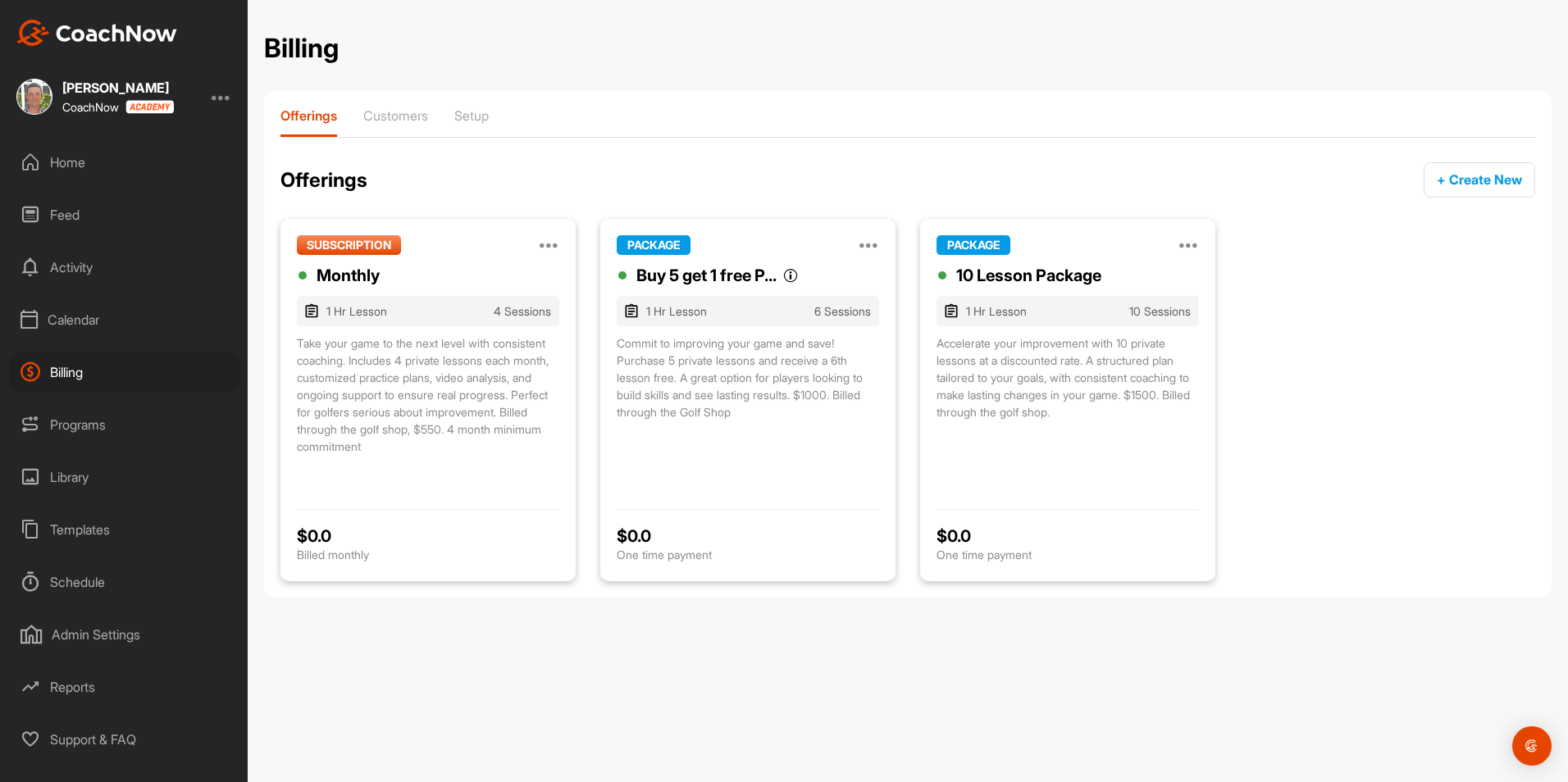
click at [230, 96] on div at bounding box center [220, 96] width 20 height 20
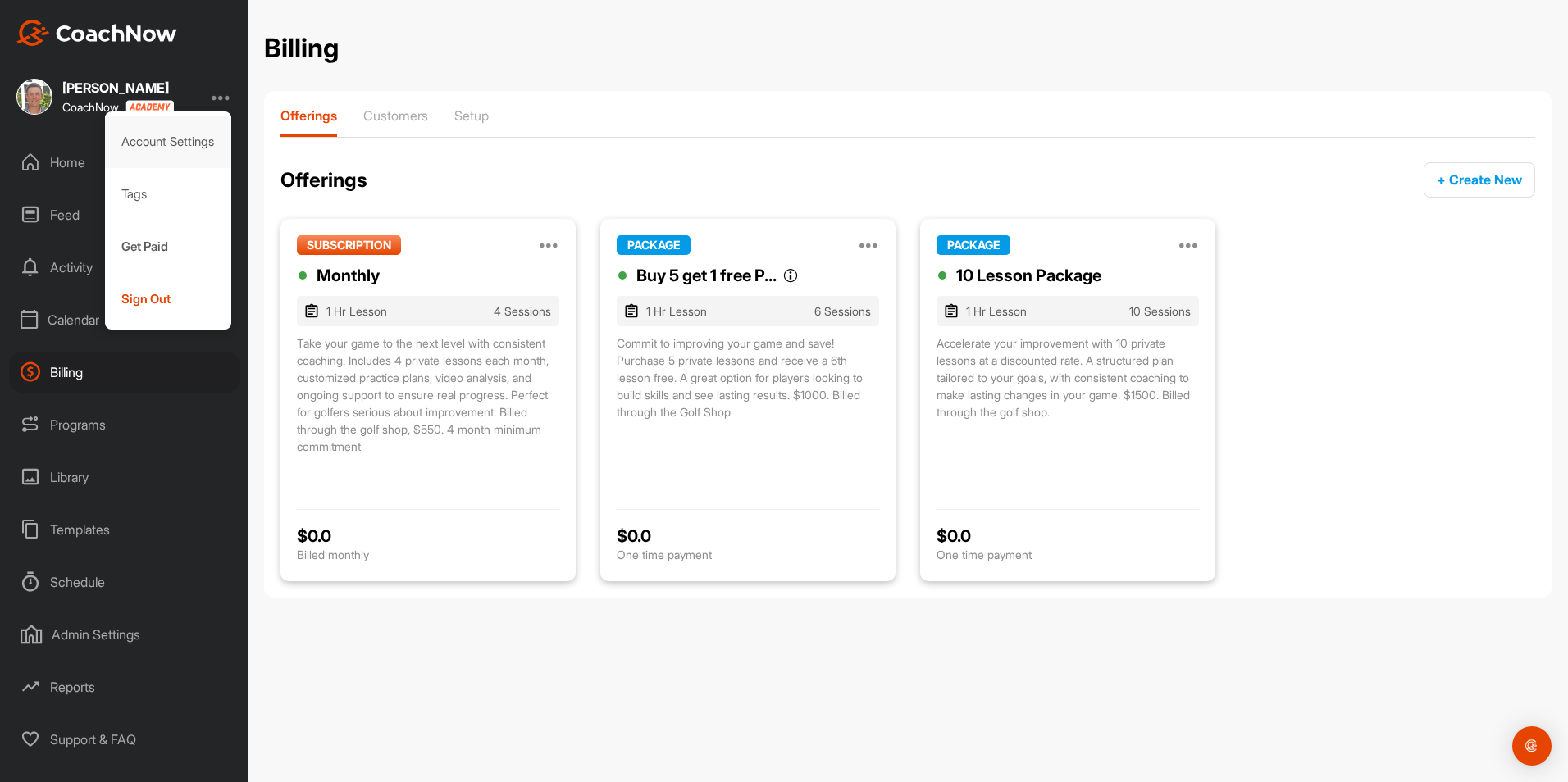
click at [153, 143] on div "Account Settings" at bounding box center [169, 142] width 127 height 53
select select "America/New_York -04:00"
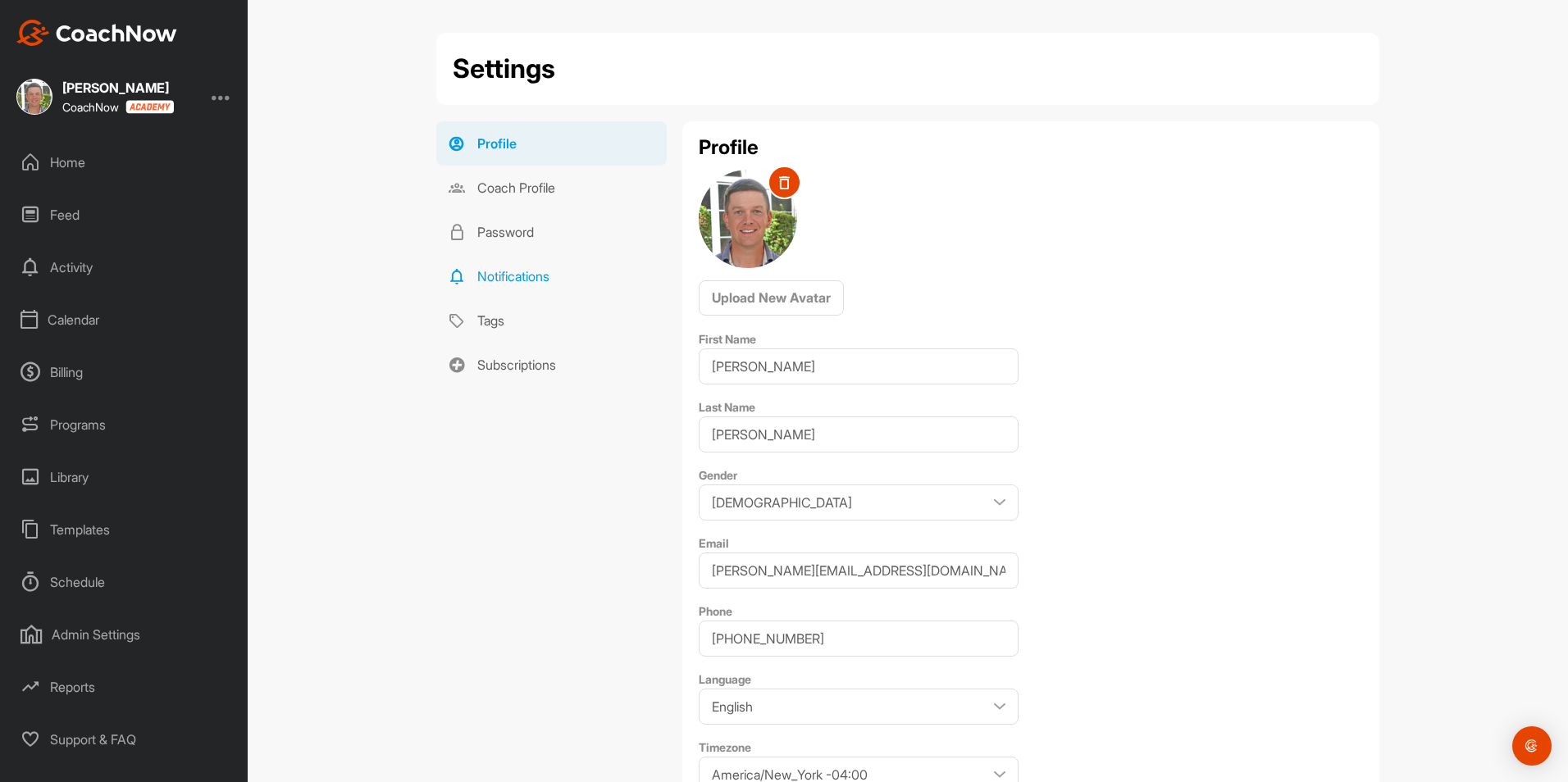
click at [506, 274] on link "Notifications" at bounding box center [551, 276] width 231 height 44
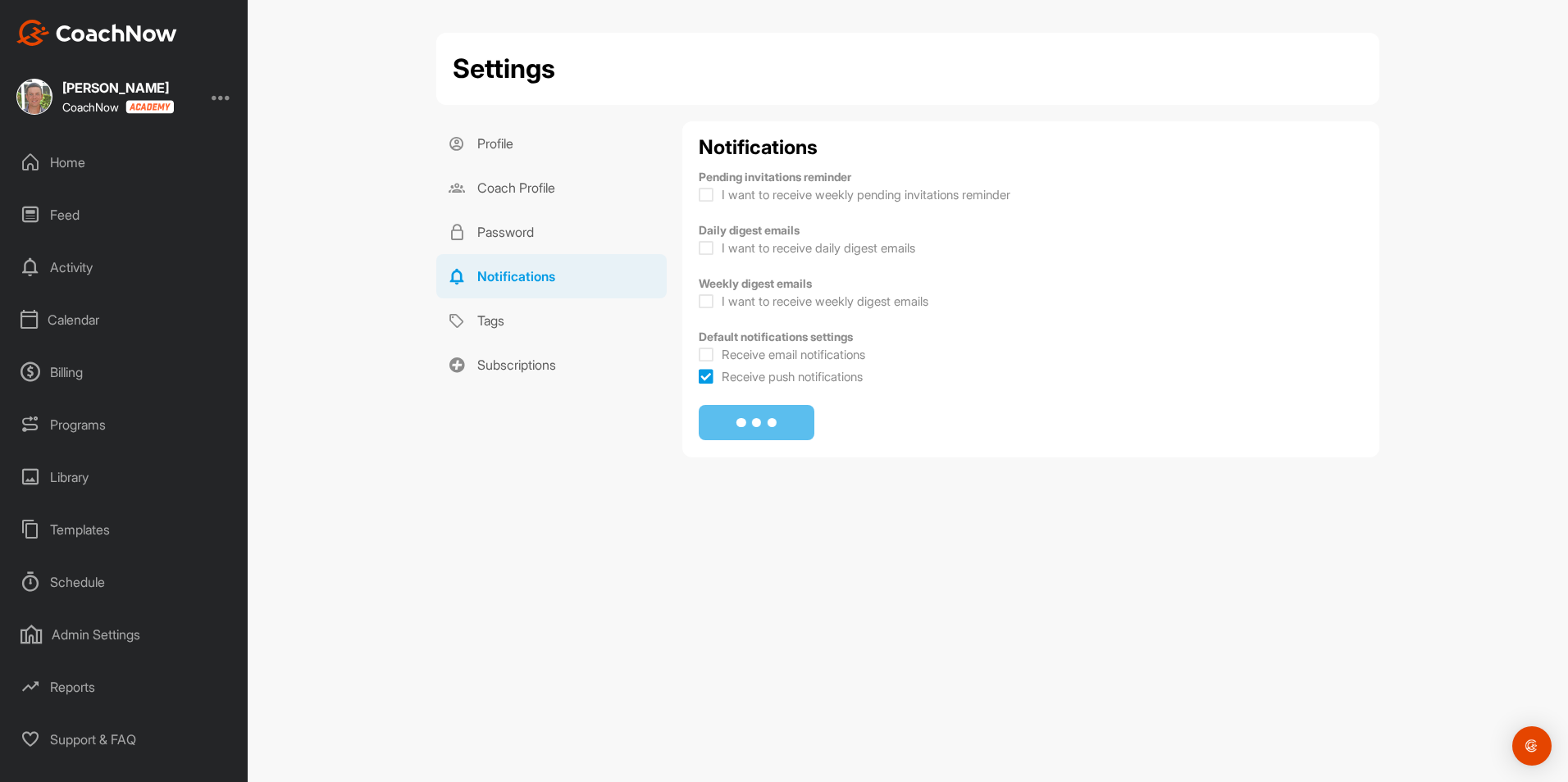
checkbox input "true"
click at [77, 165] on div "Home" at bounding box center [125, 162] width 232 height 41
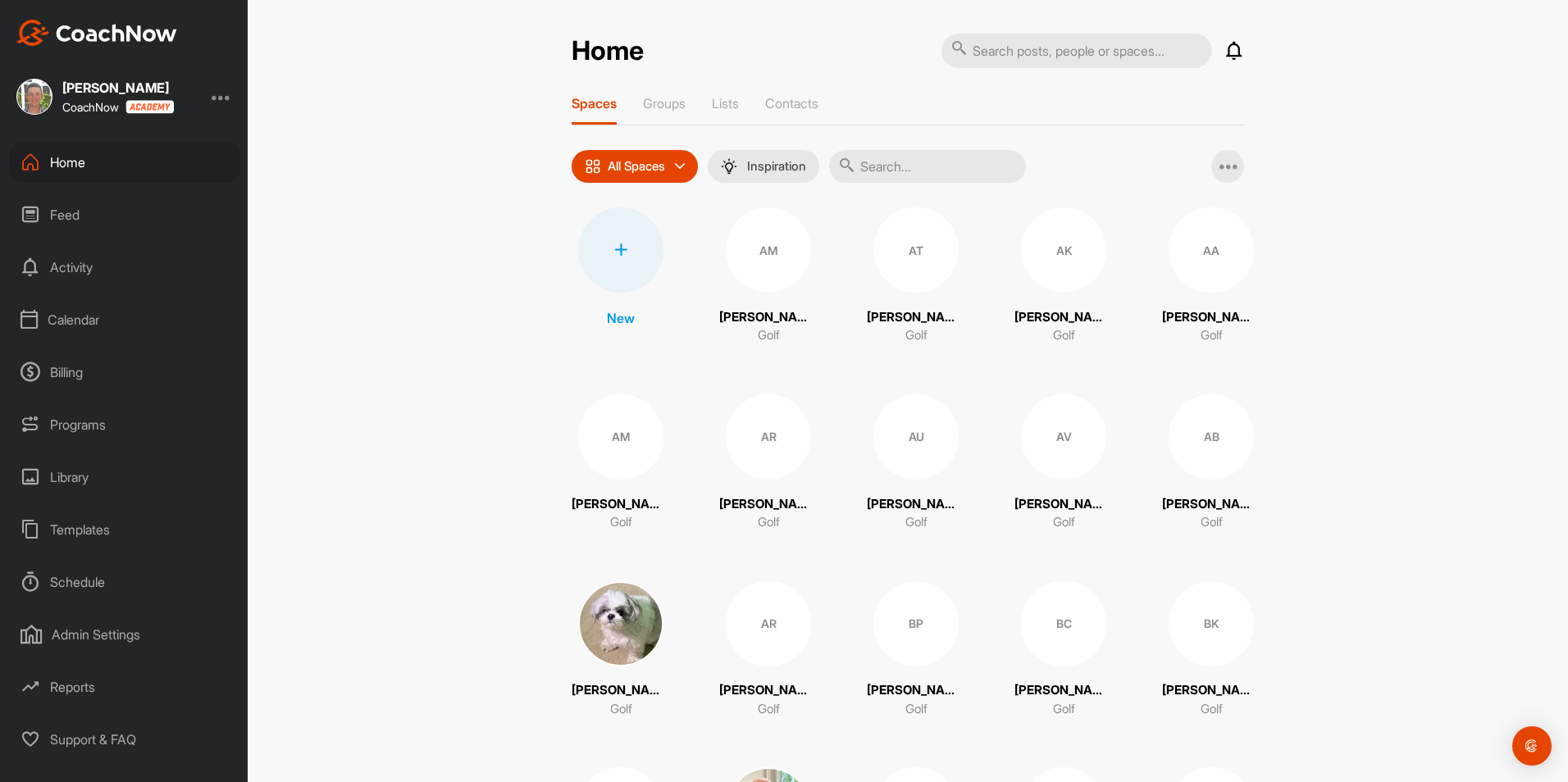
click at [220, 98] on div at bounding box center [220, 96] width 20 height 20
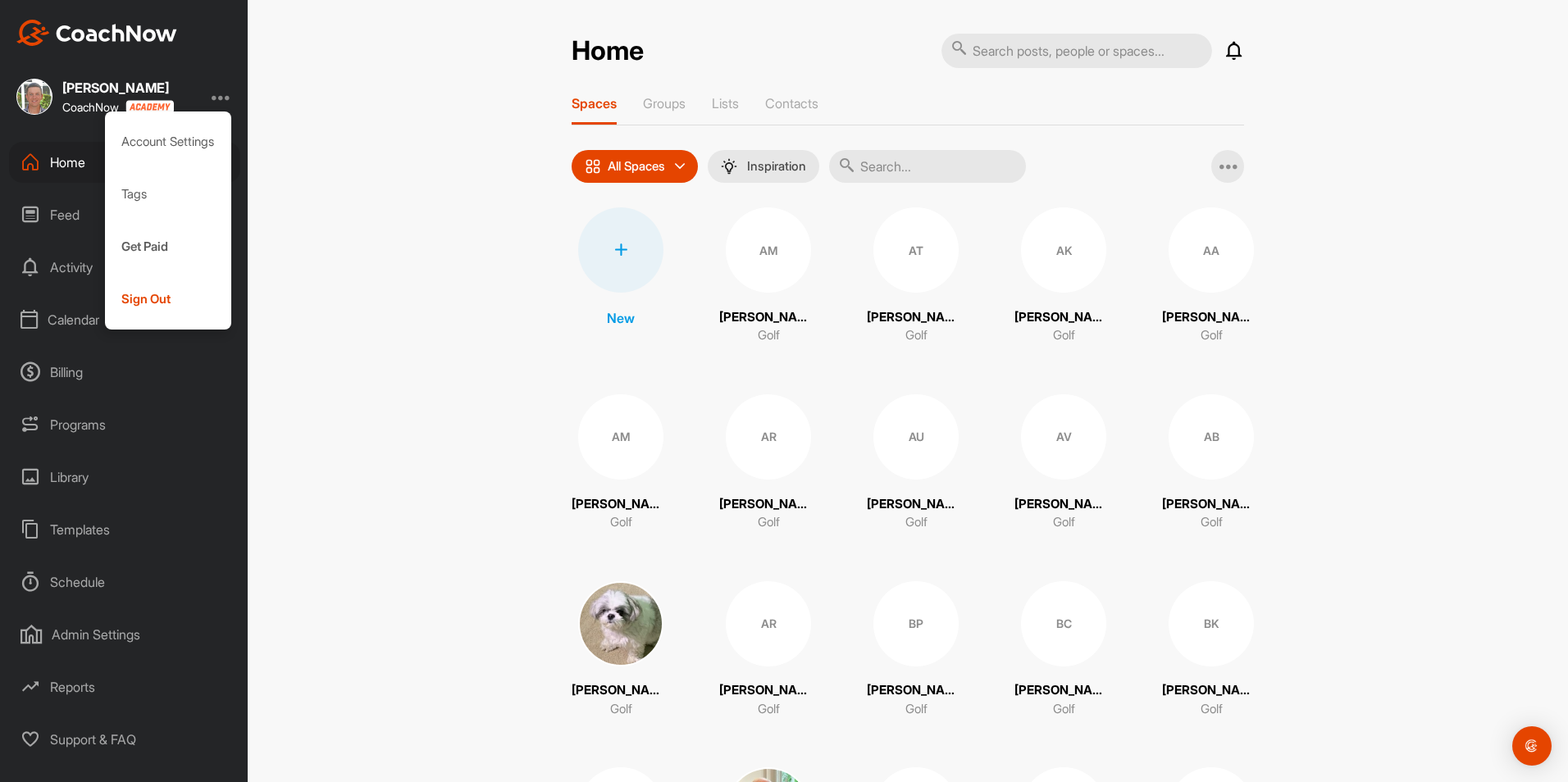
click at [95, 620] on div "Admin Settings" at bounding box center [125, 634] width 232 height 41
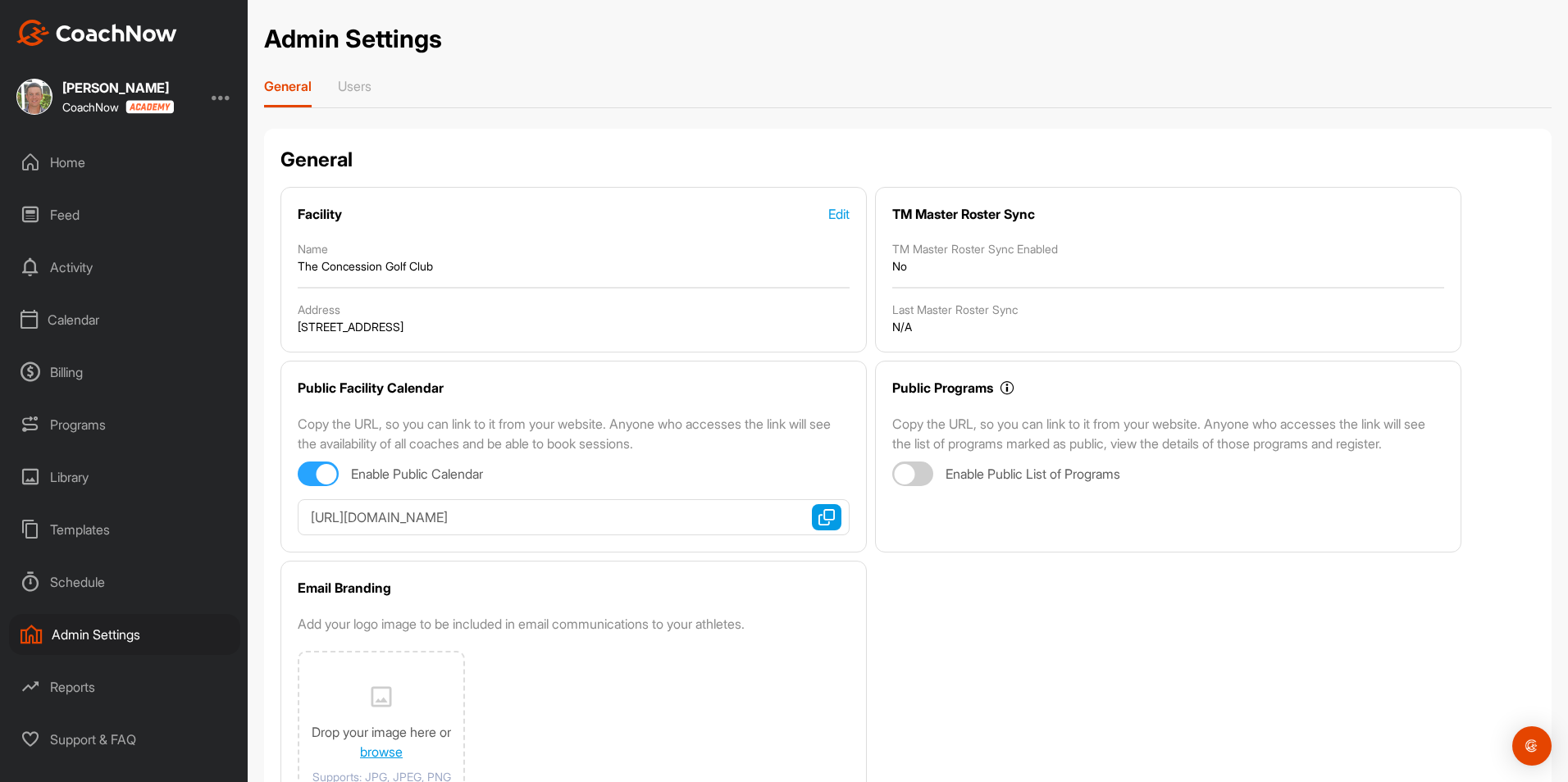
scroll to position [161, 0]
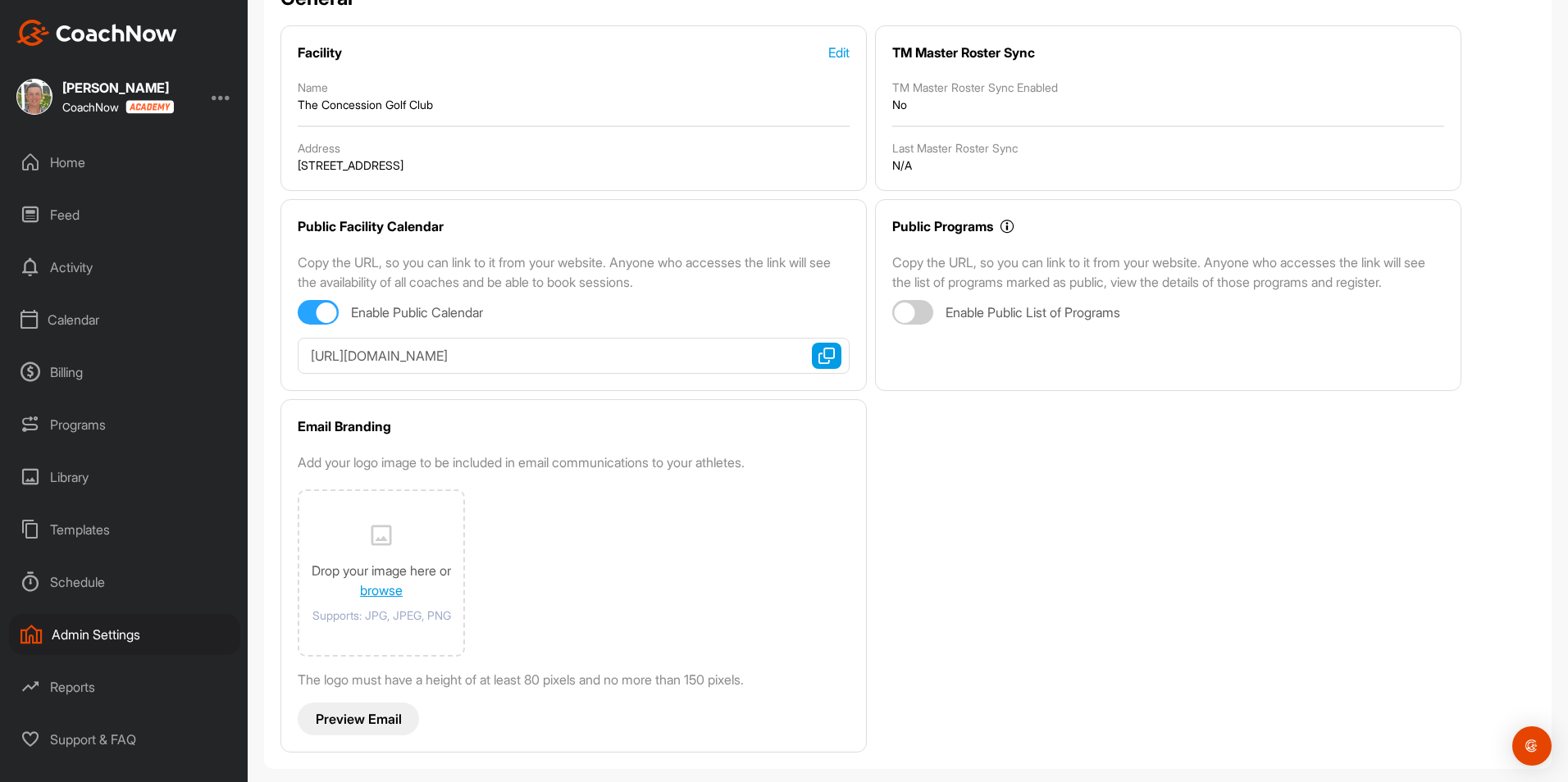
click at [225, 96] on div at bounding box center [220, 96] width 20 height 20
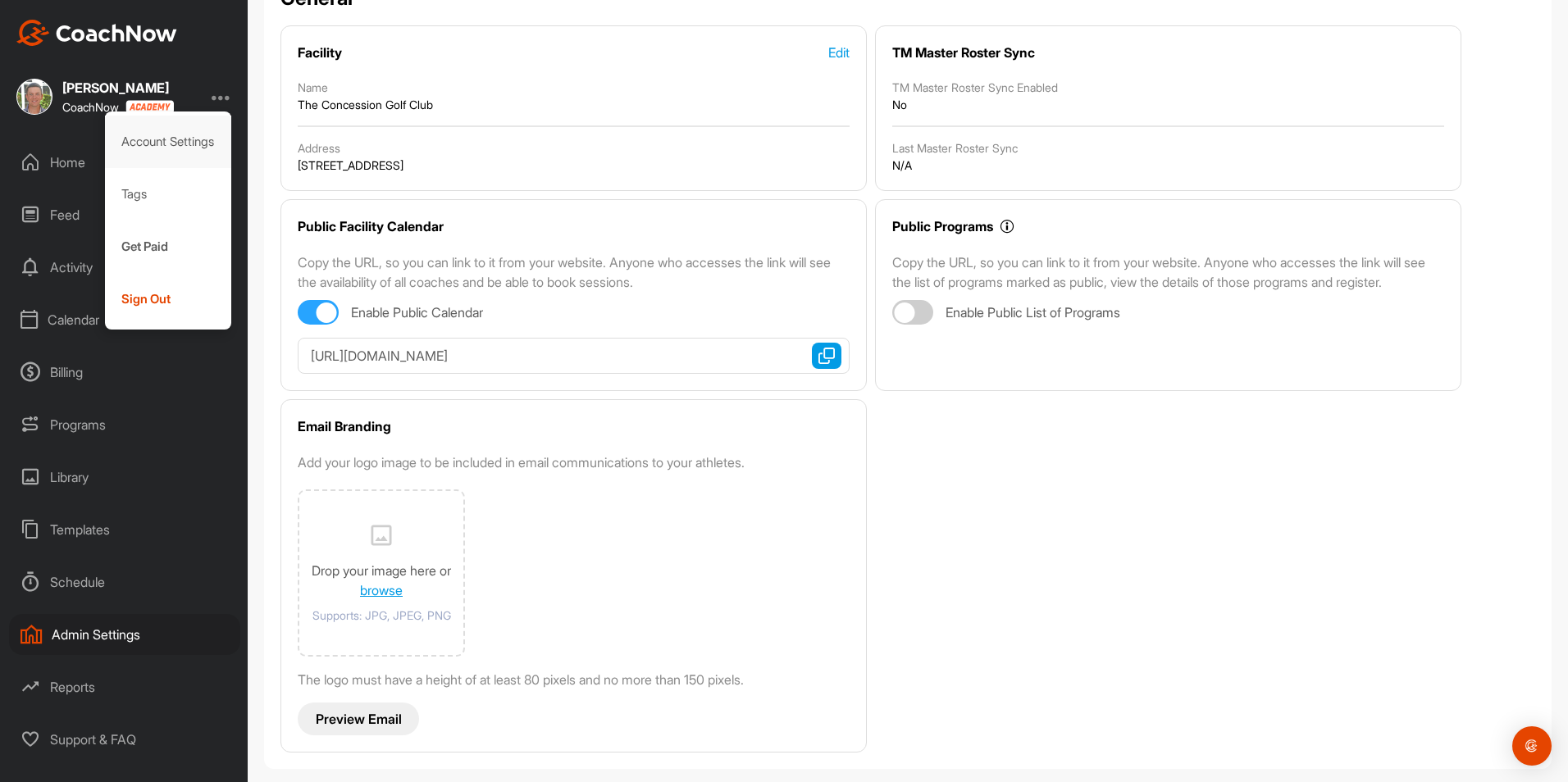
click at [199, 134] on div "Account Settings" at bounding box center [169, 142] width 127 height 53
select select "America/New_York -04:00"
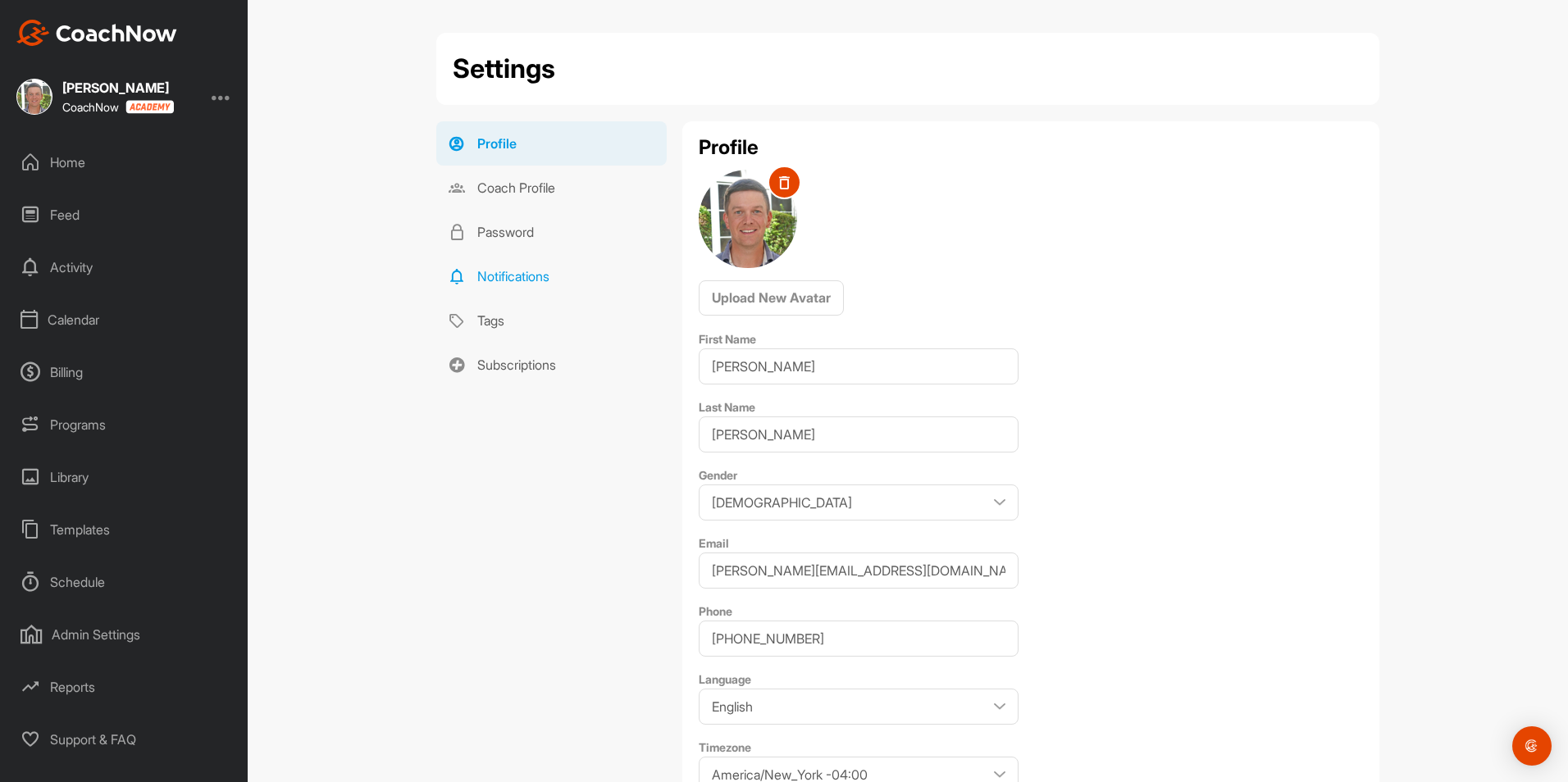
click at [510, 267] on link "Notifications" at bounding box center [551, 276] width 231 height 44
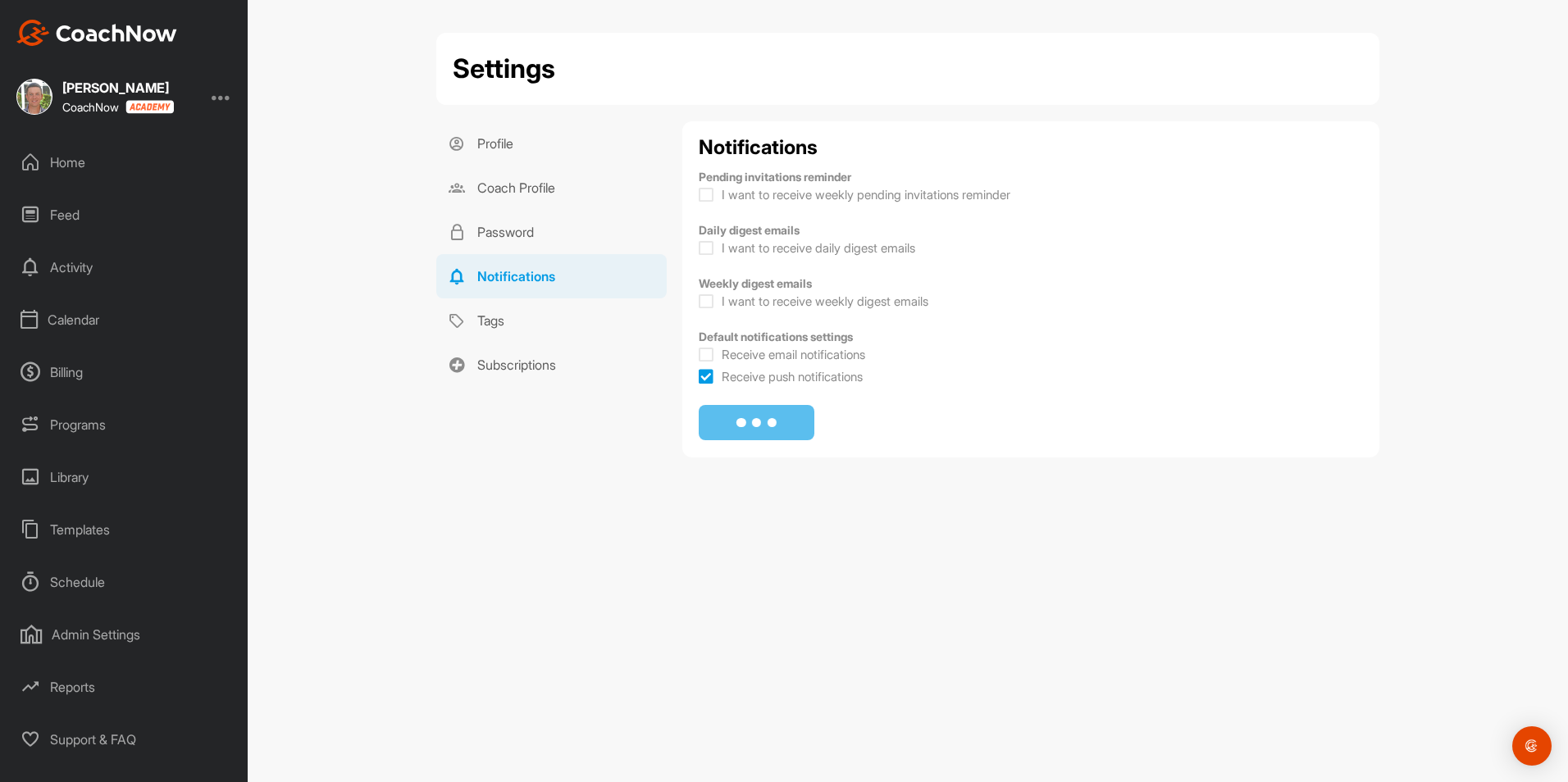
checkbox input "true"
click at [790, 418] on span "Save Changes" at bounding box center [756, 422] width 89 height 16
click at [94, 166] on div "Home" at bounding box center [125, 162] width 232 height 41
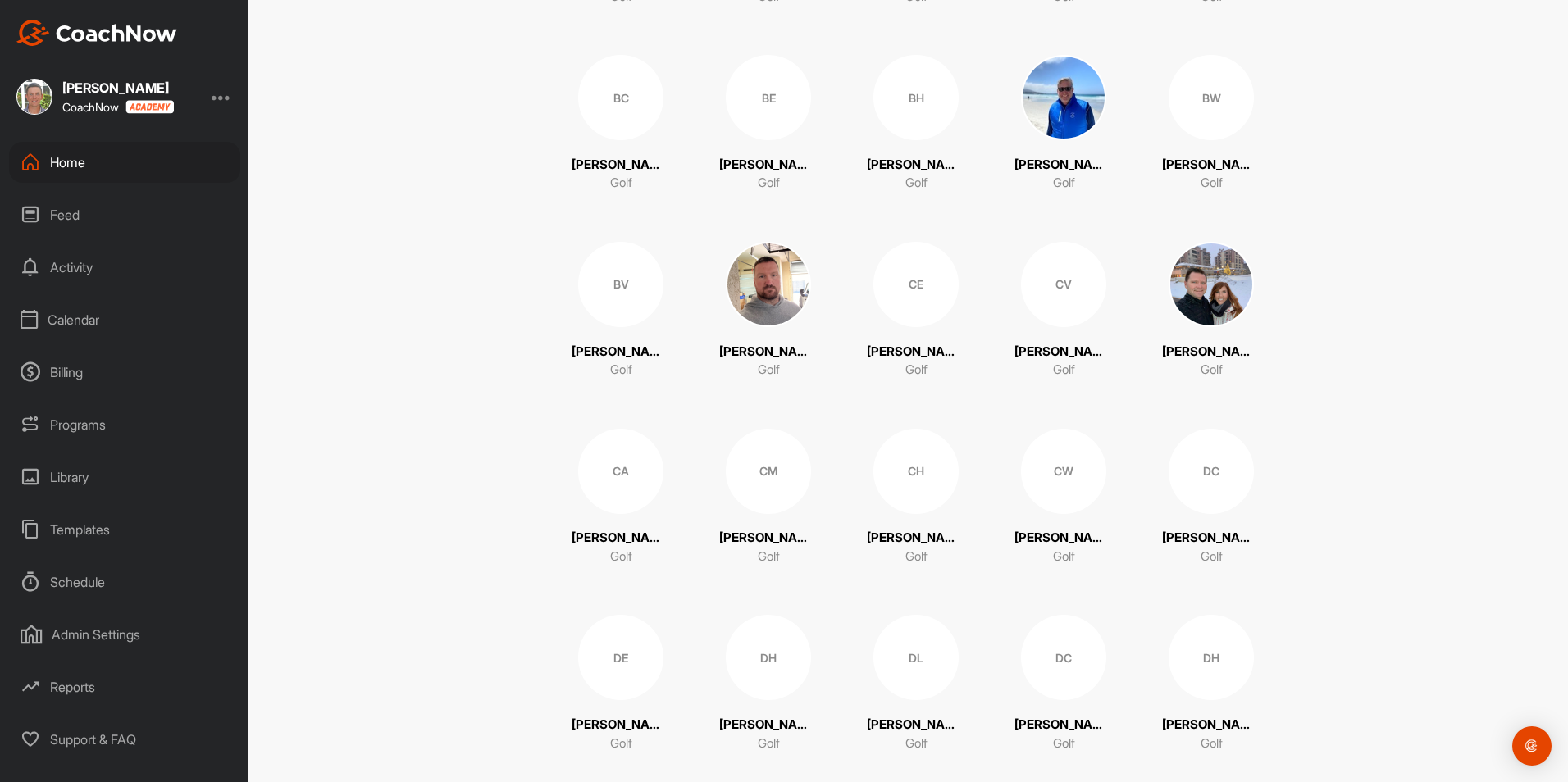
scroll to position [902, 0]
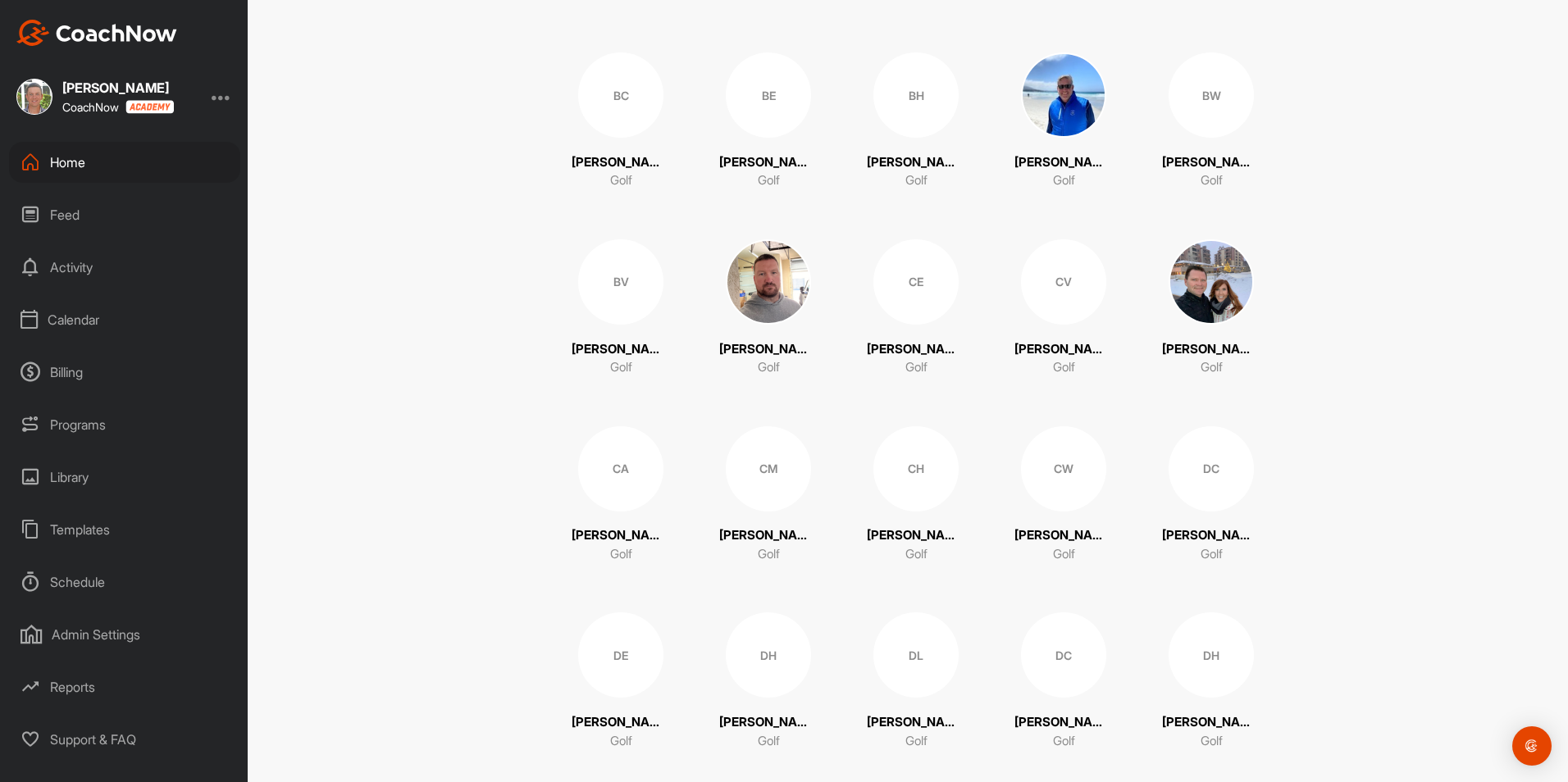
click at [937, 308] on div "CE" at bounding box center [916, 282] width 86 height 86
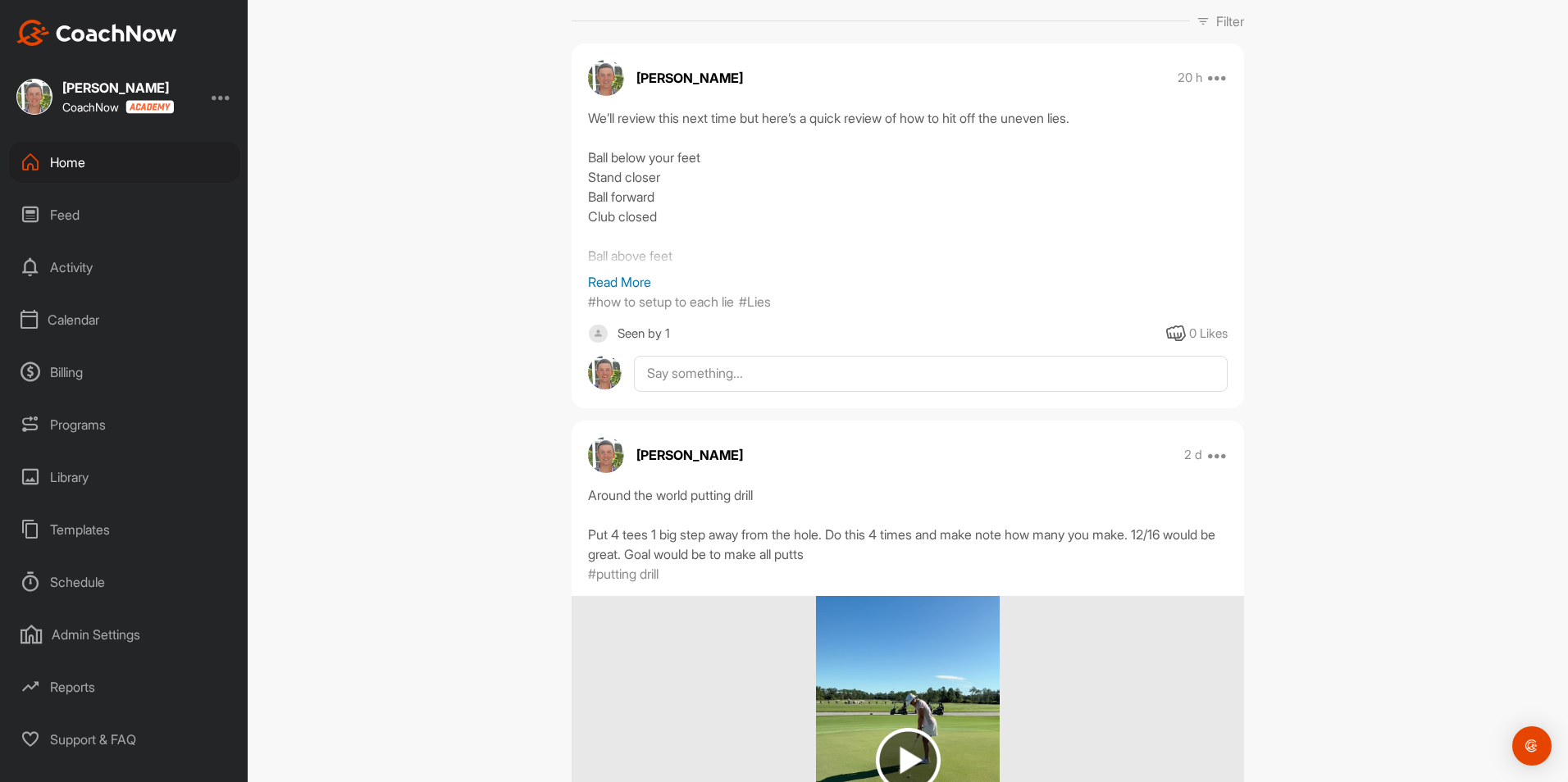
scroll to position [154, 0]
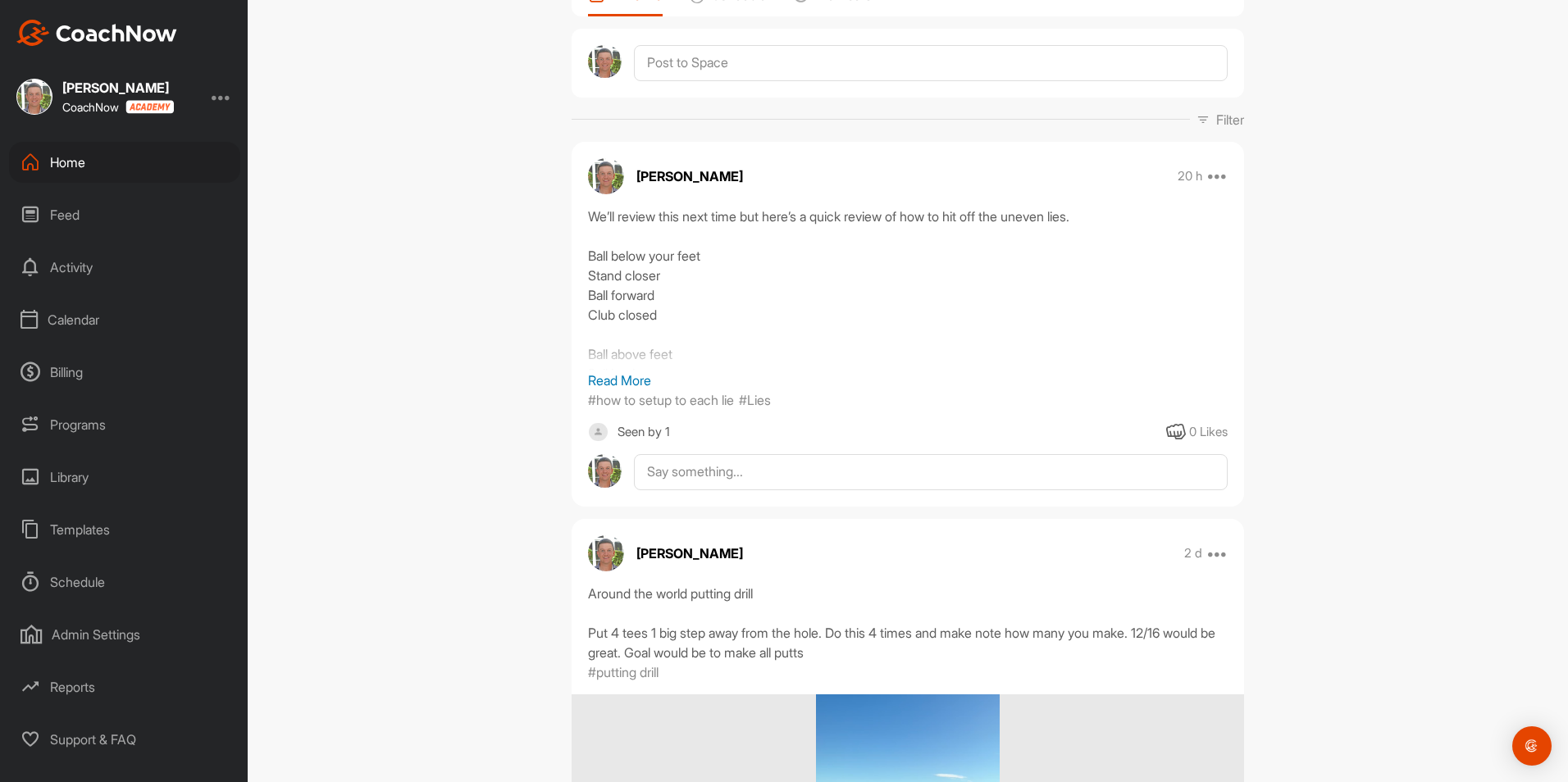
click at [219, 98] on div at bounding box center [220, 96] width 20 height 20
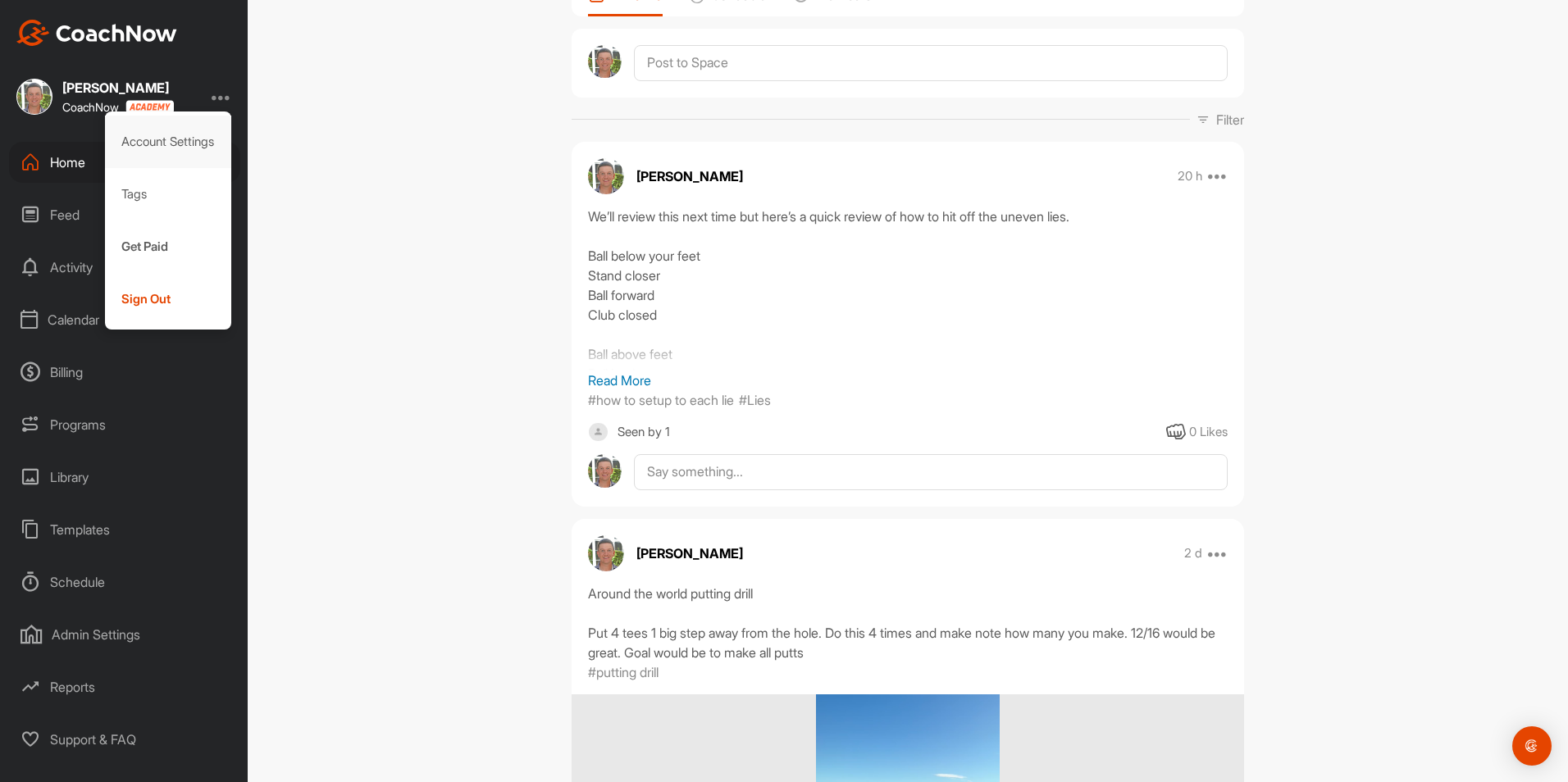
click at [184, 145] on div "Account Settings" at bounding box center [169, 142] width 127 height 53
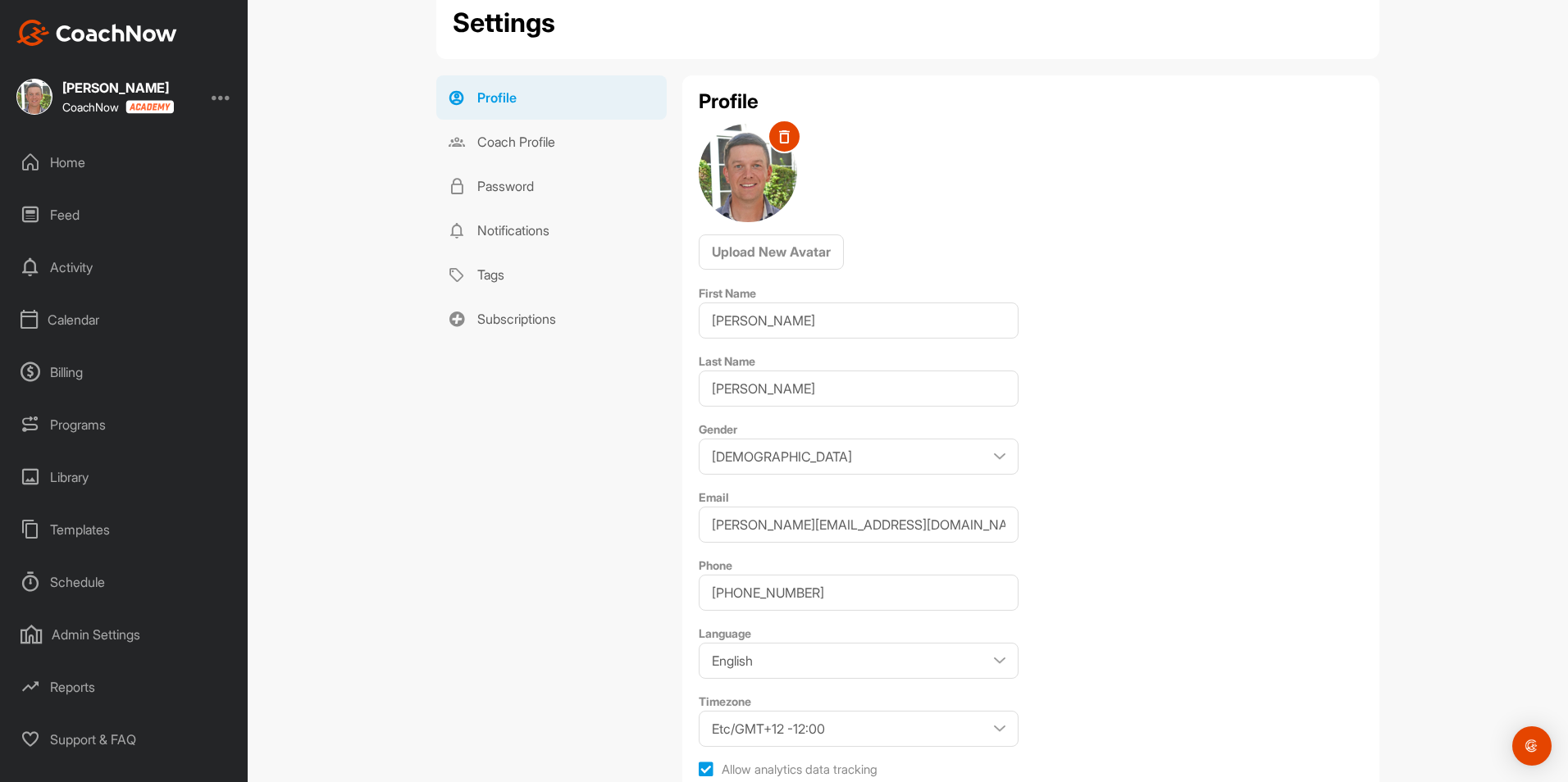
scroll to position [37, 0]
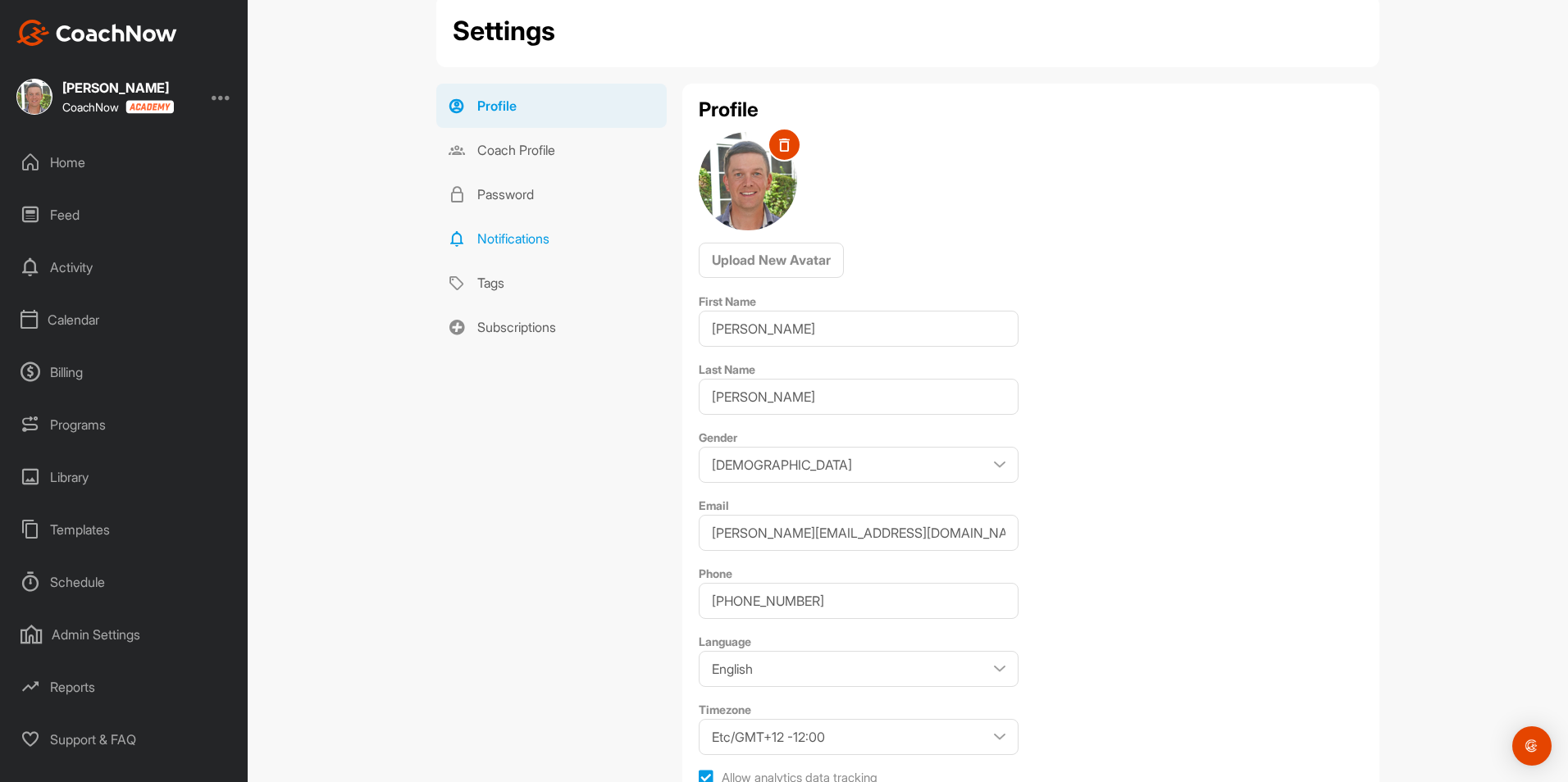
click at [509, 227] on link "Notifications" at bounding box center [551, 238] width 231 height 44
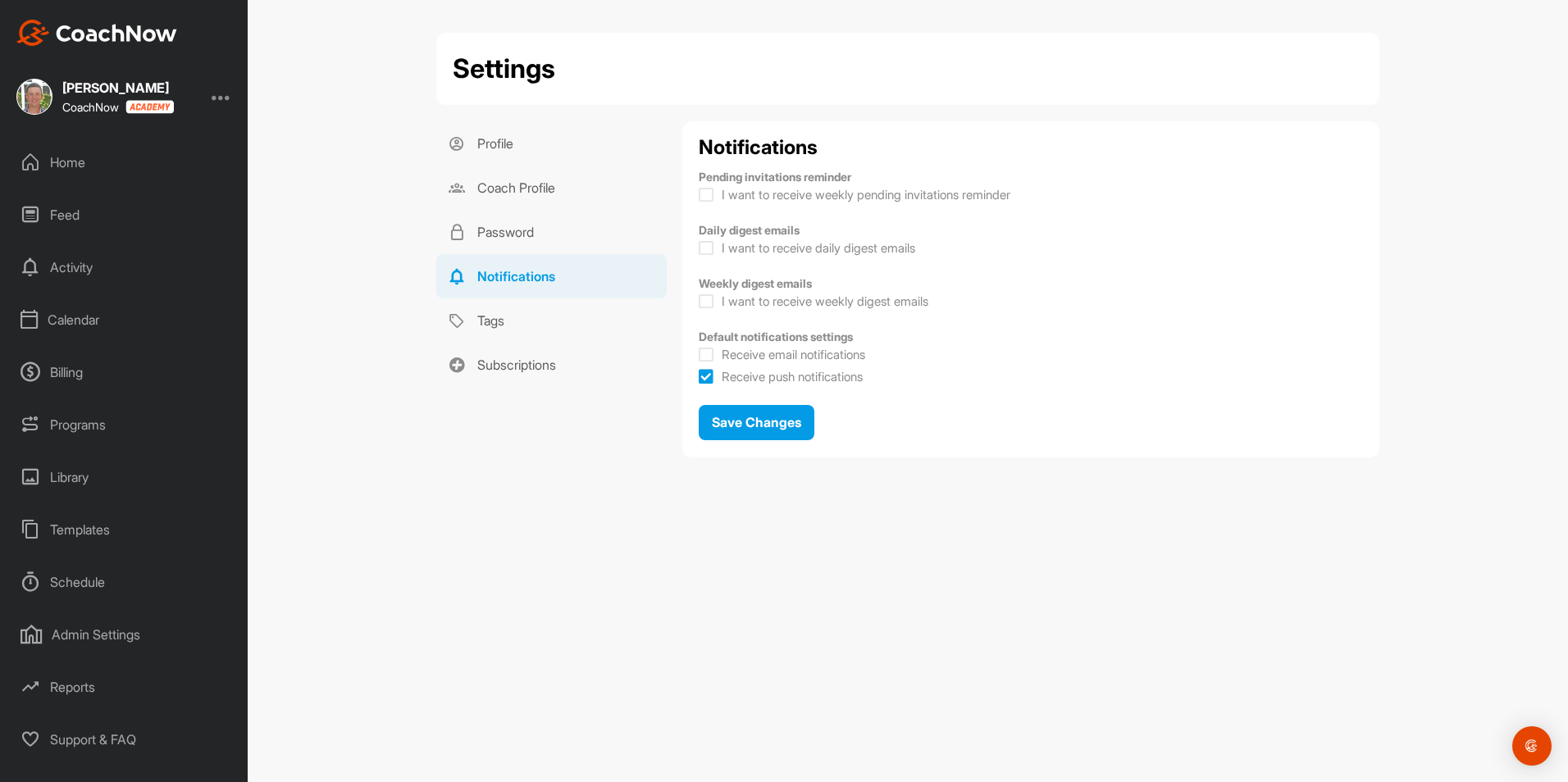
click at [91, 587] on div "Schedule" at bounding box center [125, 582] width 232 height 41
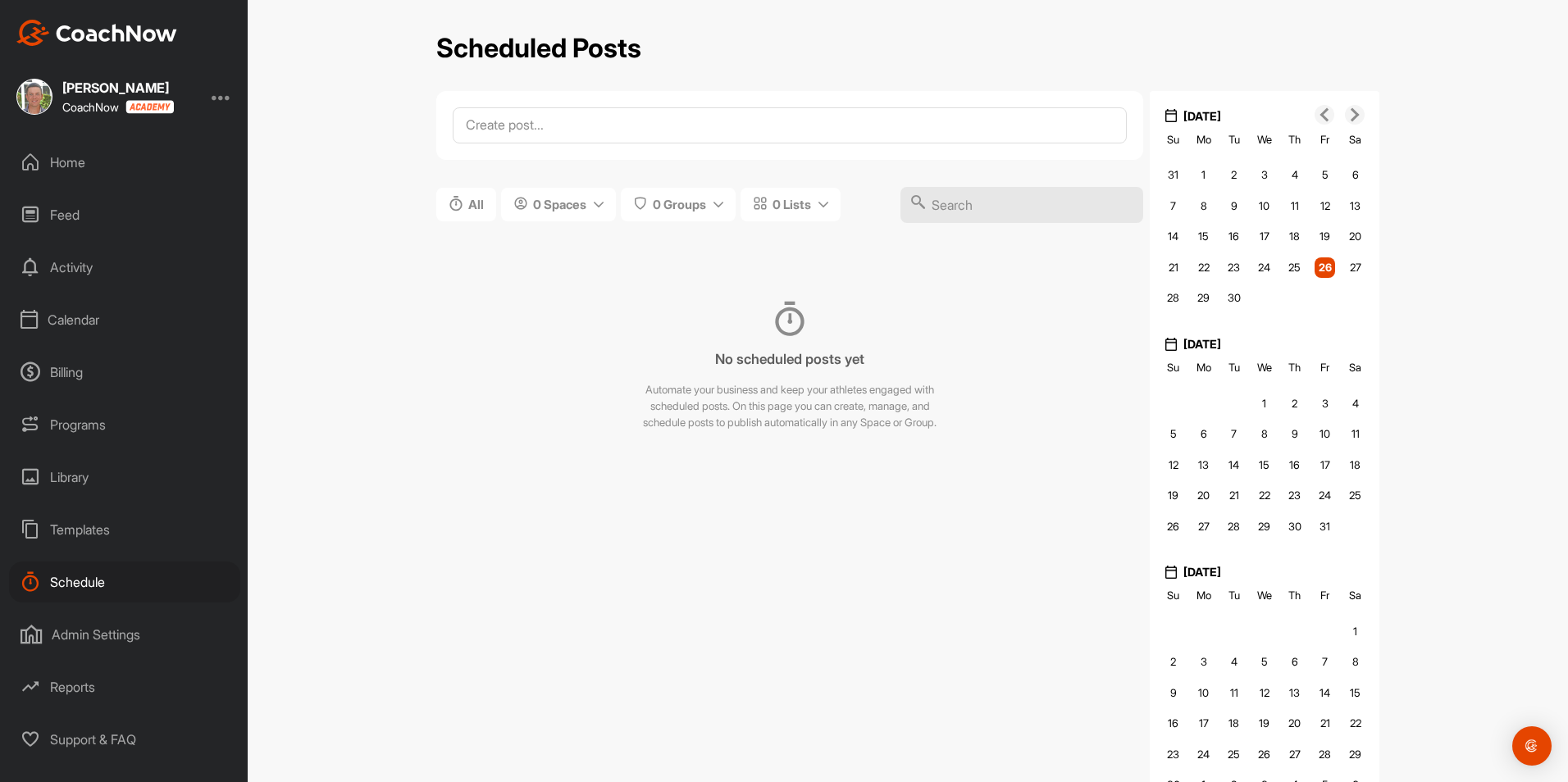
click at [63, 313] on div "Calendar" at bounding box center [125, 320] width 232 height 41
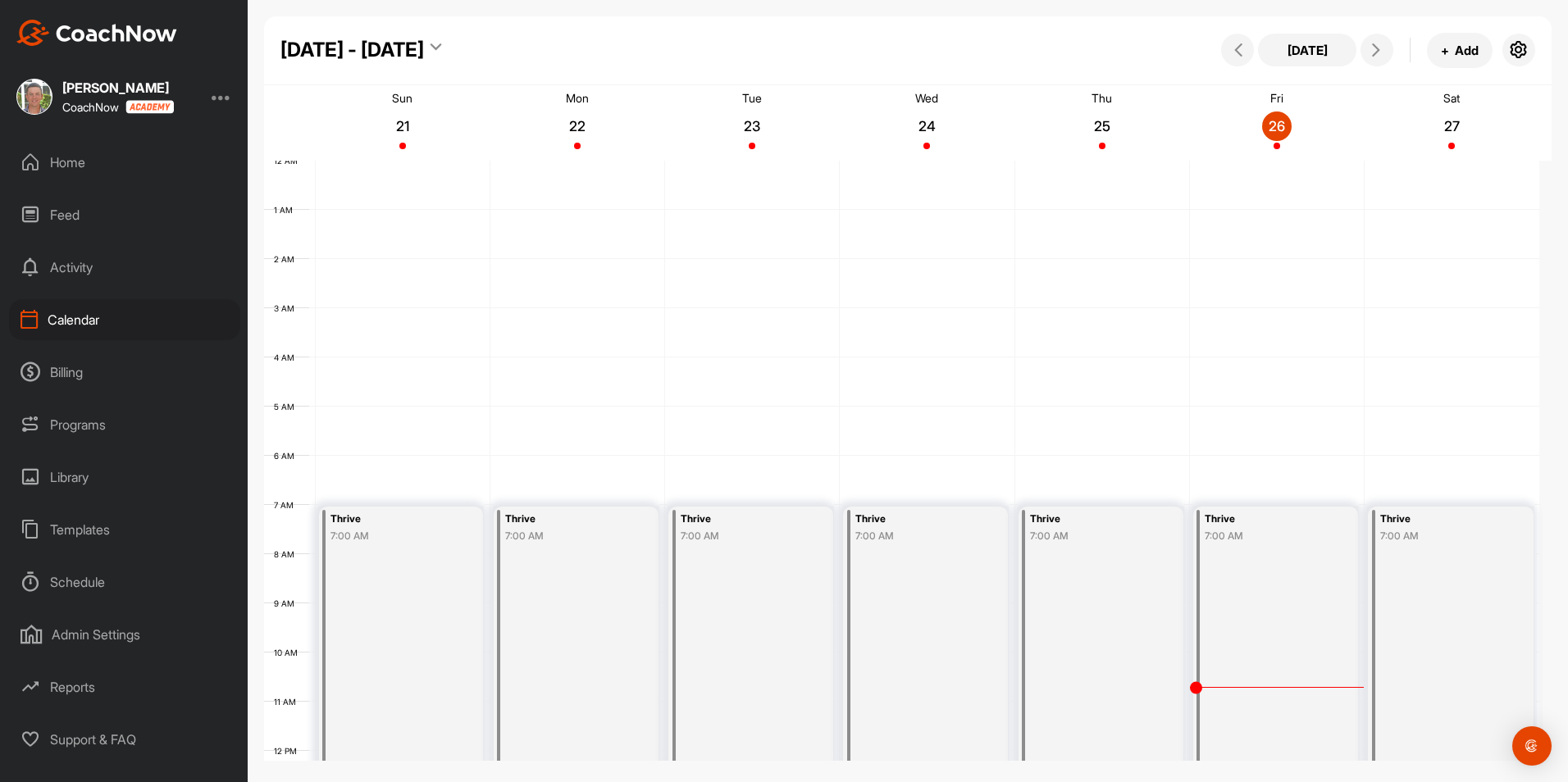
scroll to position [284, 0]
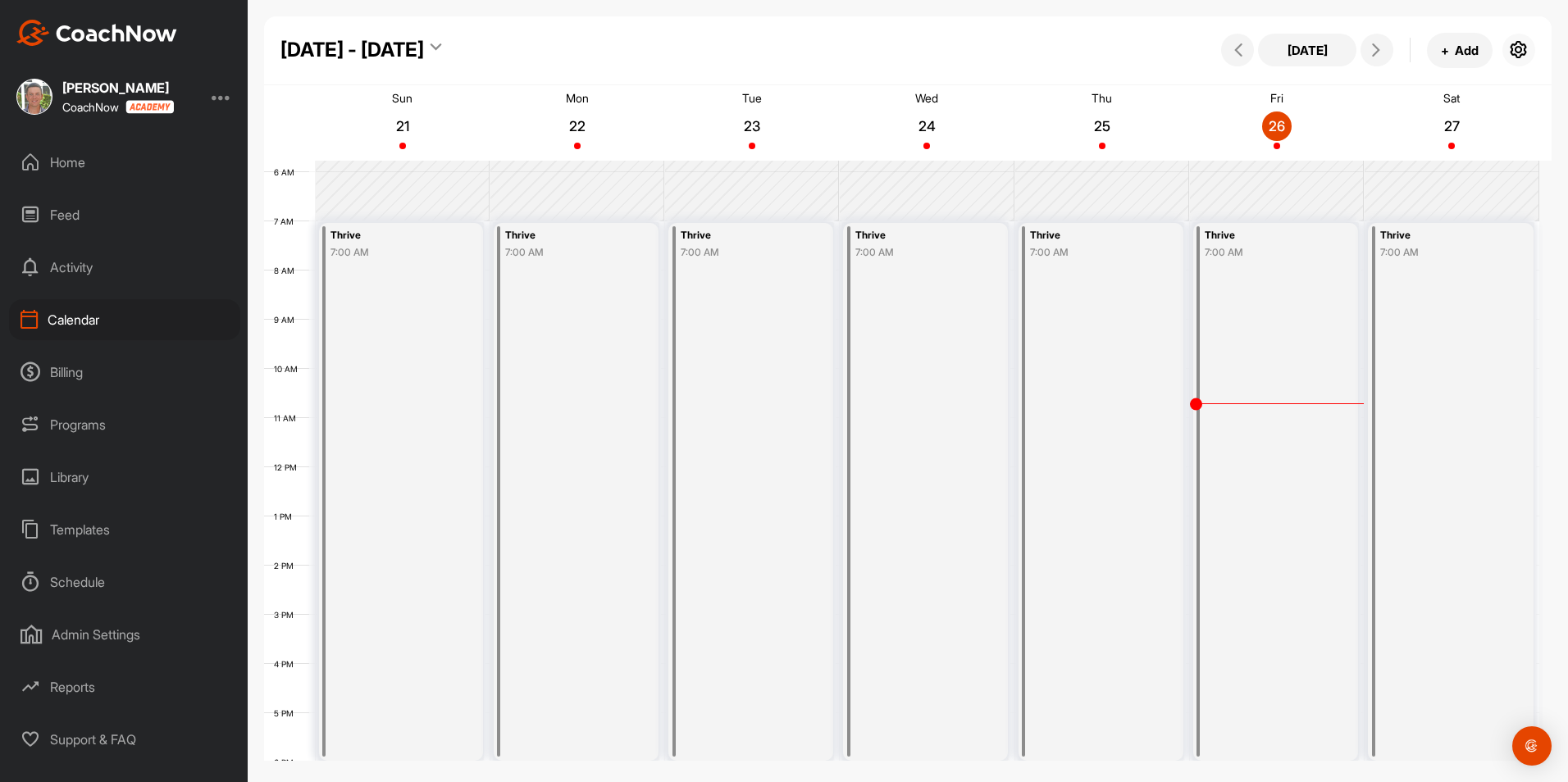
click at [1523, 52] on icon "button" at bounding box center [1518, 49] width 20 height 20
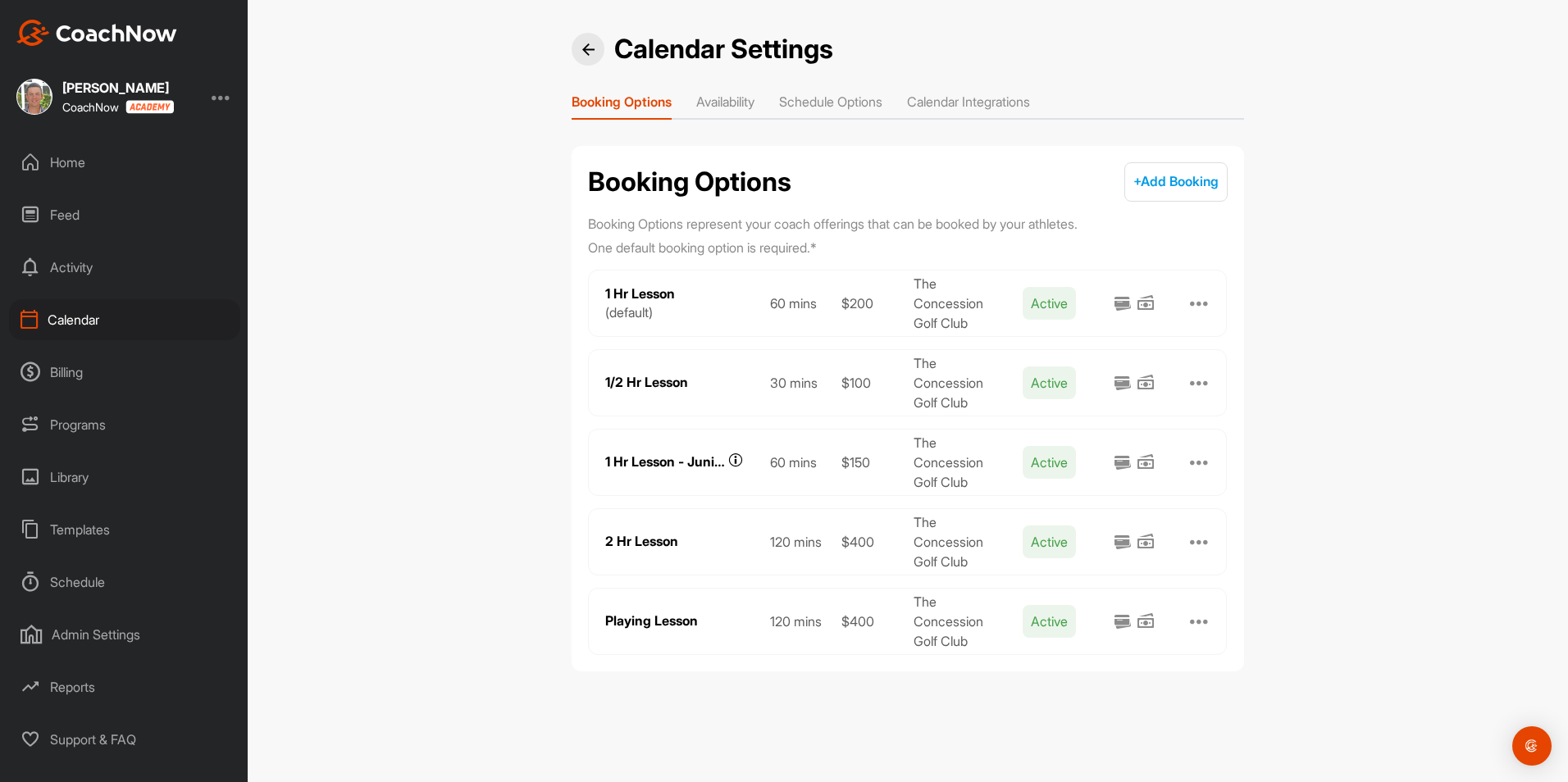
click at [869, 104] on li "Schedule Options" at bounding box center [831, 104] width 103 height 26
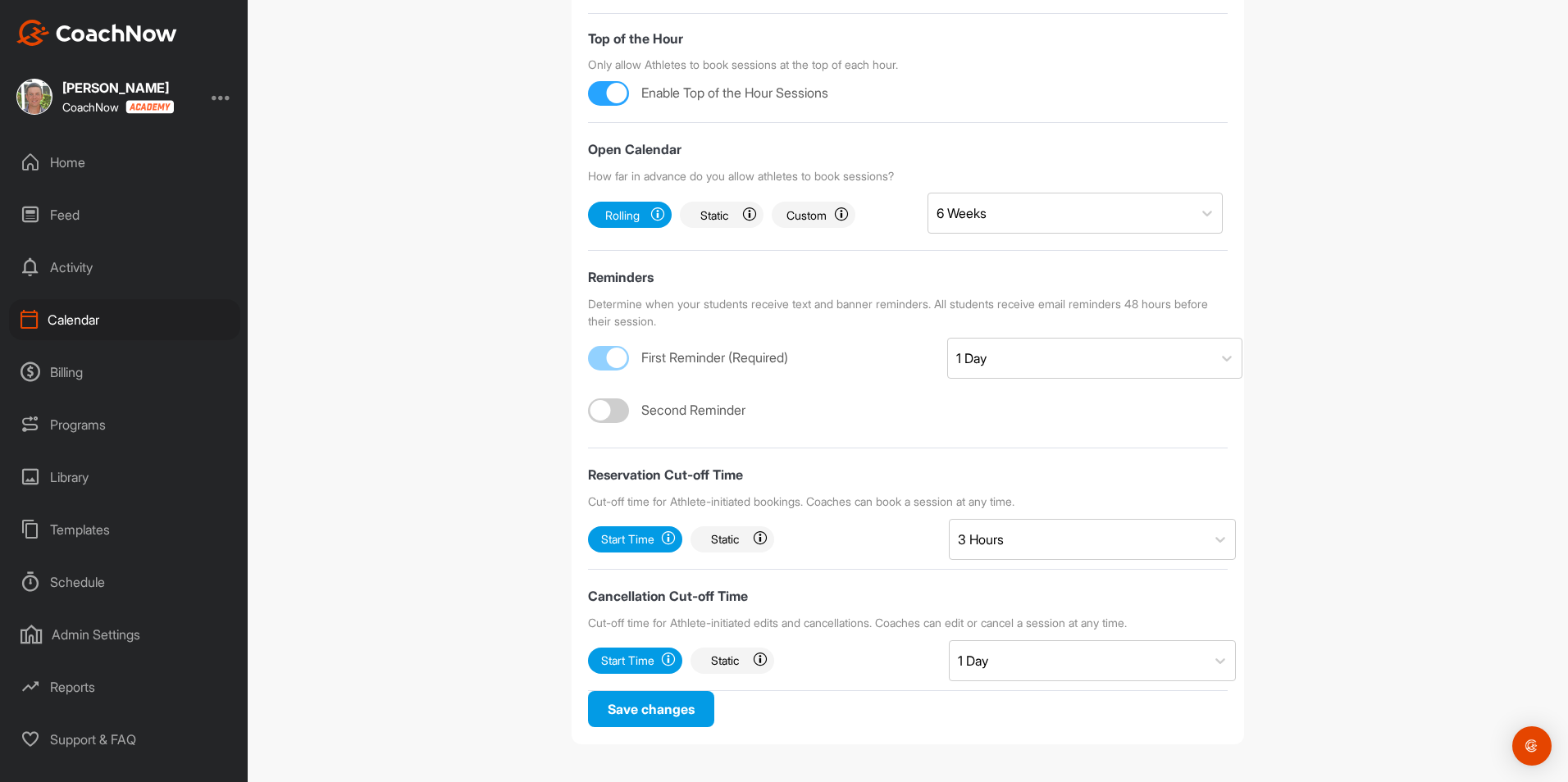
scroll to position [87, 0]
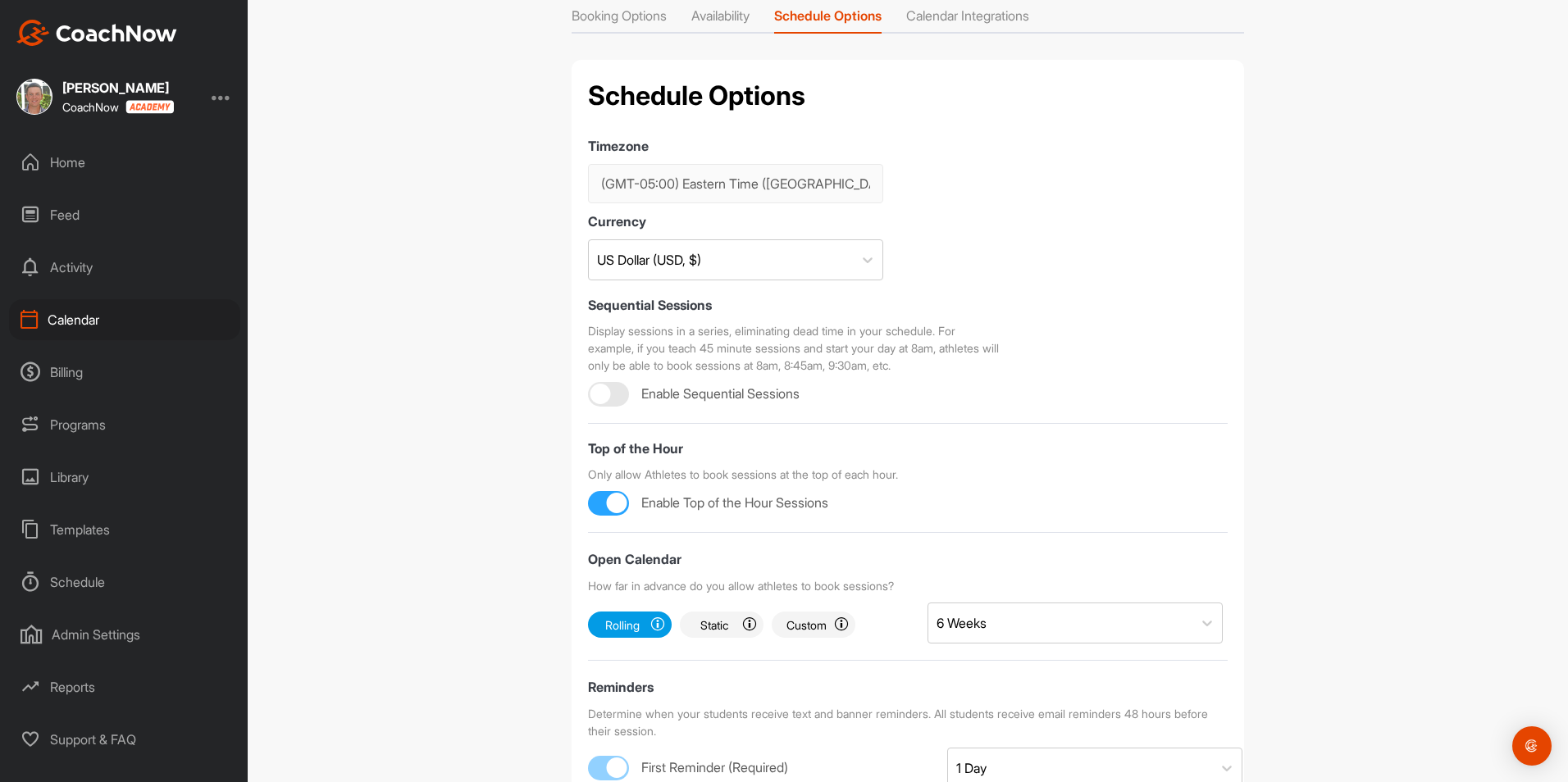
click at [989, 19] on li "Calendar Integrations" at bounding box center [967, 19] width 123 height 26
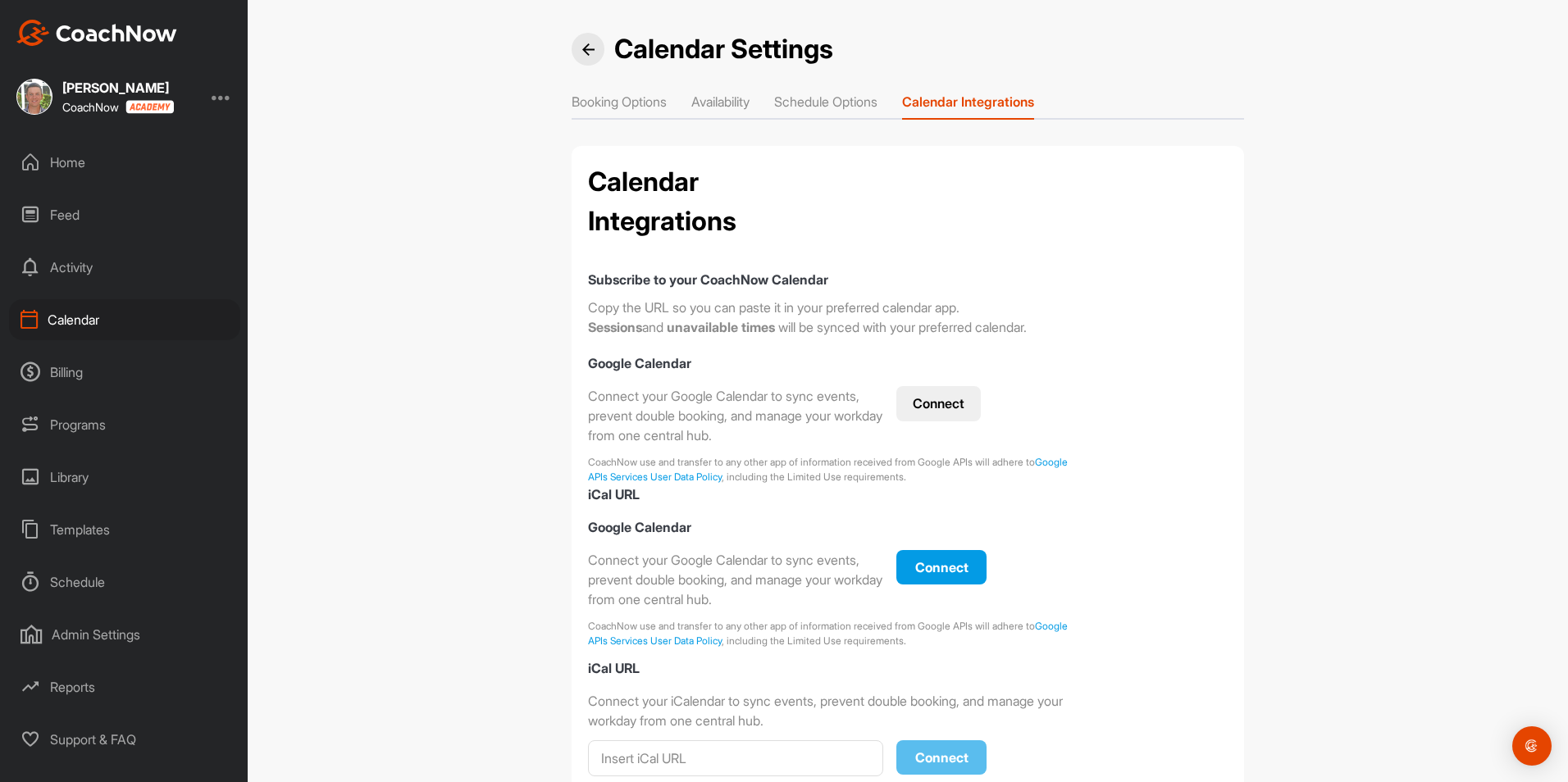
checkbox input "true"
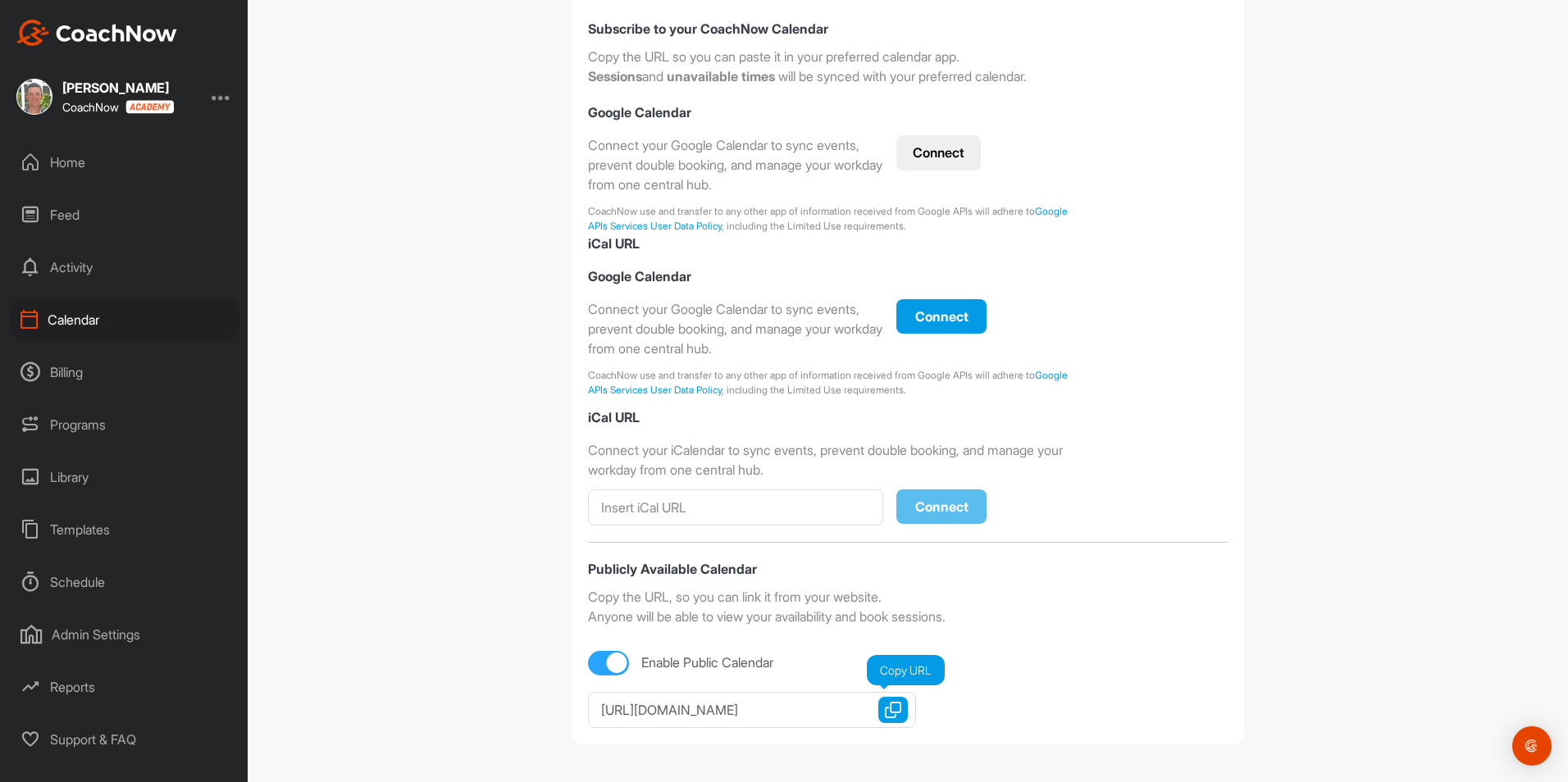
click at [884, 710] on img "button" at bounding box center [892, 710] width 16 height 16
click at [68, 154] on div "Home" at bounding box center [125, 162] width 232 height 41
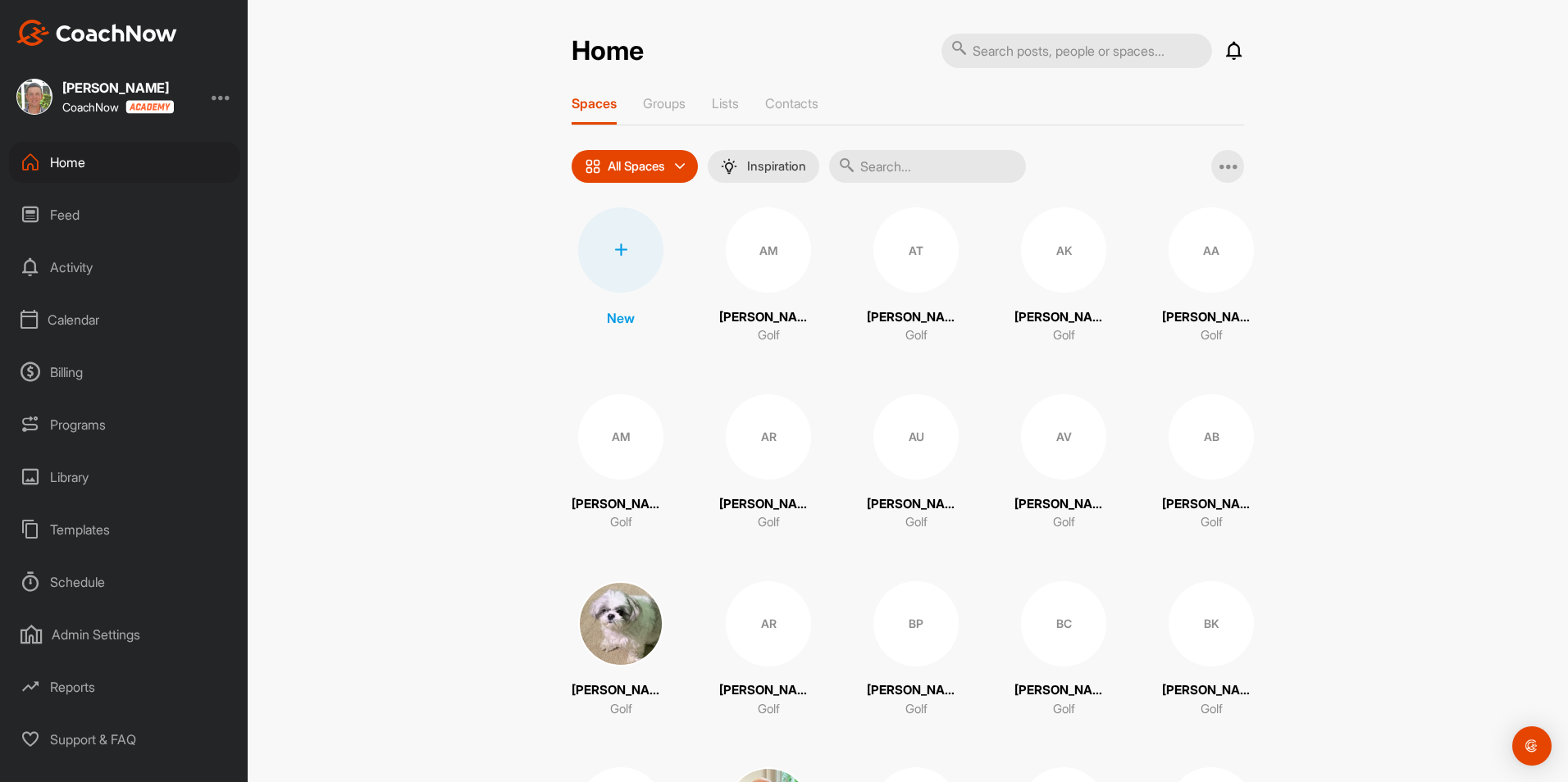
click at [79, 166] on div "Home" at bounding box center [125, 162] width 232 height 41
click at [119, 634] on div "Admin Settings" at bounding box center [125, 634] width 232 height 41
